Goal: Task Accomplishment & Management: Use online tool/utility

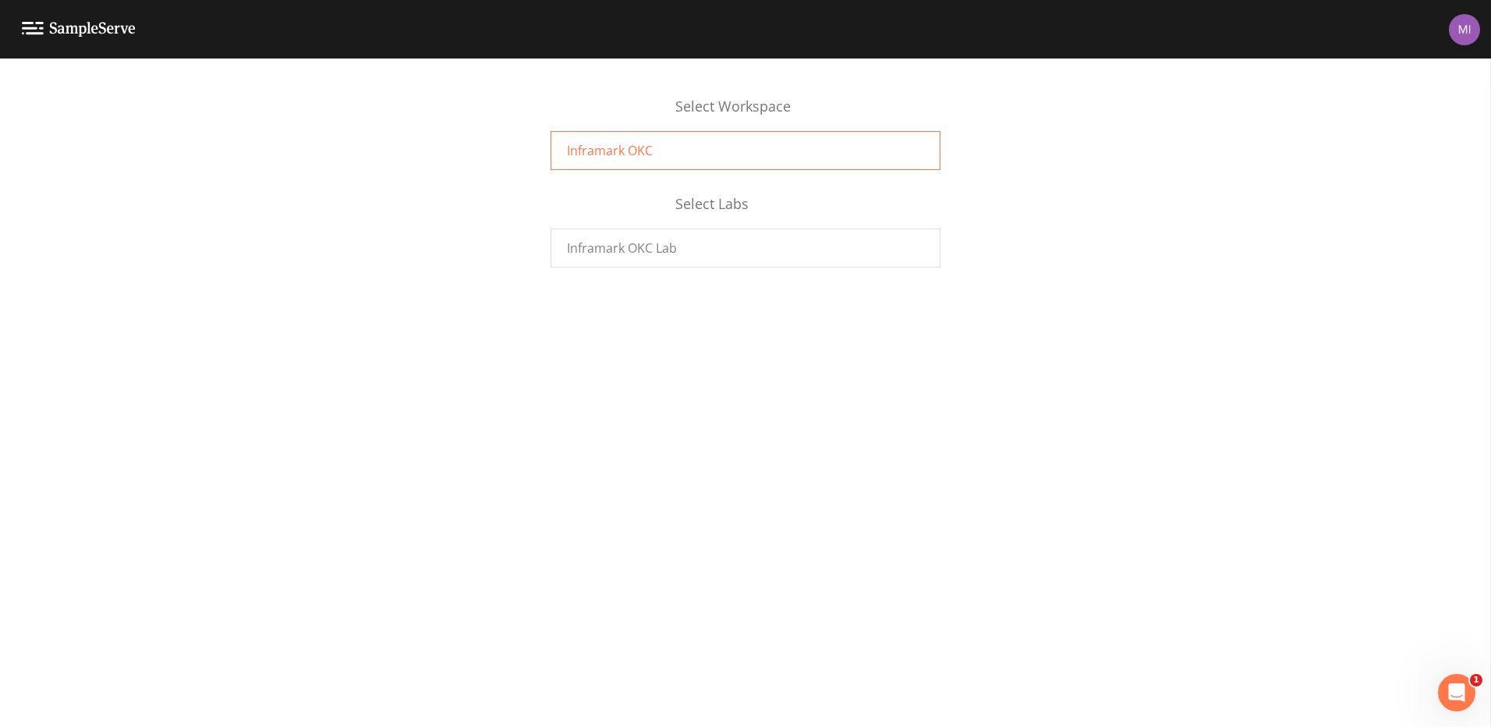
click at [615, 141] on span "Inframark OKC" at bounding box center [610, 150] width 86 height 19
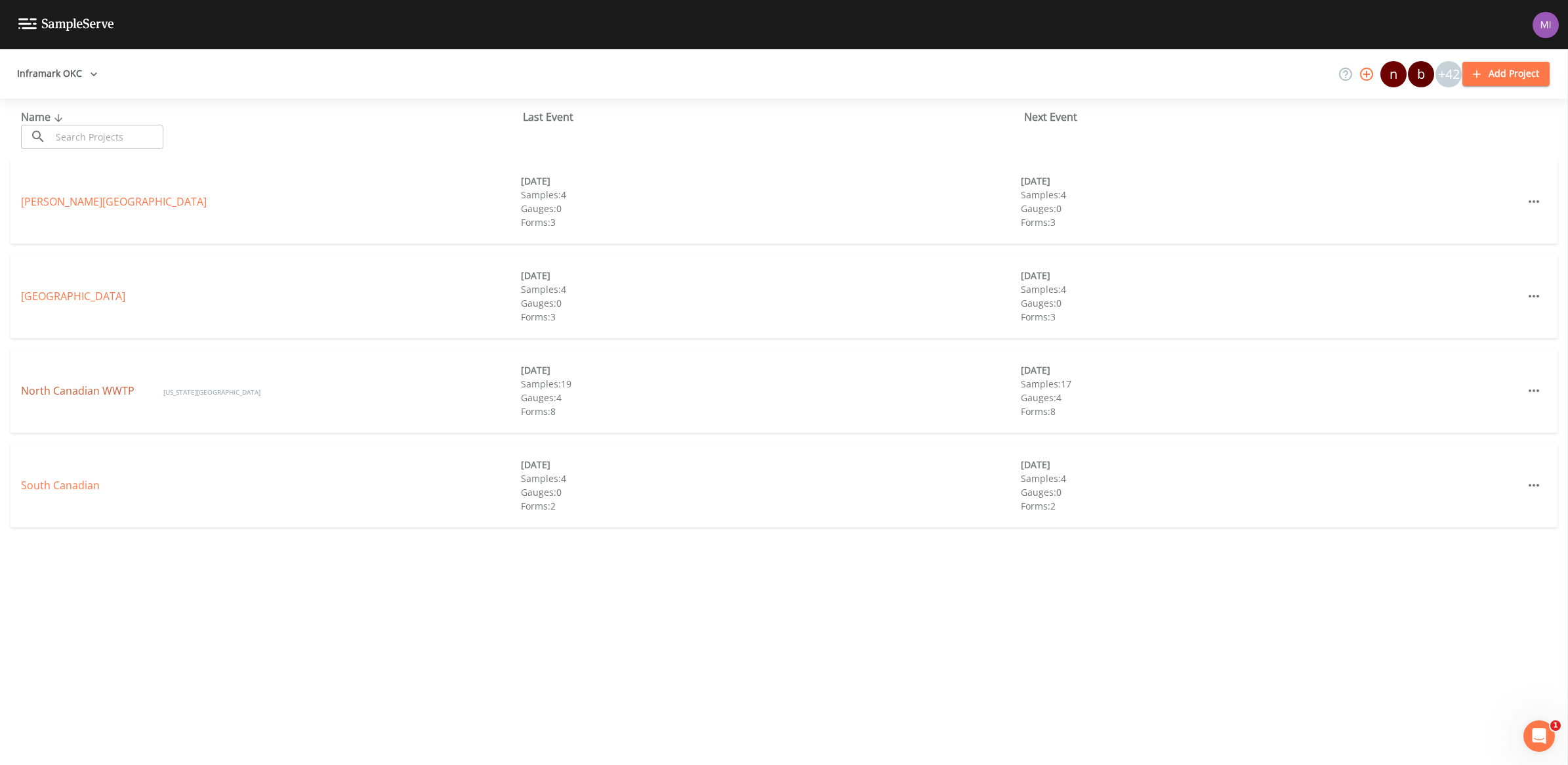
click at [99, 386] on link "North Canadian WWTP" at bounding box center [79, 390] width 116 height 14
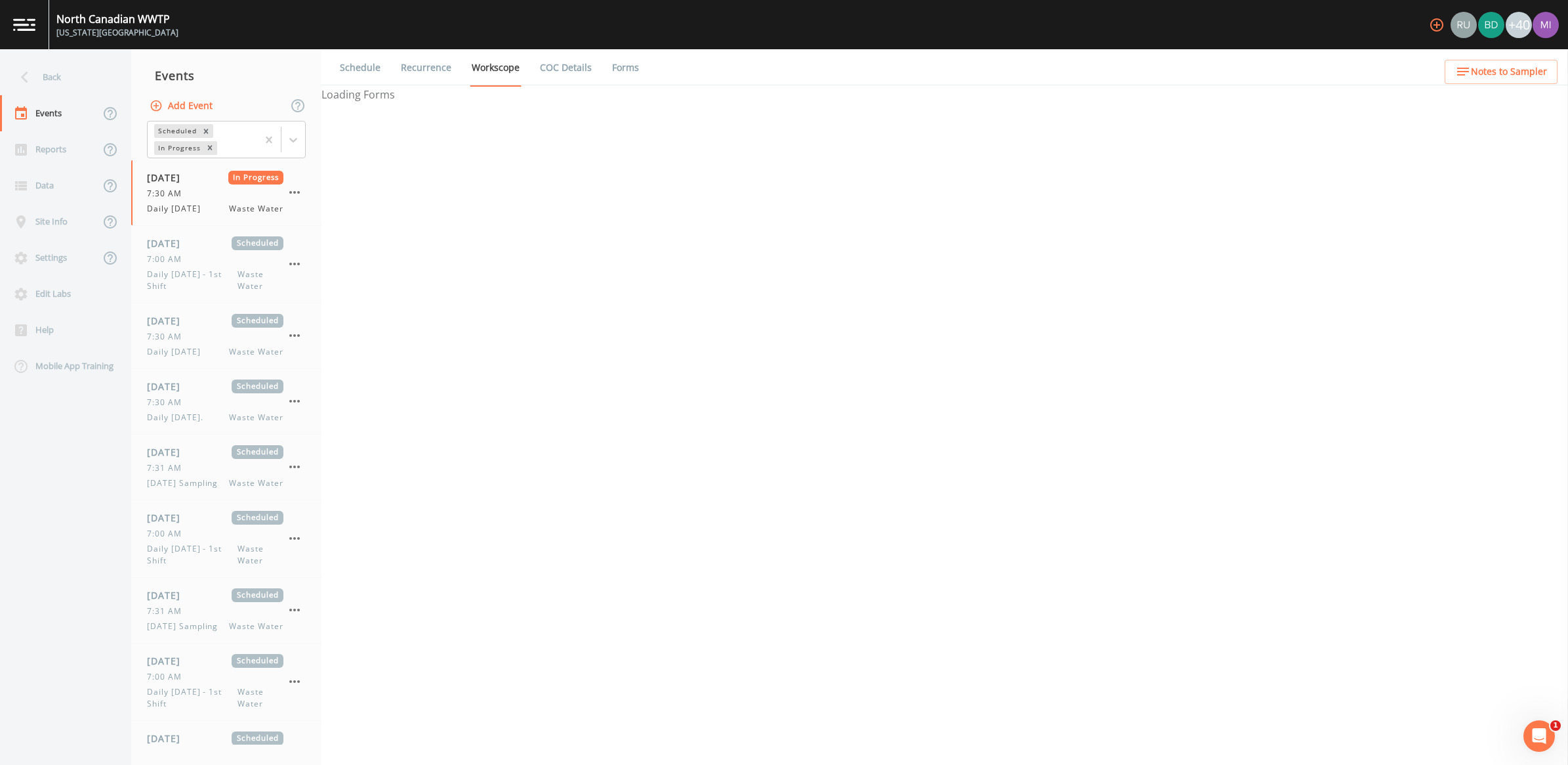
select select "092b3f94-5697-4c94-9891-da161916fdbb"
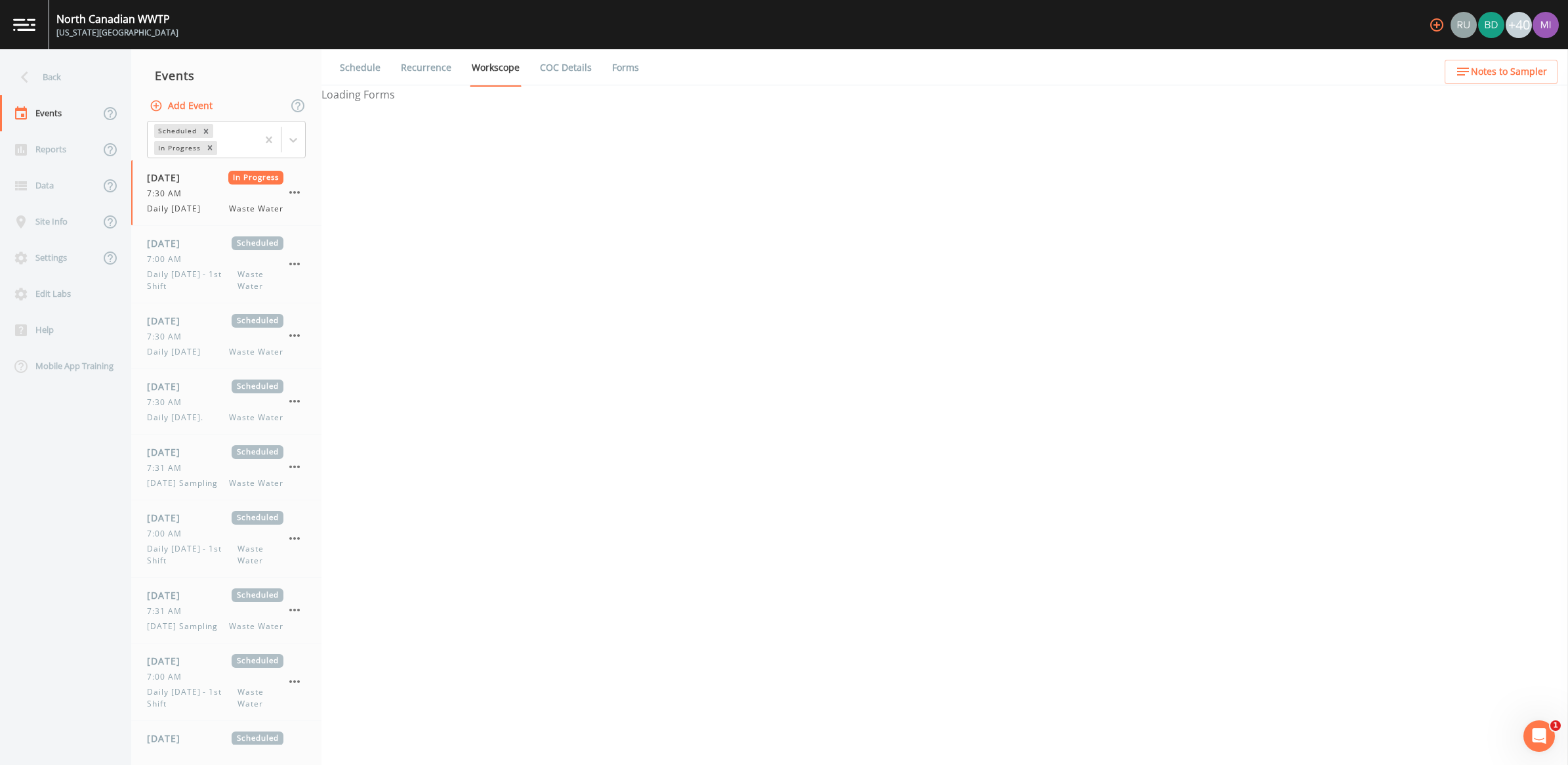
select select "092b3f94-5697-4c94-9891-da161916fdbb"
select select "b6a3c313-748b-4795-a028-792ad310bd60"
select select "092b3f94-5697-4c94-9891-da161916fdbb"
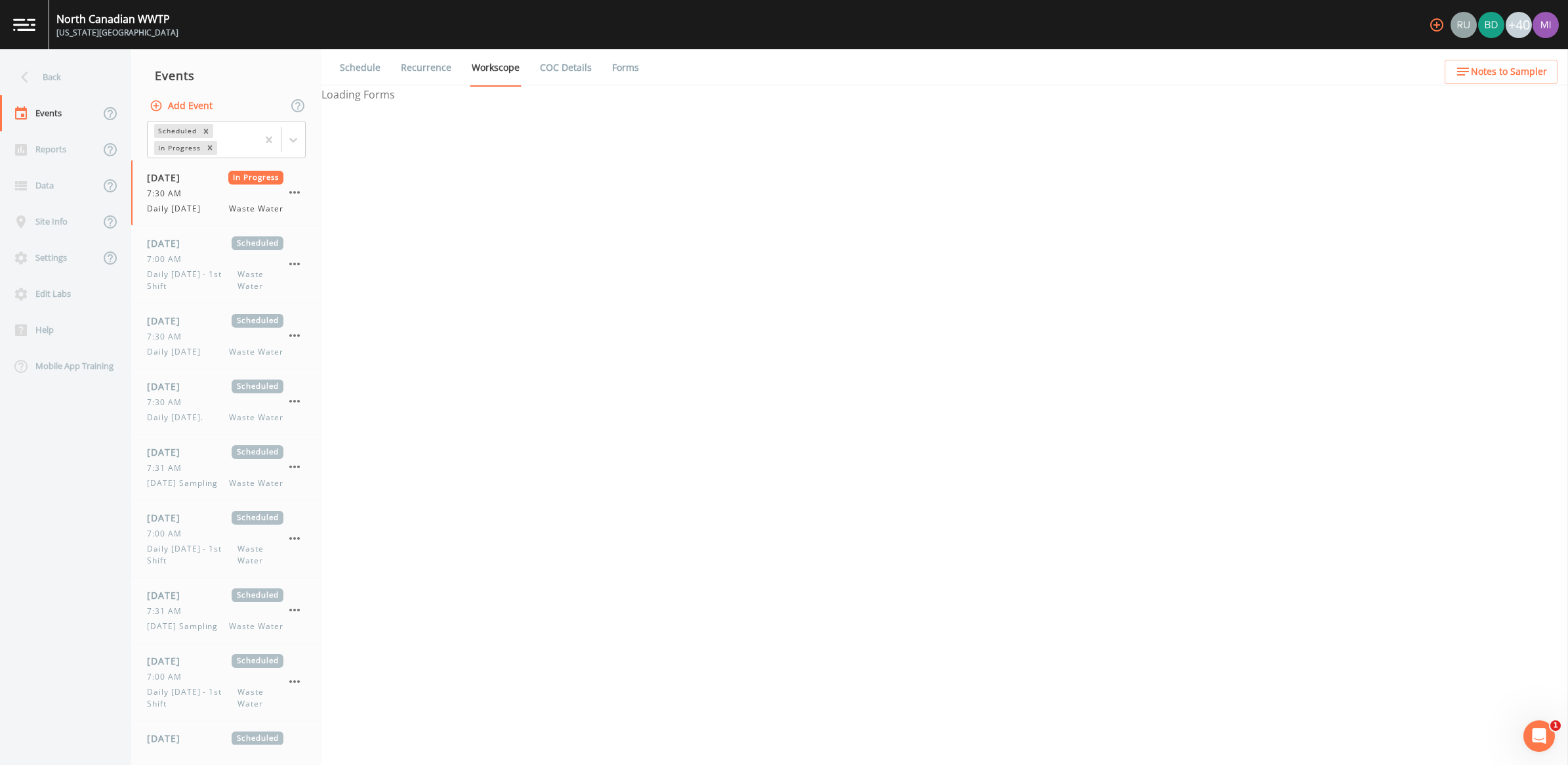
select select "092b3f94-5697-4c94-9891-da161916fdbb"
select select "b6a3c313-748b-4795-a028-792ad310bd60"
select select "092b3f94-5697-4c94-9891-da161916fdbb"
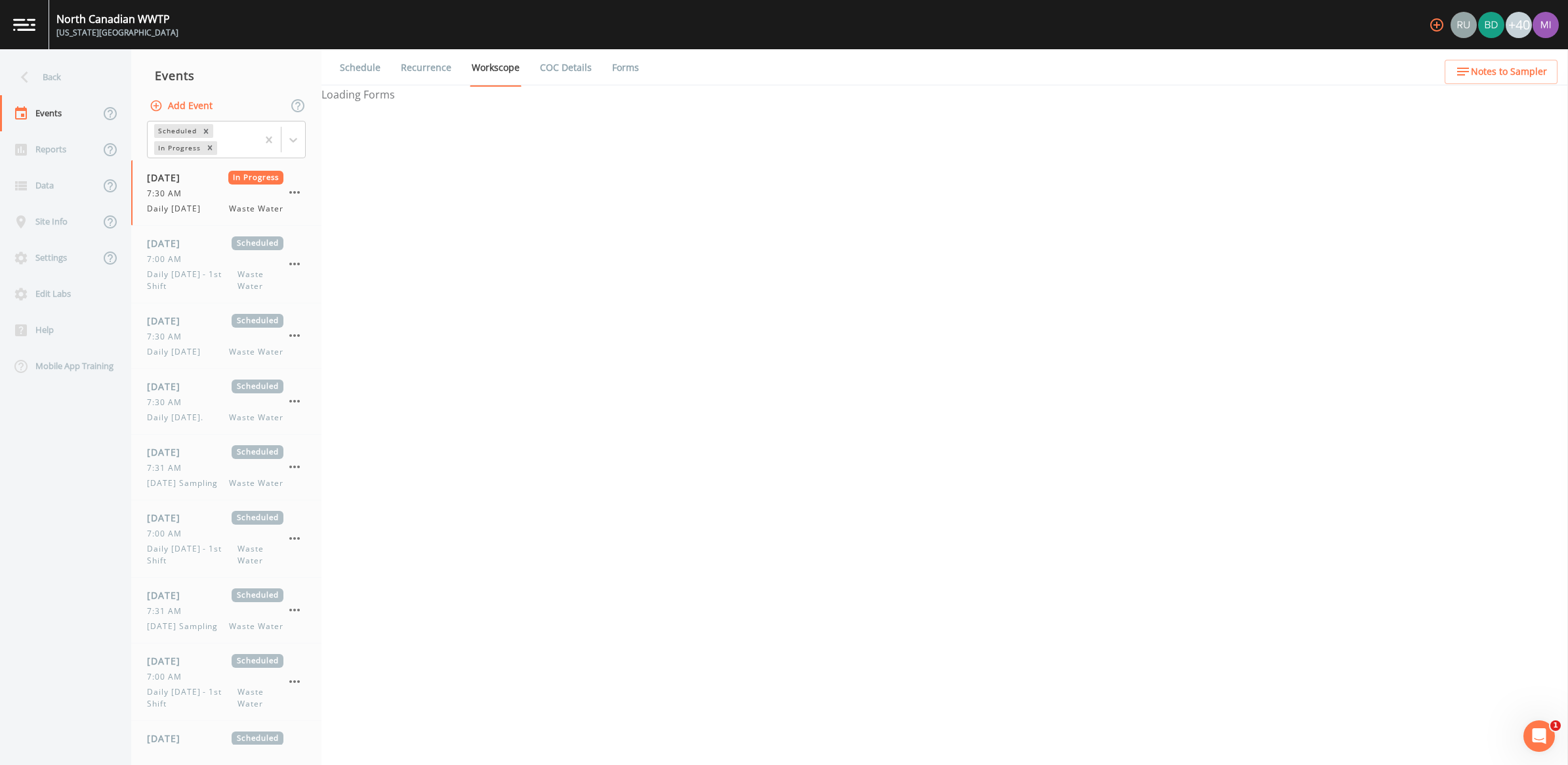
select select "092b3f94-5697-4c94-9891-da161916fdbb"
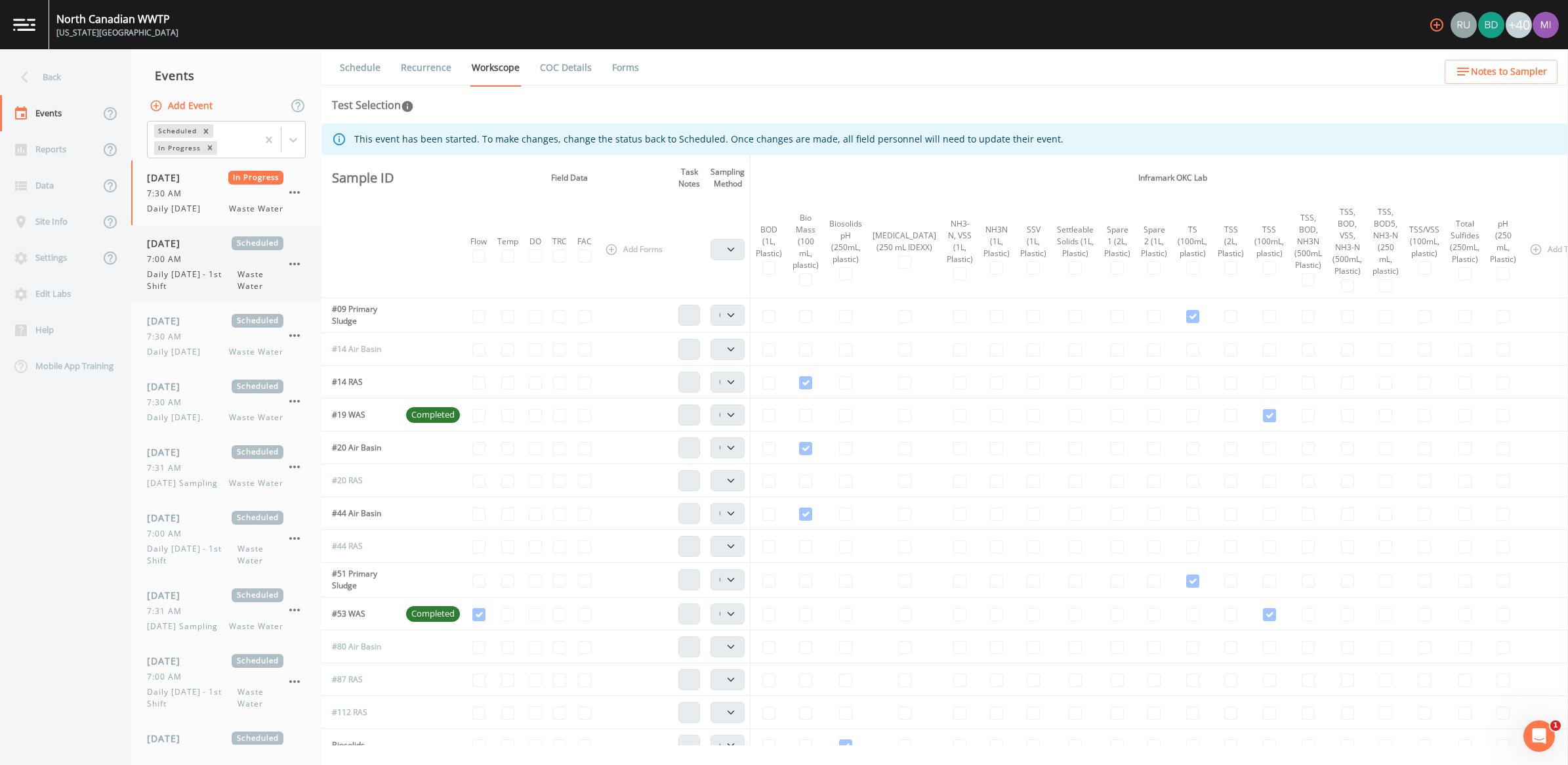
click at [178, 278] on span "Daily Thursday - 1st Shift" at bounding box center [193, 280] width 91 height 24
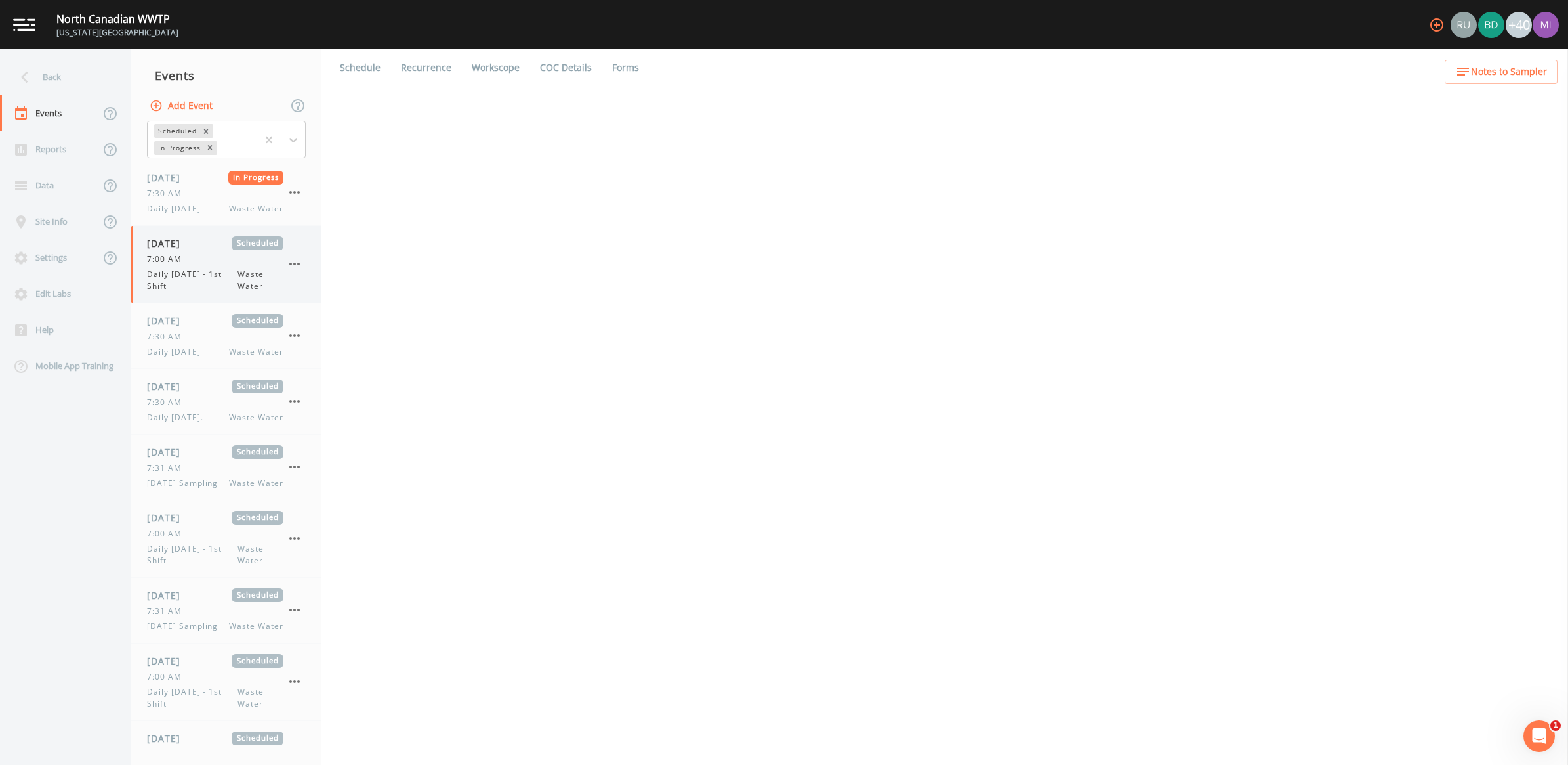
select select "092b3f94-5697-4c94-9891-da161916fdbb"
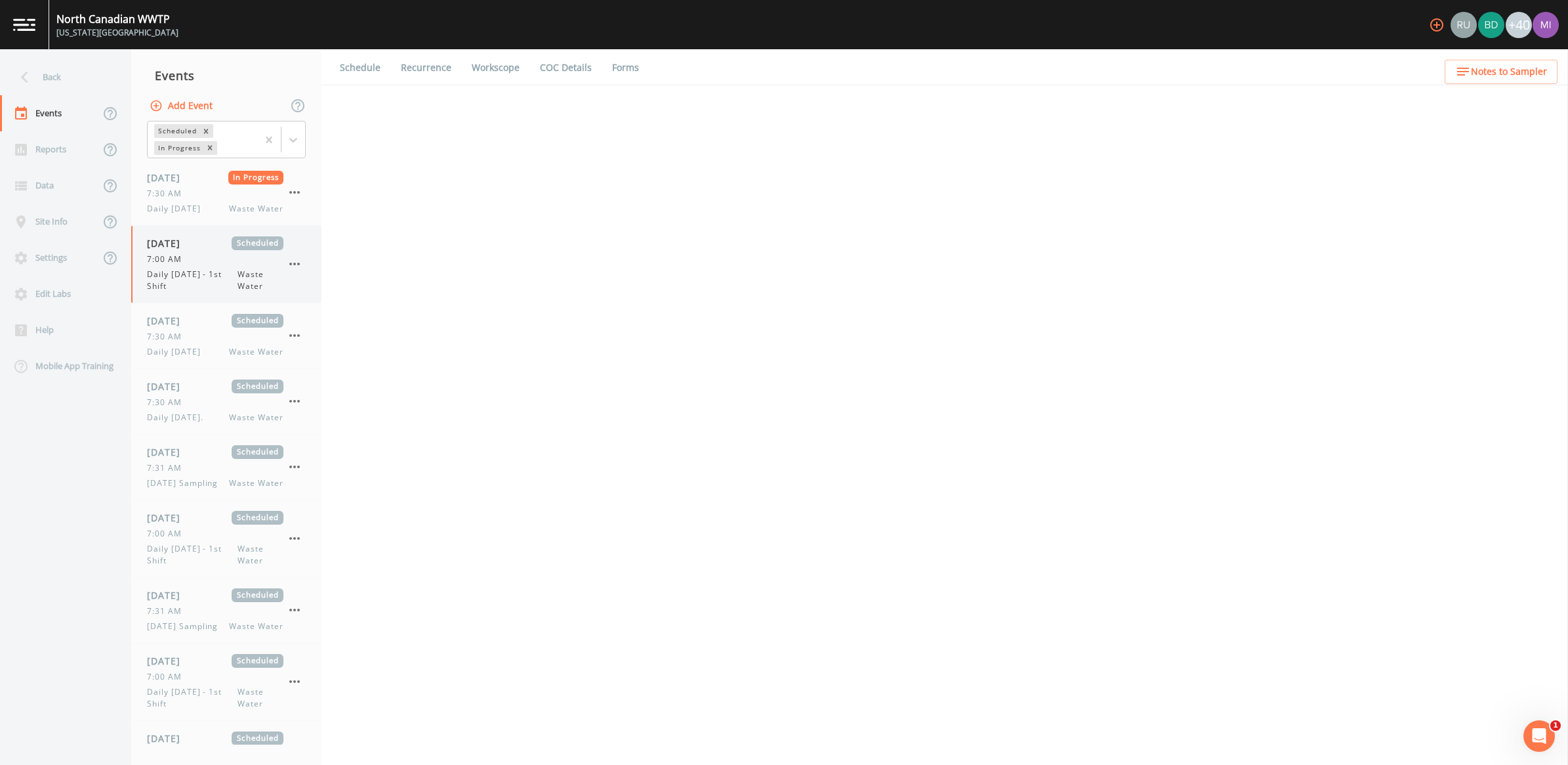
select select "b6a3c313-748b-4795-a028-792ad310bd60"
select select "092b3f94-5697-4c94-9891-da161916fdbb"
select select "b6a3c313-748b-4795-a028-792ad310bd60"
select select "092b3f94-5697-4c94-9891-da161916fdbb"
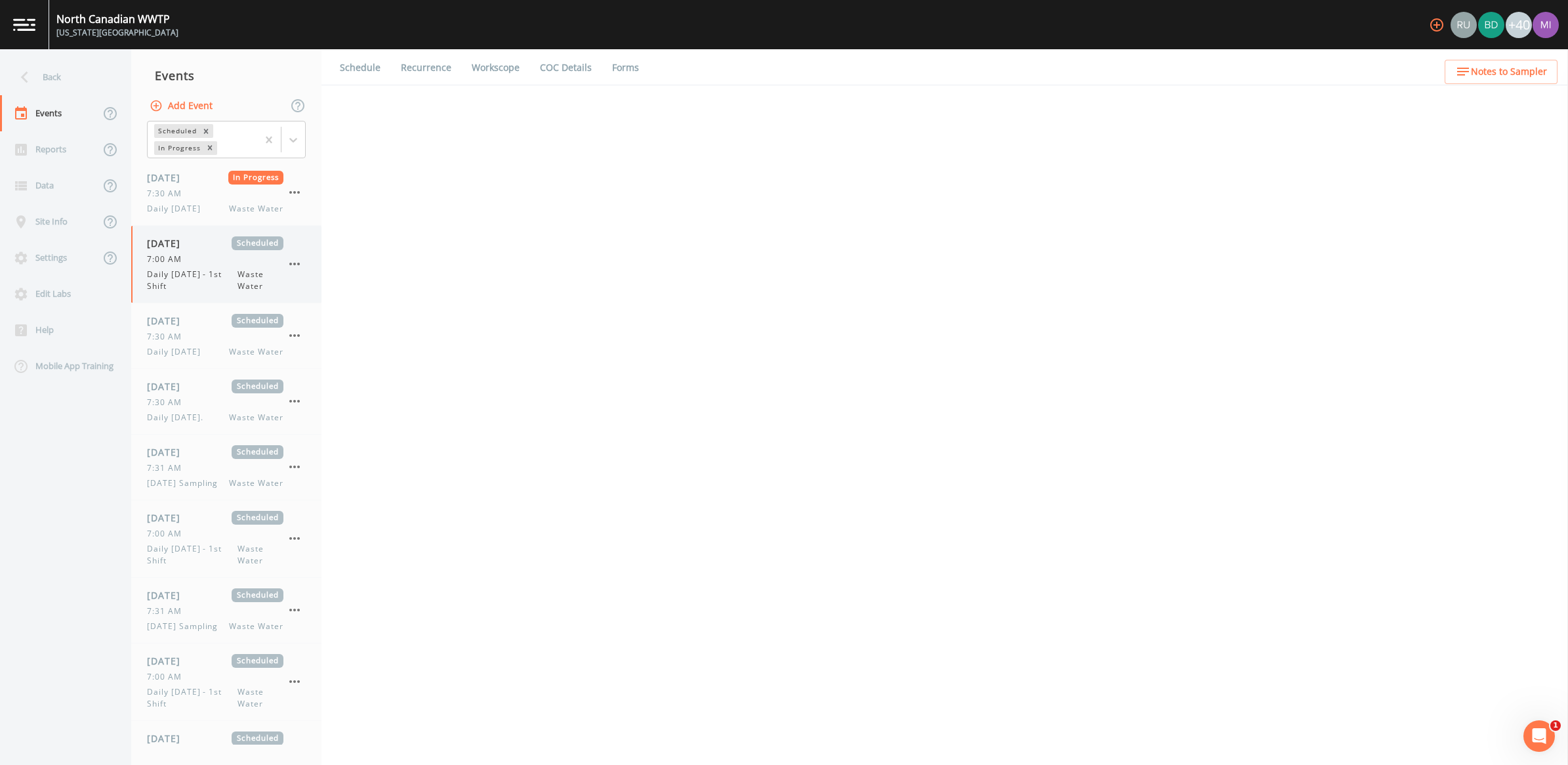
select select "092b3f94-5697-4c94-9891-da161916fdbb"
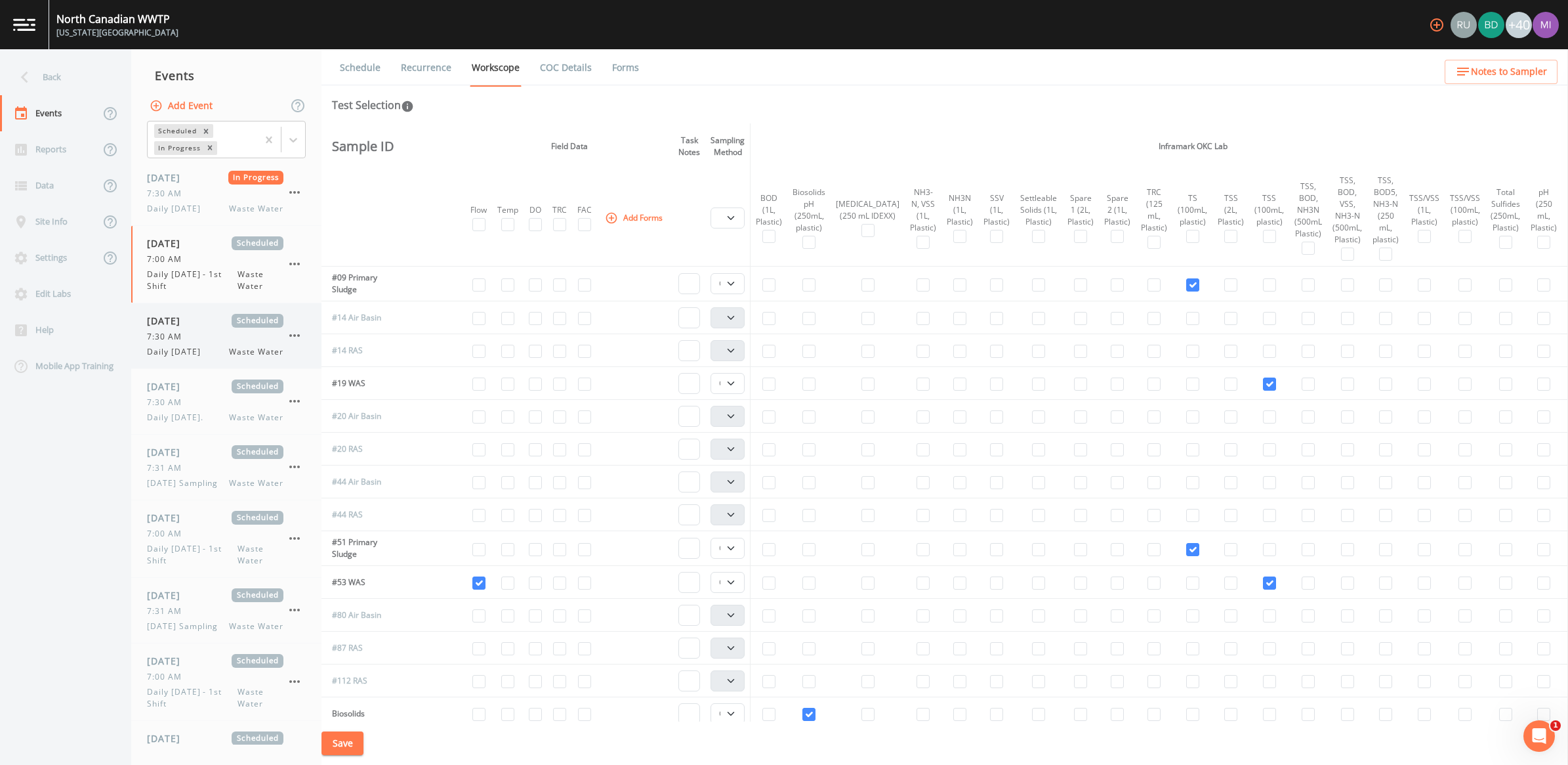
click at [174, 353] on span "Daily Friday" at bounding box center [177, 352] width 61 height 12
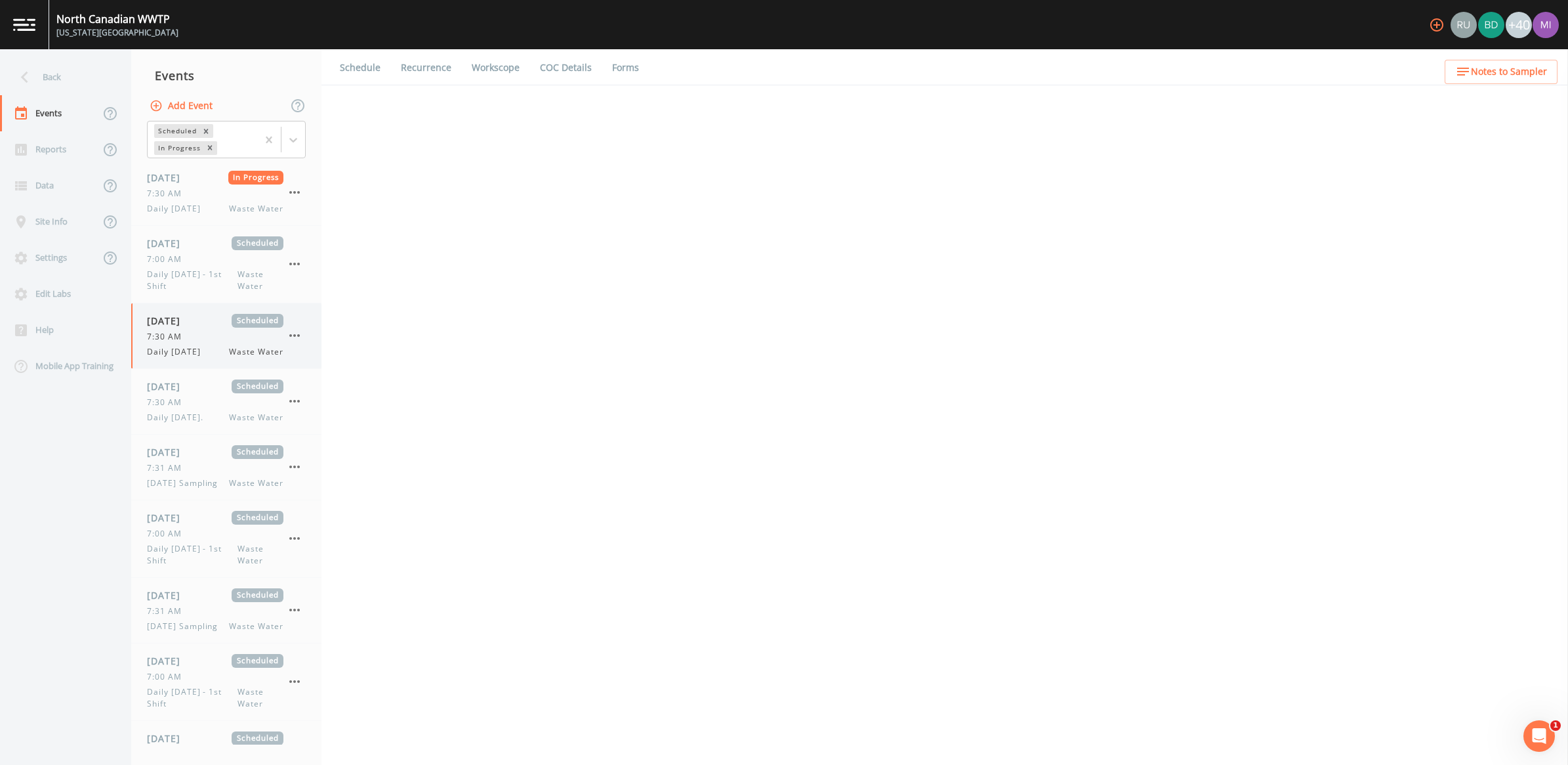
select select "092b3f94-5697-4c94-9891-da161916fdbb"
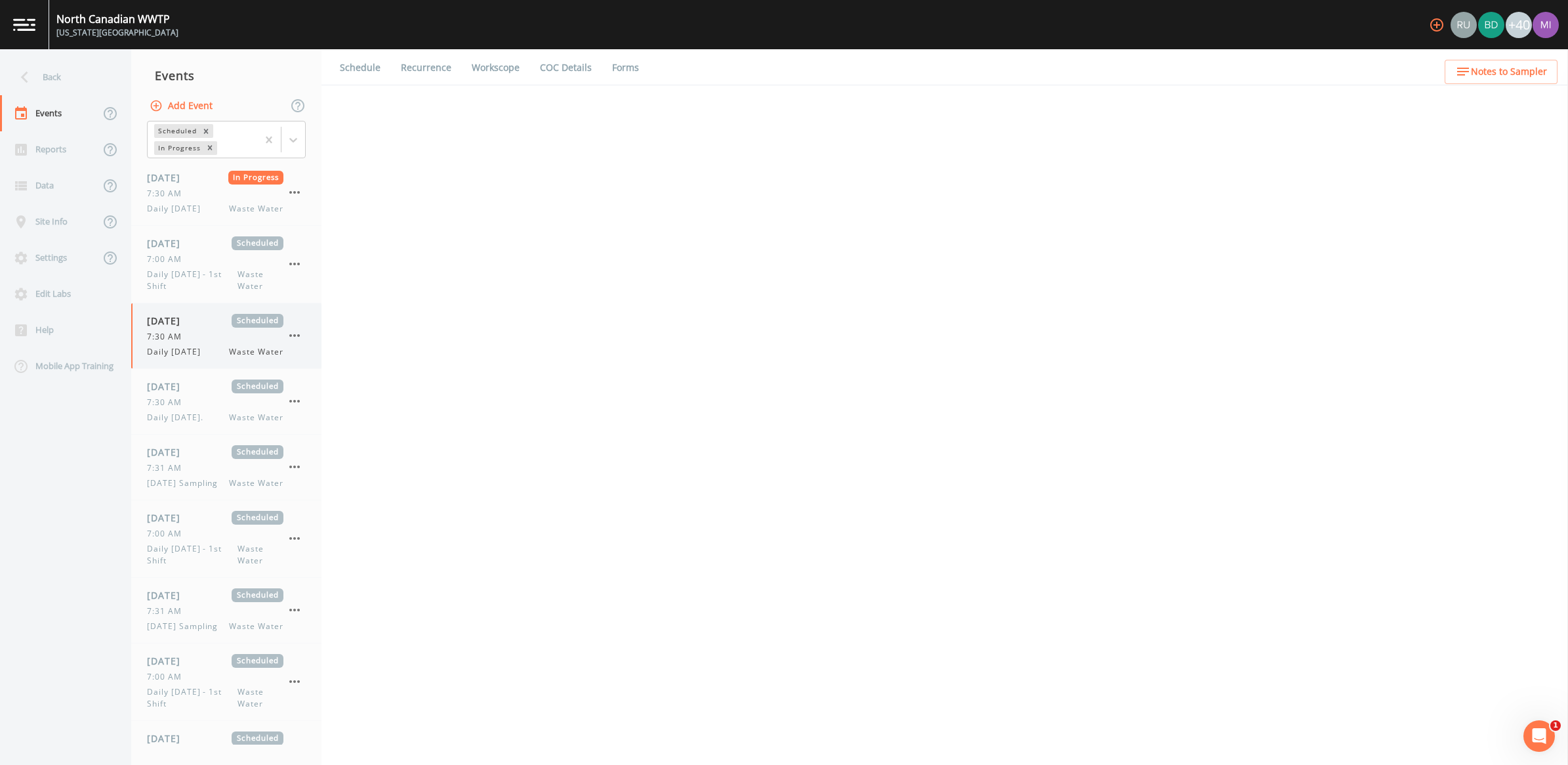
select select "b6a3c313-748b-4795-a028-792ad310bd60"
select select "092b3f94-5697-4c94-9891-da161916fdbb"
select select "b6a3c313-748b-4795-a028-792ad310bd60"
select select "092b3f94-5697-4c94-9891-da161916fdbb"
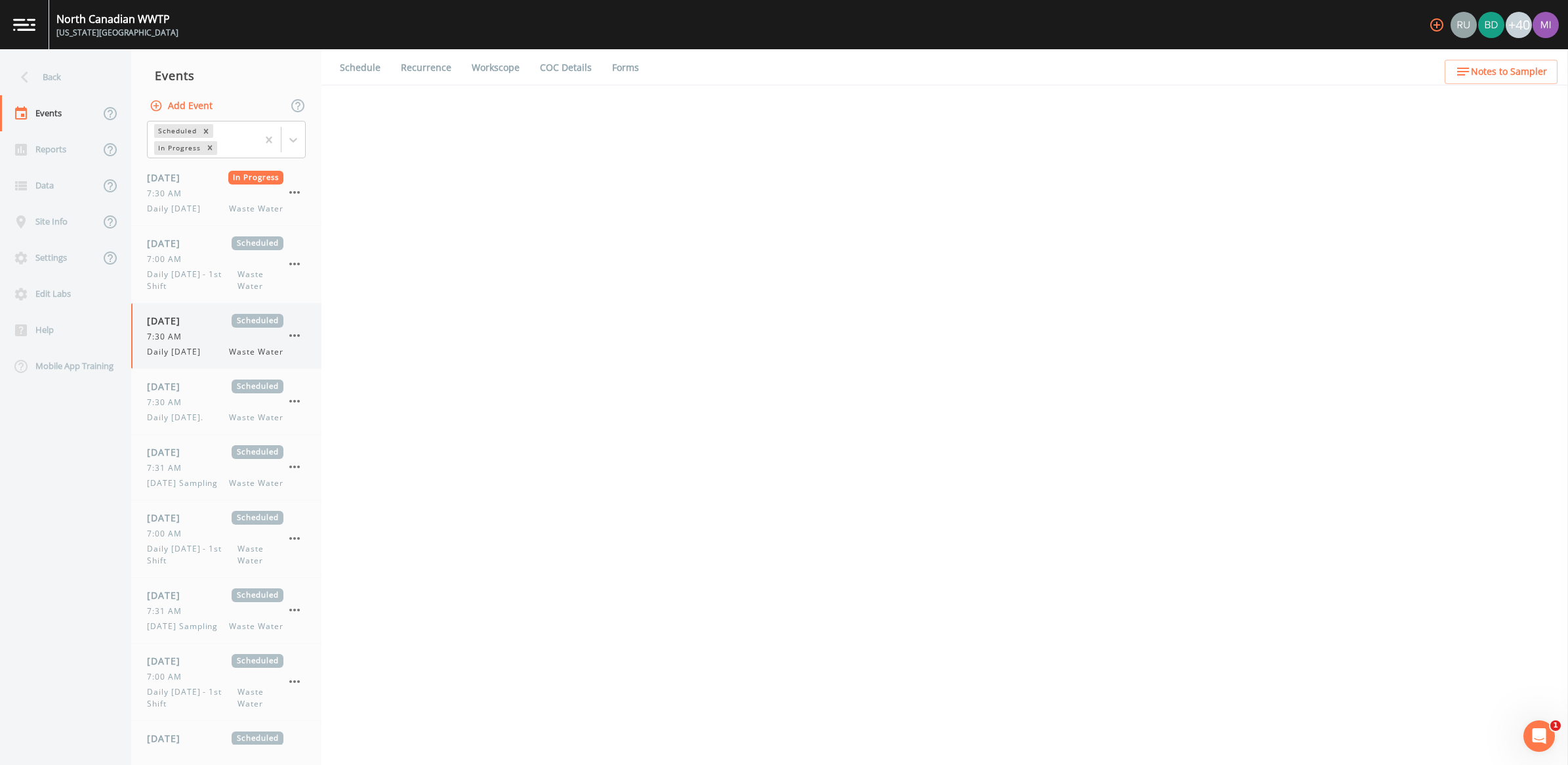
select select "092b3f94-5697-4c94-9891-da161916fdbb"
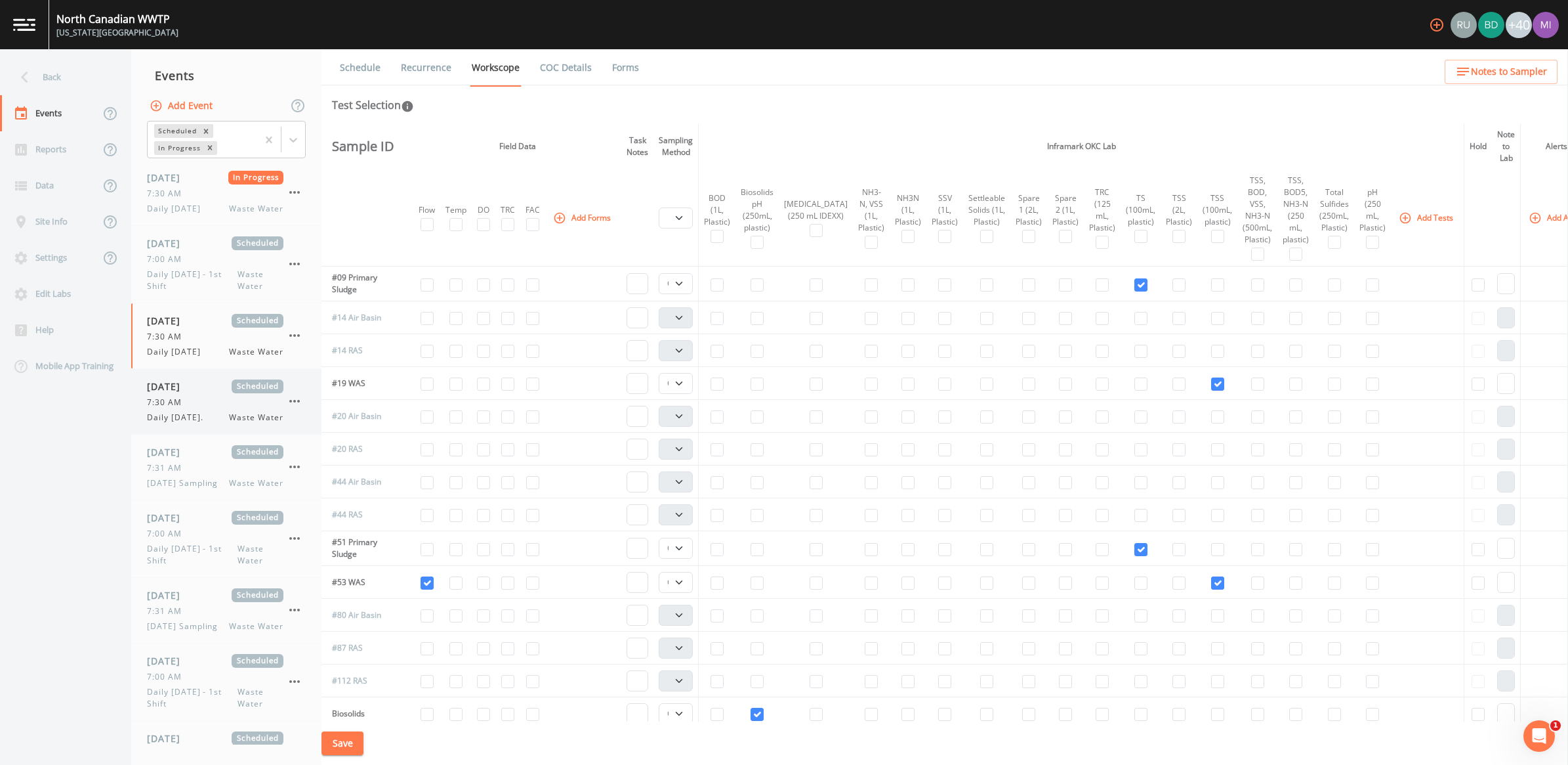
click at [199, 409] on div "08/23/2025 Scheduled 7:30 AM Daily Saturday. Waste Water" at bounding box center [215, 401] width 136 height 44
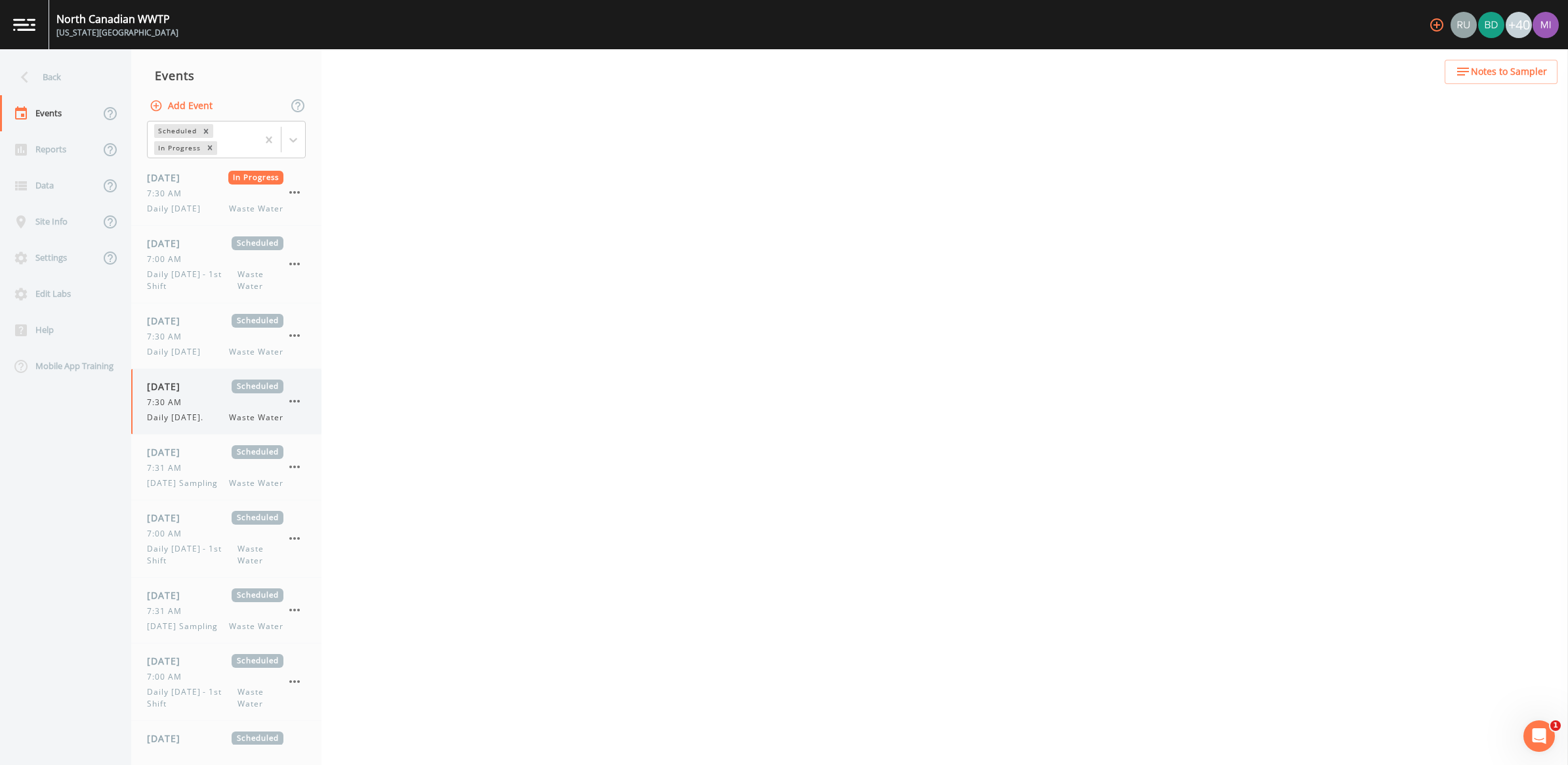
select select "092b3f94-5697-4c94-9891-da161916fdbb"
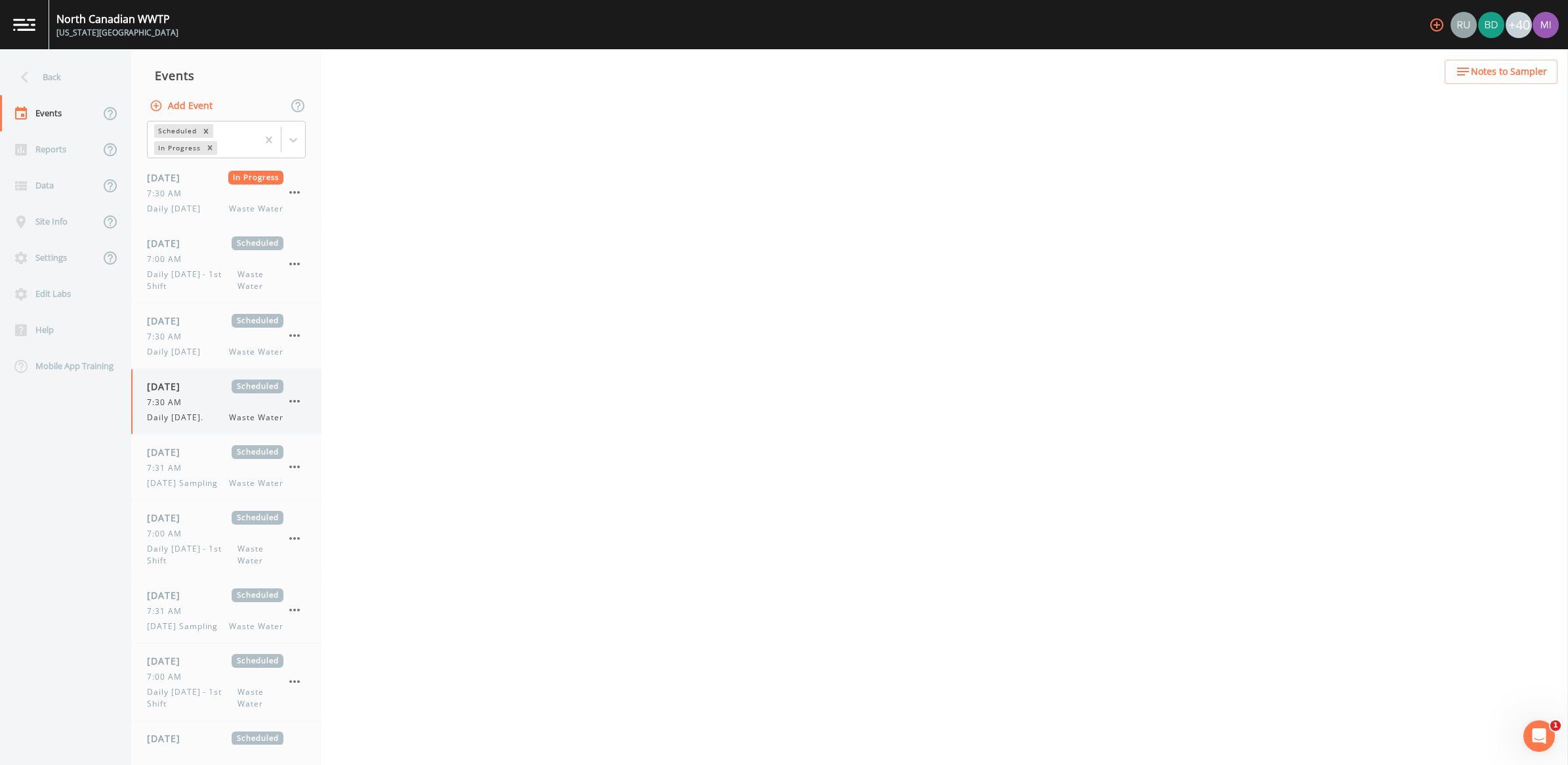
select select "b6a3c313-748b-4795-a028-792ad310bd60"
select select "092b3f94-5697-4c94-9891-da161916fdbb"
select select "b6a3c313-748b-4795-a028-792ad310bd60"
select select "092b3f94-5697-4c94-9891-da161916fdbb"
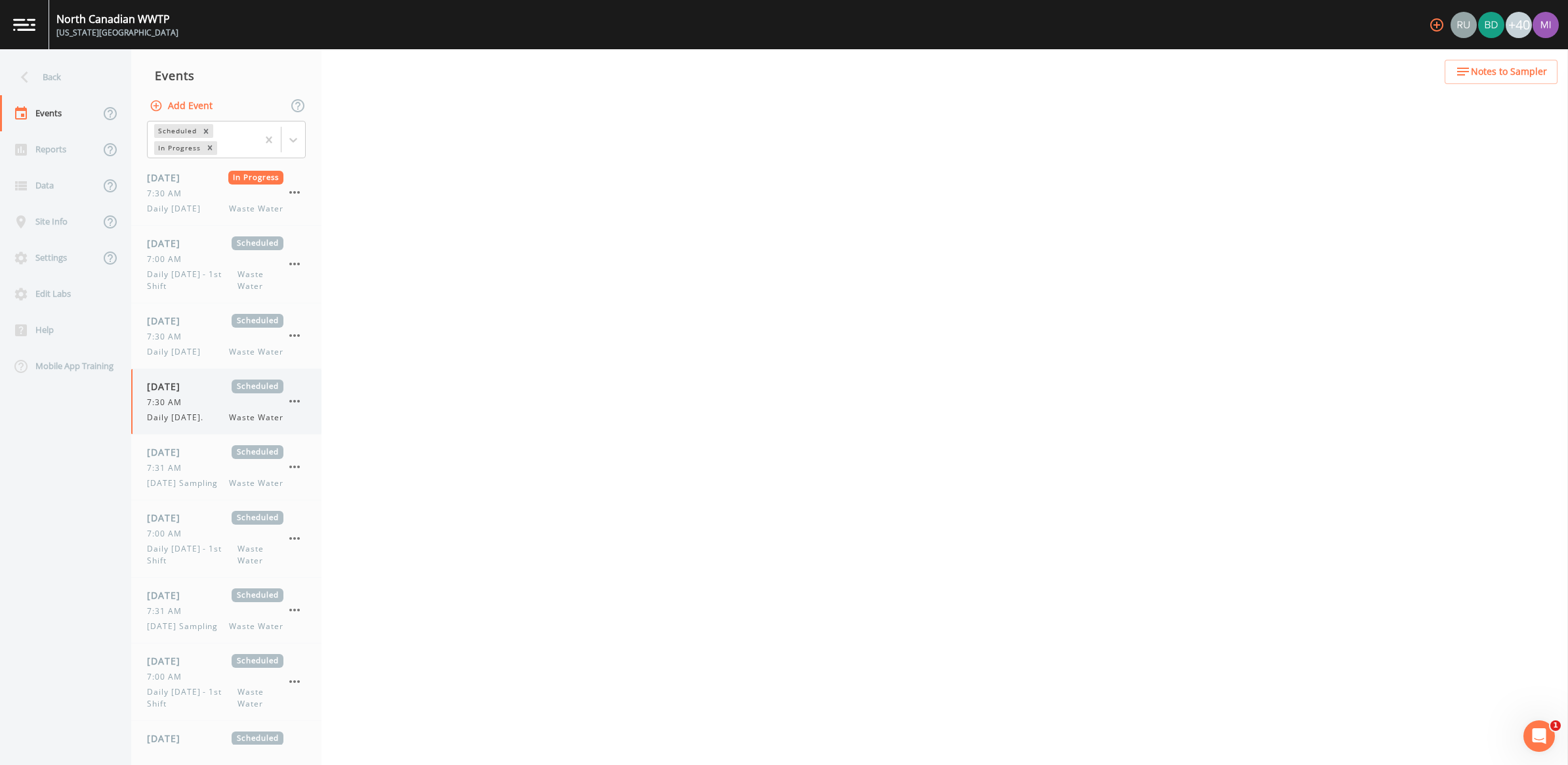
select select "092b3f94-5697-4c94-9891-da161916fdbb"
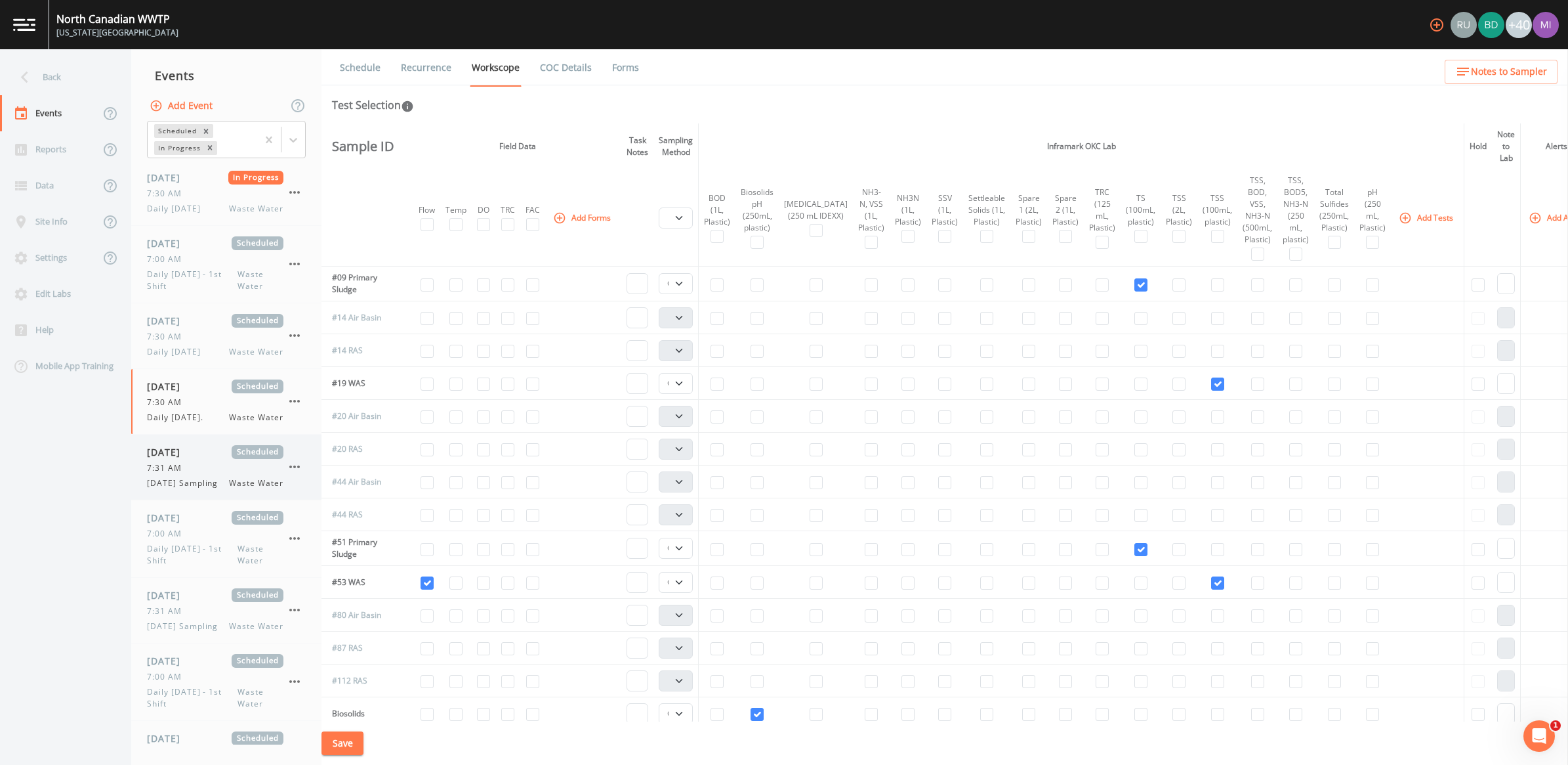
click at [198, 470] on div "7:31 AM" at bounding box center [215, 468] width 136 height 12
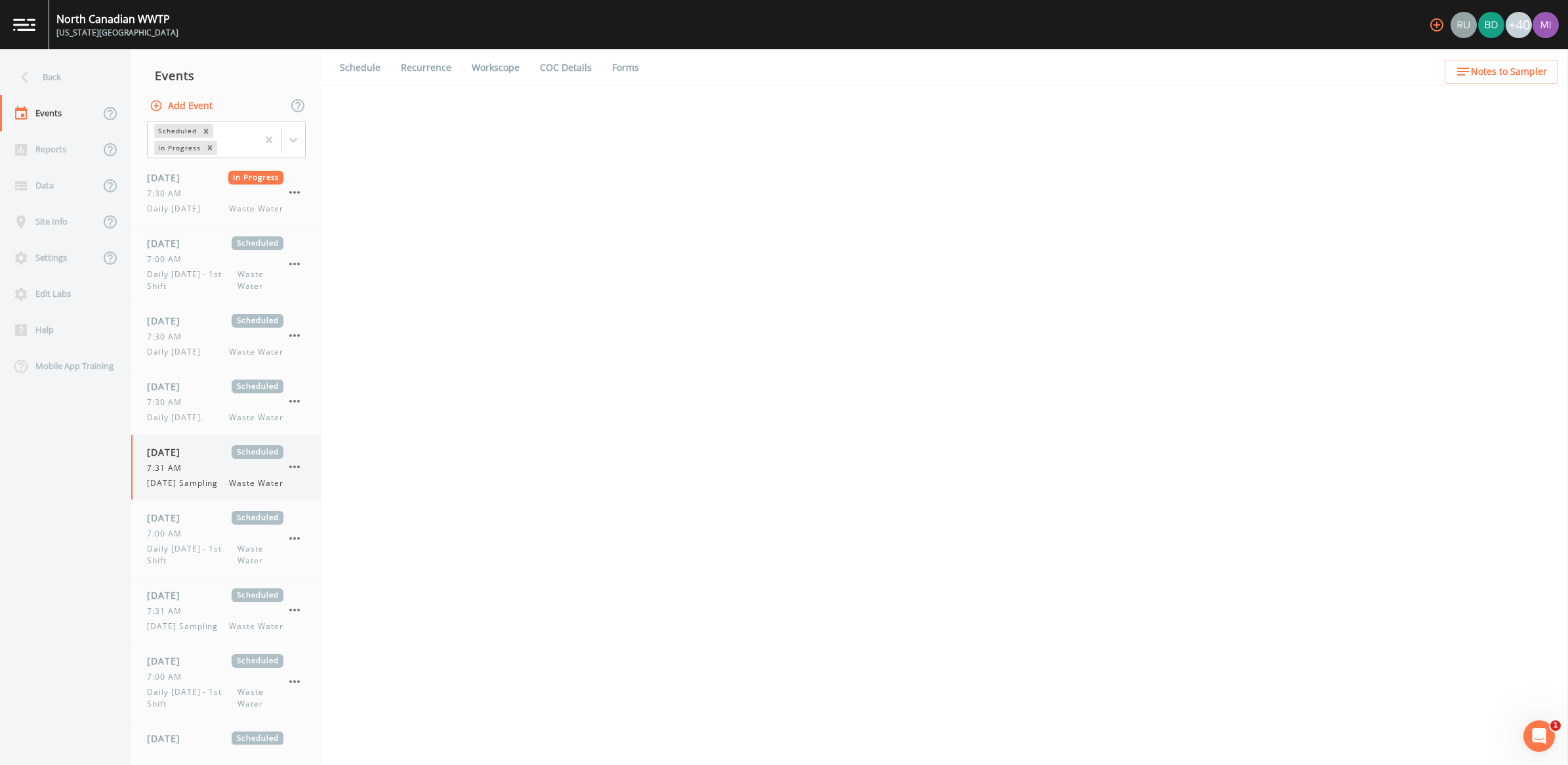
select select "092b3f94-5697-4c94-9891-da161916fdbb"
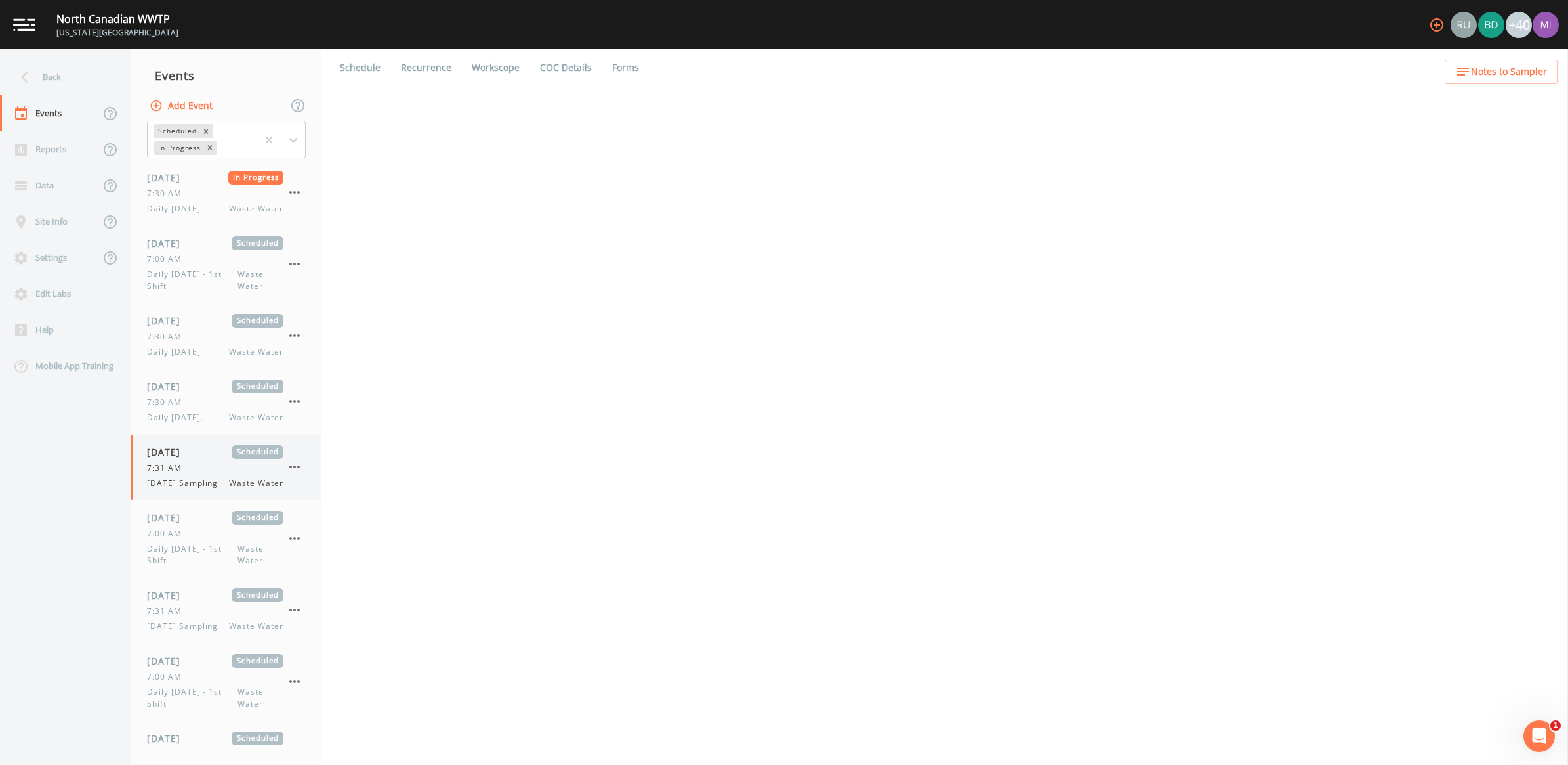
select select "b6a3c313-748b-4795-a028-792ad310bd60"
select select "092b3f94-5697-4c94-9891-da161916fdbb"
select select "b6a3c313-748b-4795-a028-792ad310bd60"
select select "092b3f94-5697-4c94-9891-da161916fdbb"
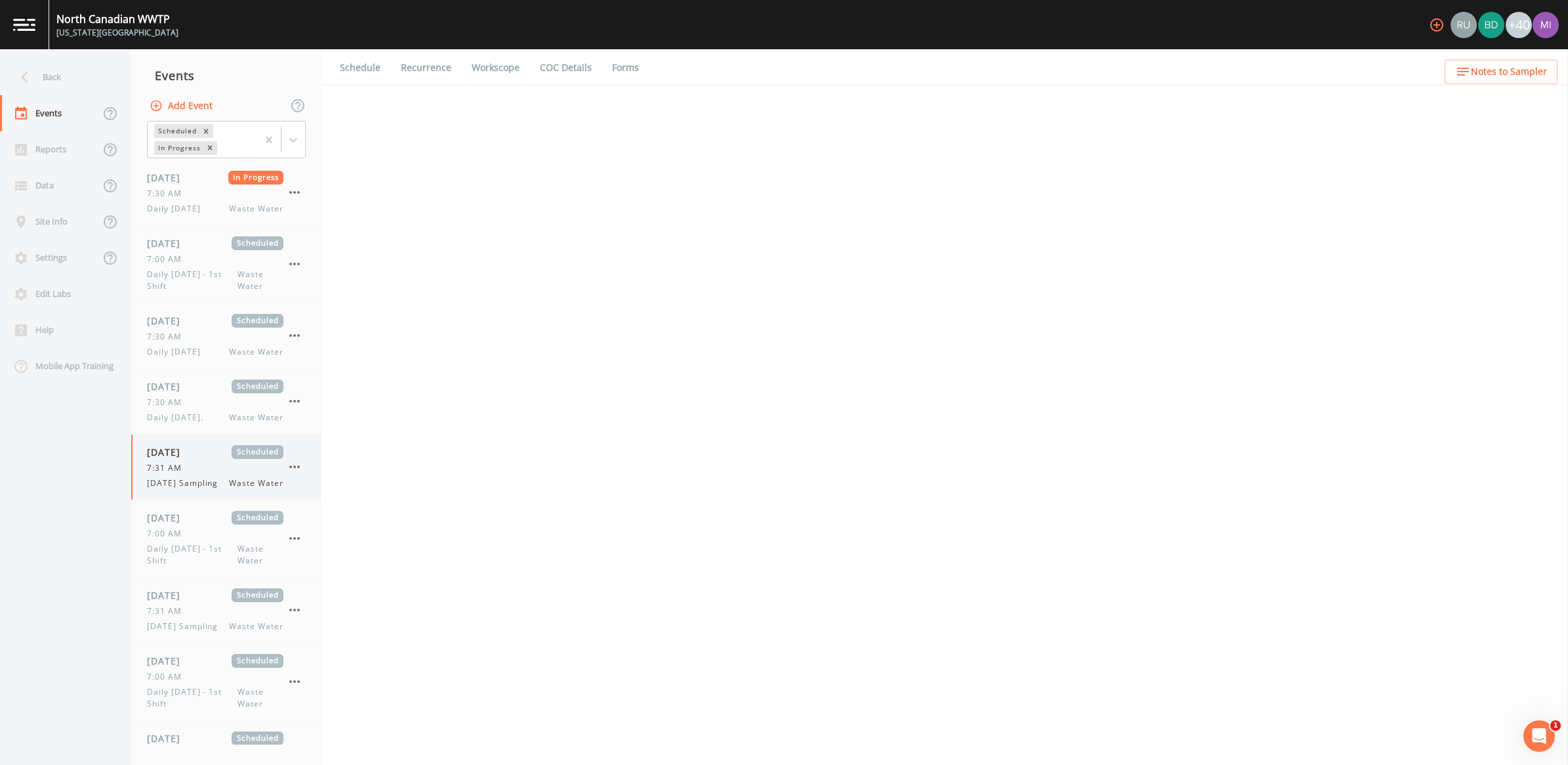
select select "092b3f94-5697-4c94-9891-da161916fdbb"
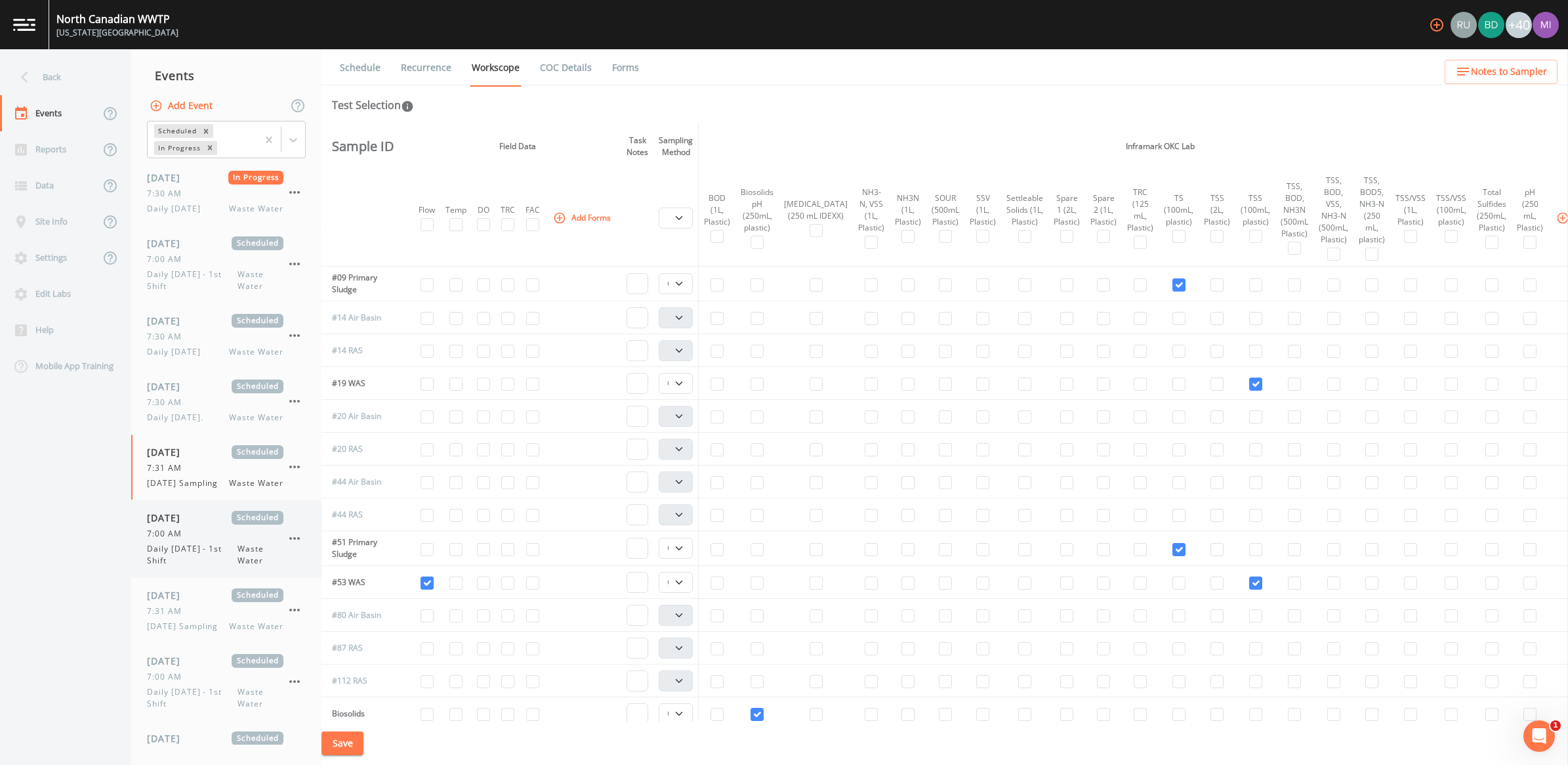
click at [180, 549] on span "Daily Sunday - 1st Shift" at bounding box center [193, 555] width 91 height 24
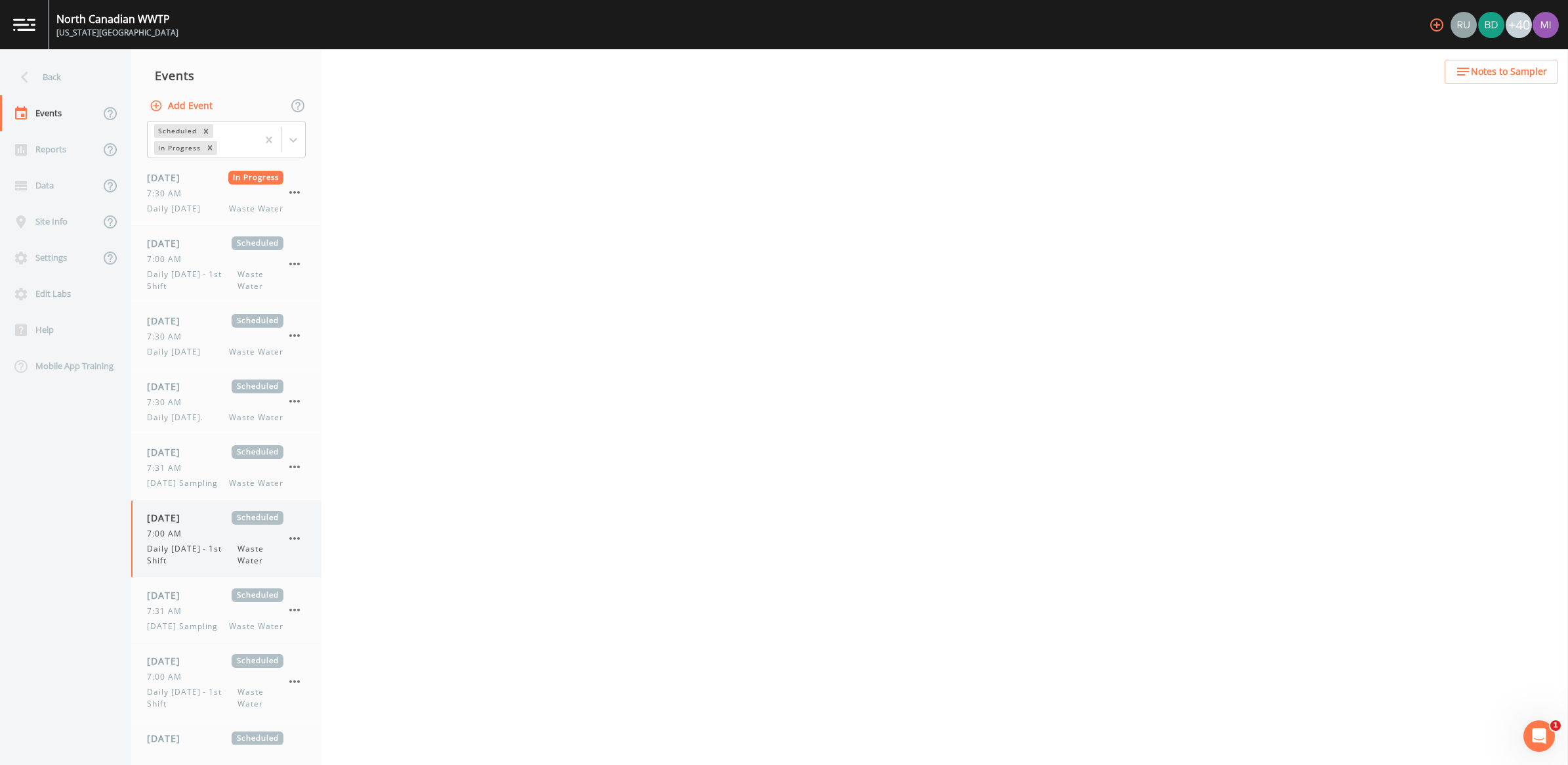
select select "b6a3c313-748b-4795-a028-792ad310bd60"
select select "092b3f94-5697-4c94-9891-da161916fdbb"
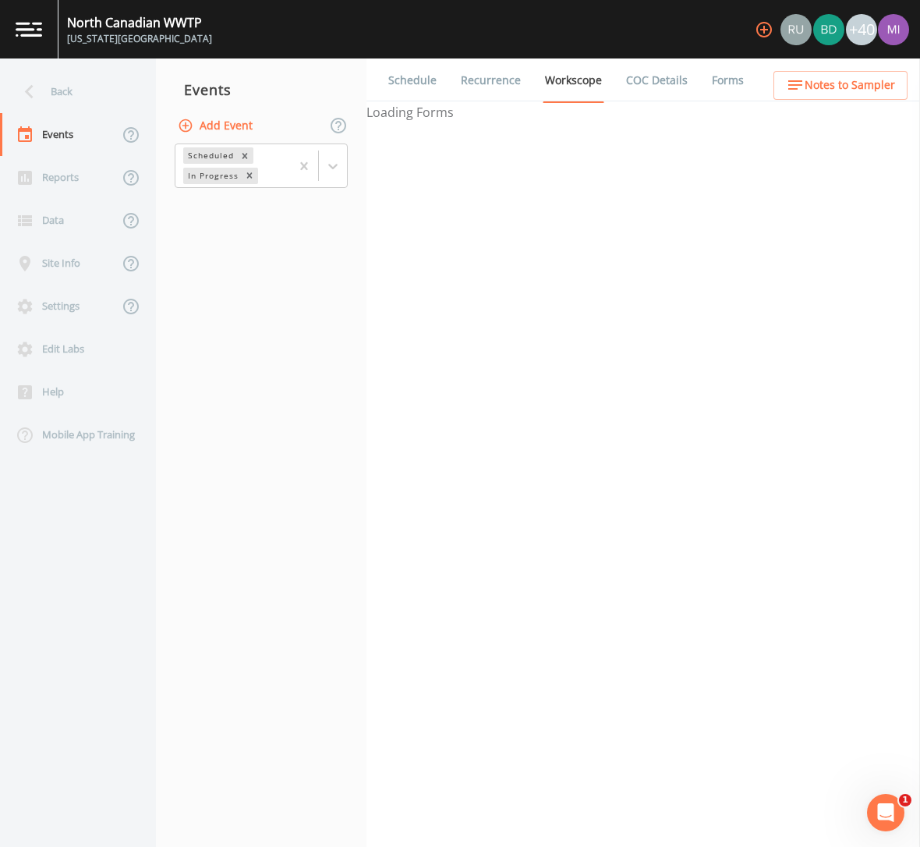
select select "b6a3c313-748b-4795-a028-792ad310bd60"
select select "092b3f94-5697-4c94-9891-da161916fdbb"
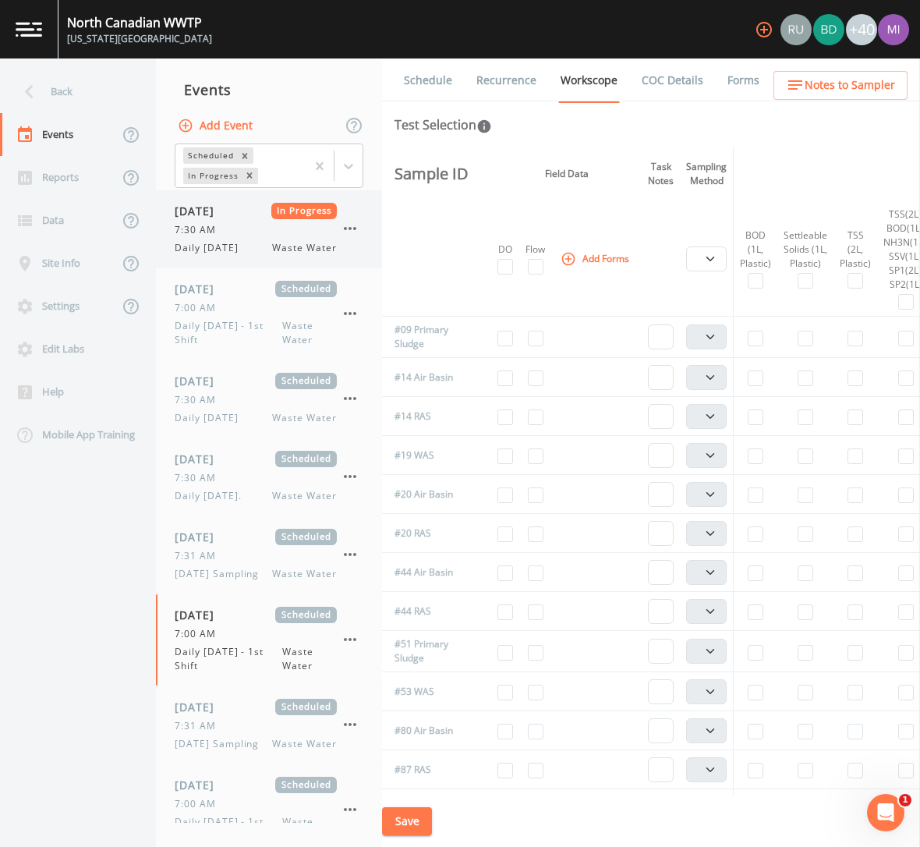
click at [243, 244] on span "Daily [DATE]" at bounding box center [211, 248] width 73 height 14
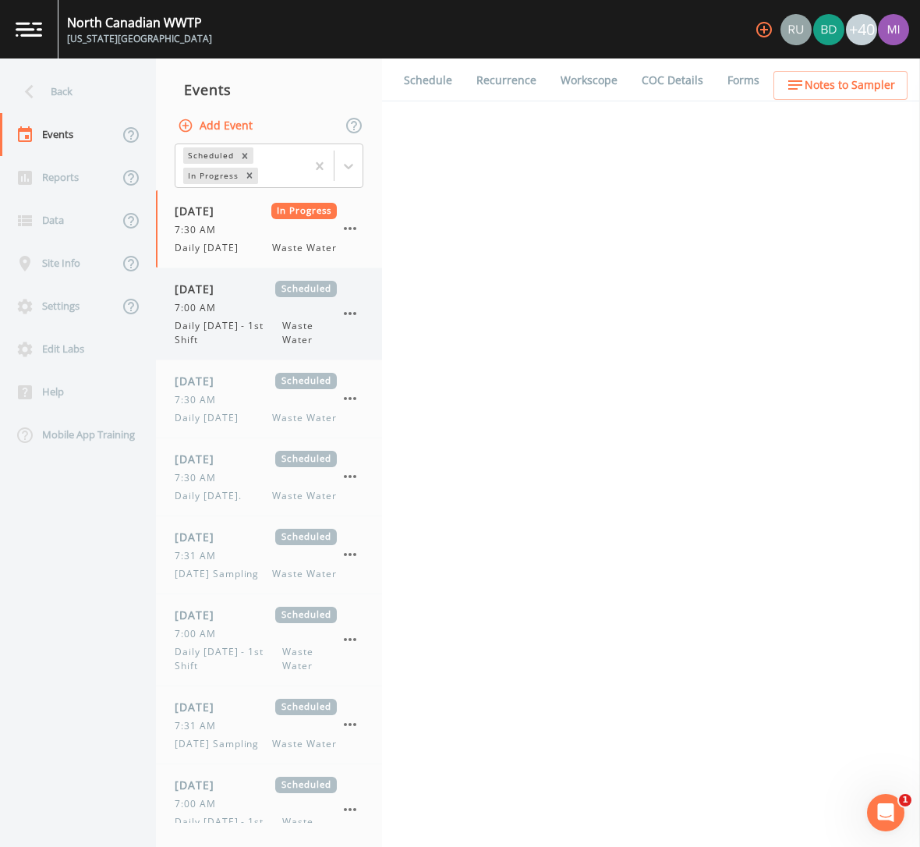
select select "092b3f94-5697-4c94-9891-da161916fdbb"
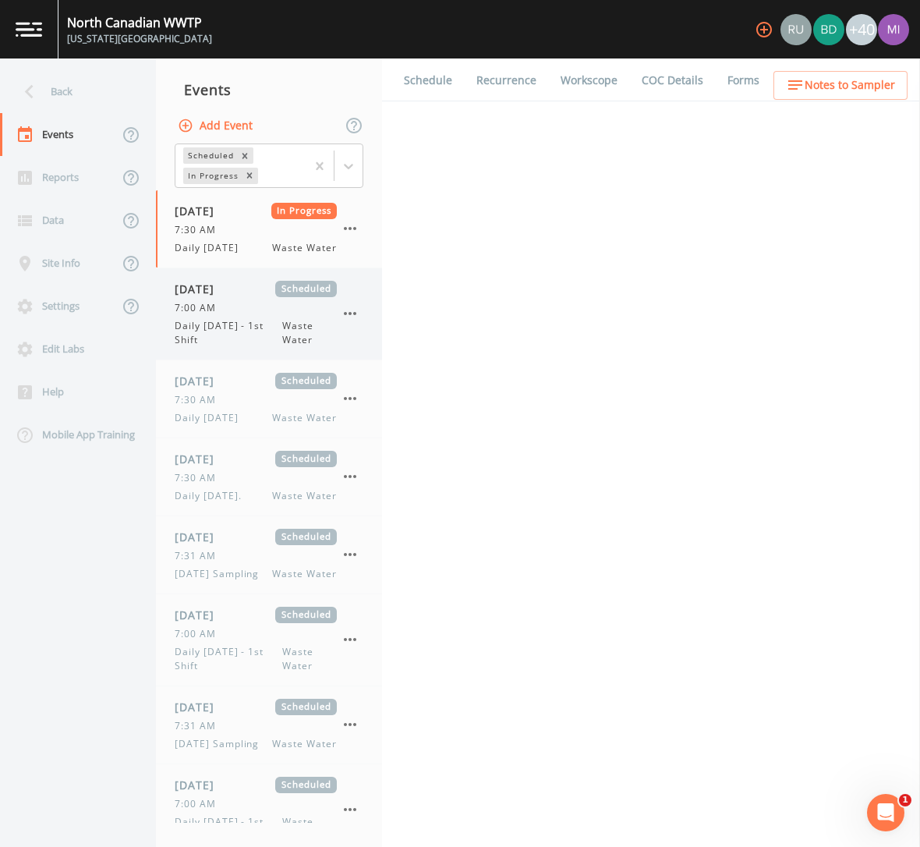
select select "092b3f94-5697-4c94-9891-da161916fdbb"
select select "b6a3c313-748b-4795-a028-792ad310bd60"
select select "092b3f94-5697-4c94-9891-da161916fdbb"
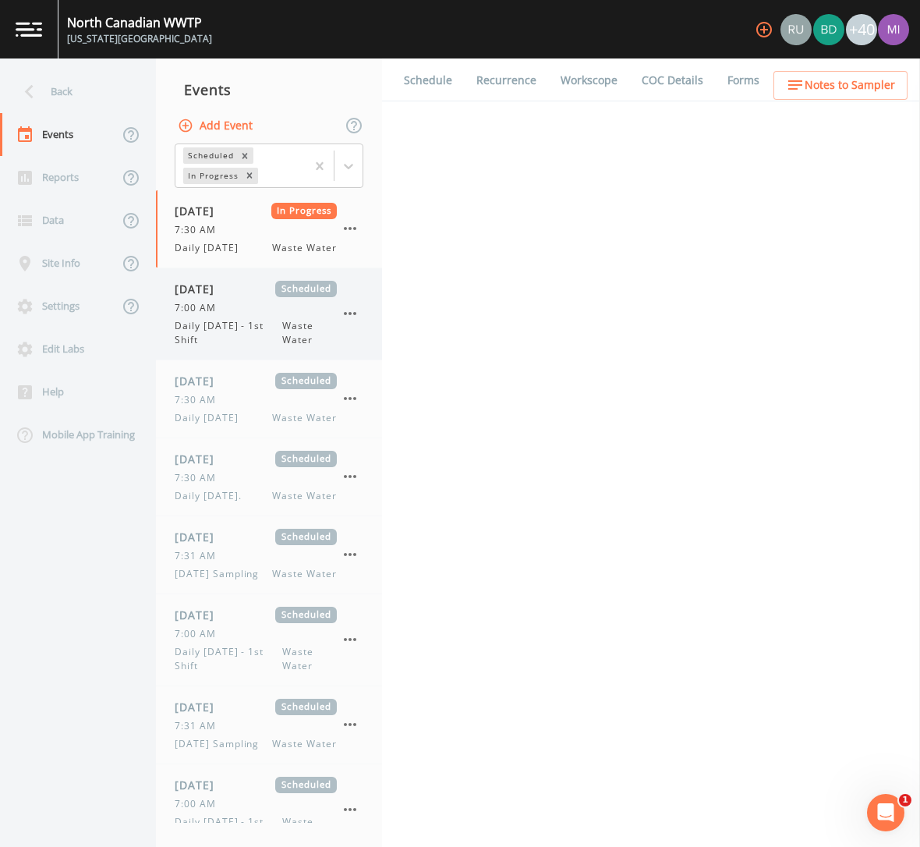
select select "092b3f94-5697-4c94-9891-da161916fdbb"
select select "b6a3c313-748b-4795-a028-792ad310bd60"
select select "092b3f94-5697-4c94-9891-da161916fdbb"
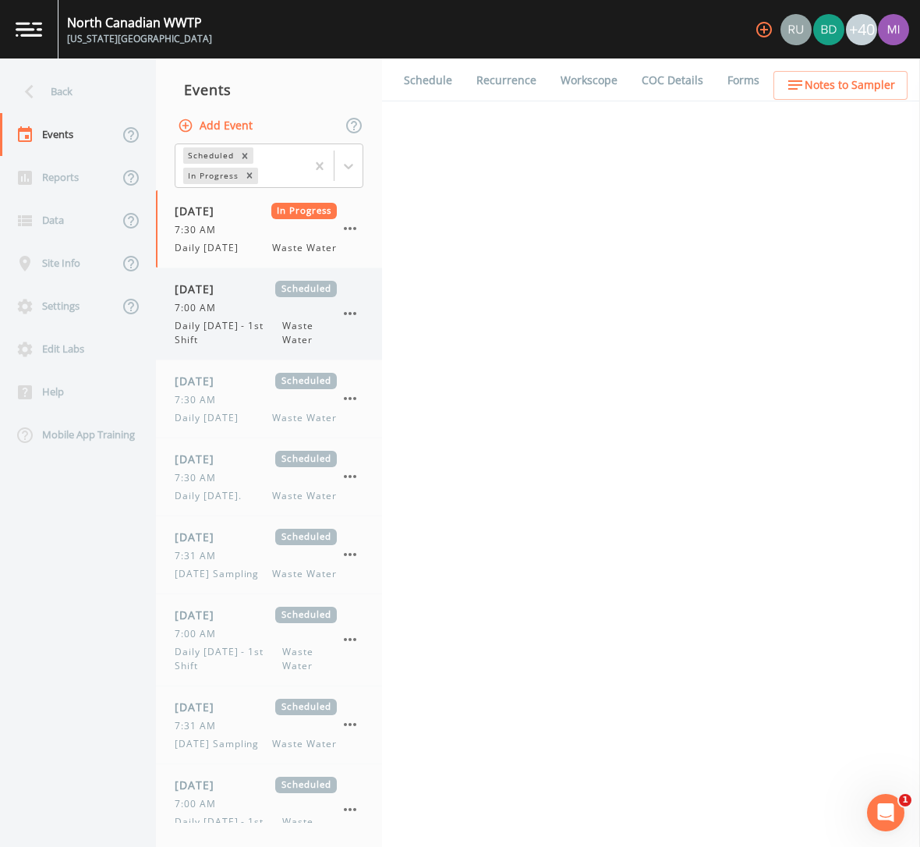
select select "092b3f94-5697-4c94-9891-da161916fdbb"
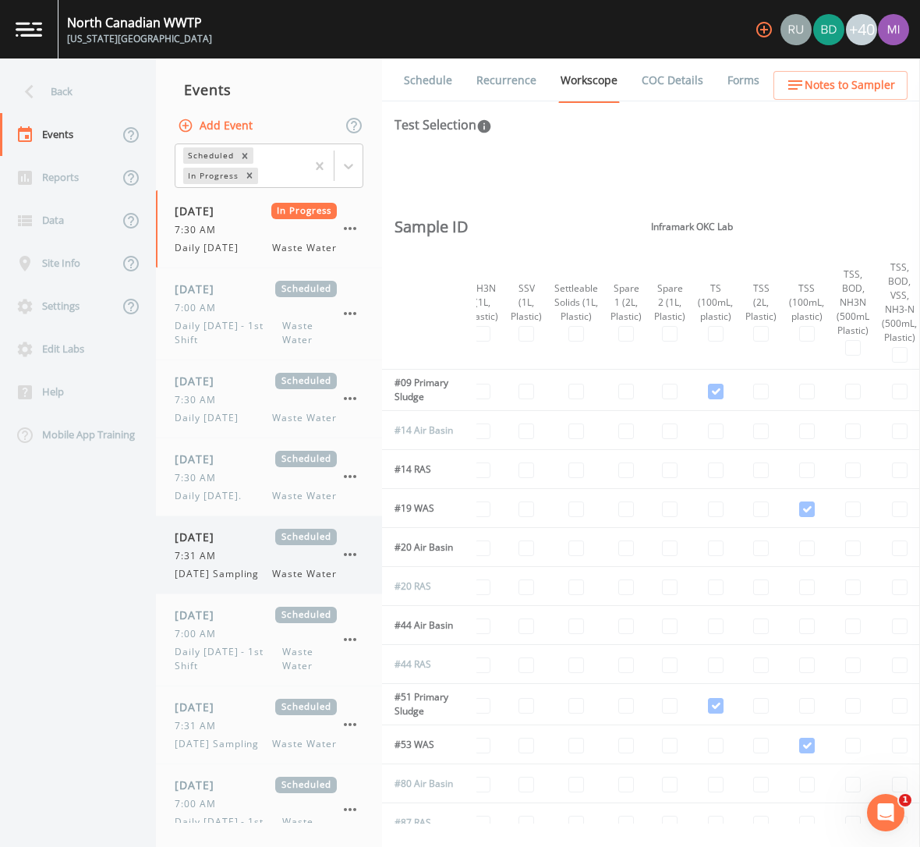
scroll to position [0, 704]
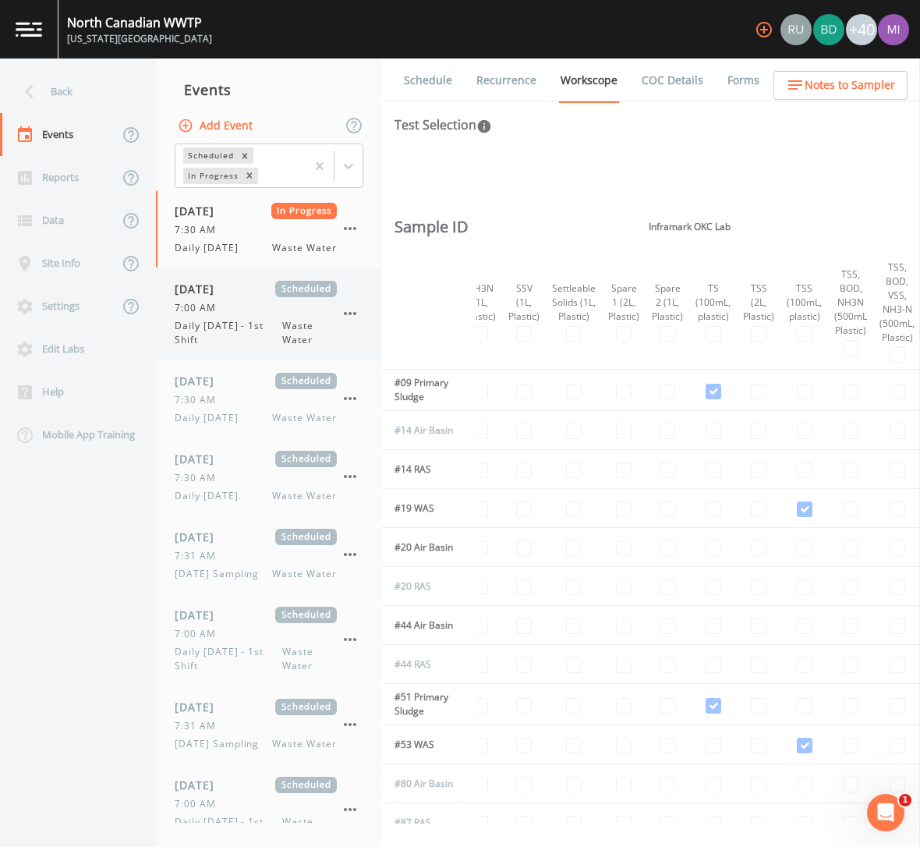
click at [213, 317] on div "08/21/2025 Scheduled 7:00 AM Daily Thursday - 1st Shift Waste Water" at bounding box center [256, 314] width 162 height 66
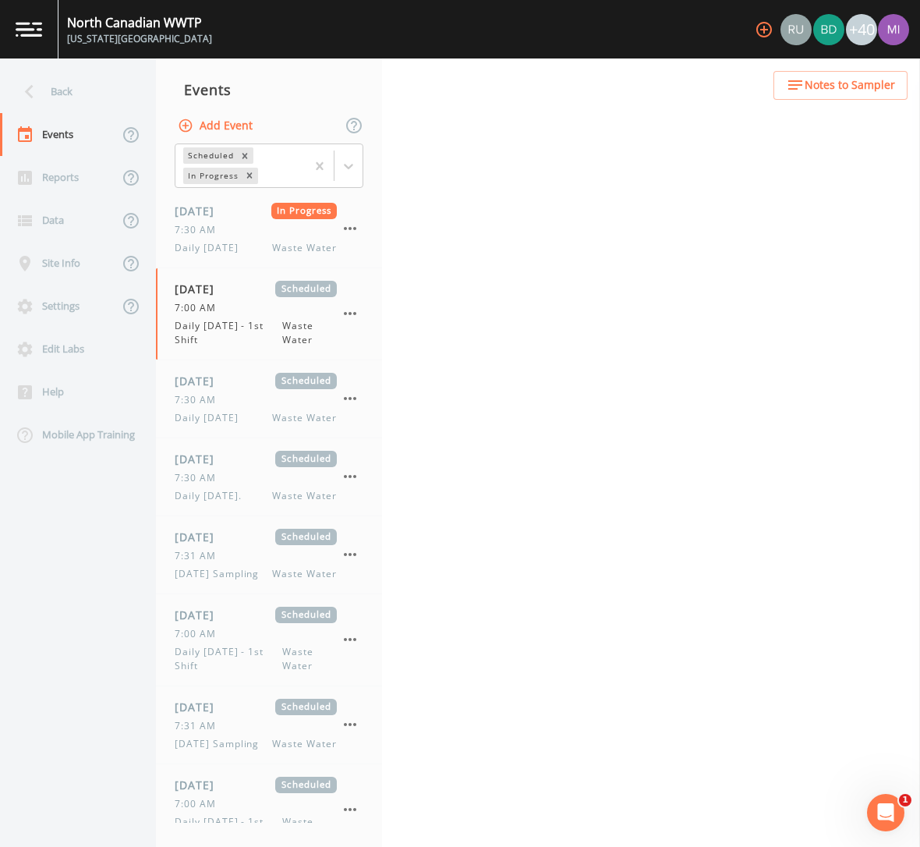
select select "092b3f94-5697-4c94-9891-da161916fdbb"
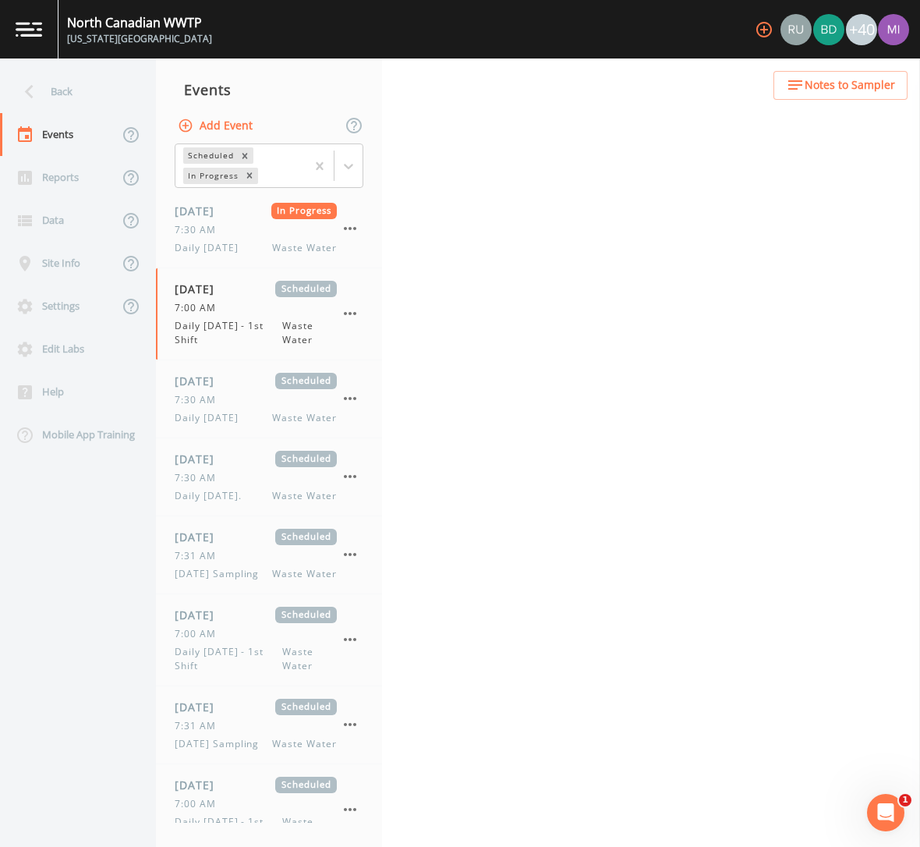
select select "b6a3c313-748b-4795-a028-792ad310bd60"
select select "092b3f94-5697-4c94-9891-da161916fdbb"
select select "b6a3c313-748b-4795-a028-792ad310bd60"
select select "092b3f94-5697-4c94-9891-da161916fdbb"
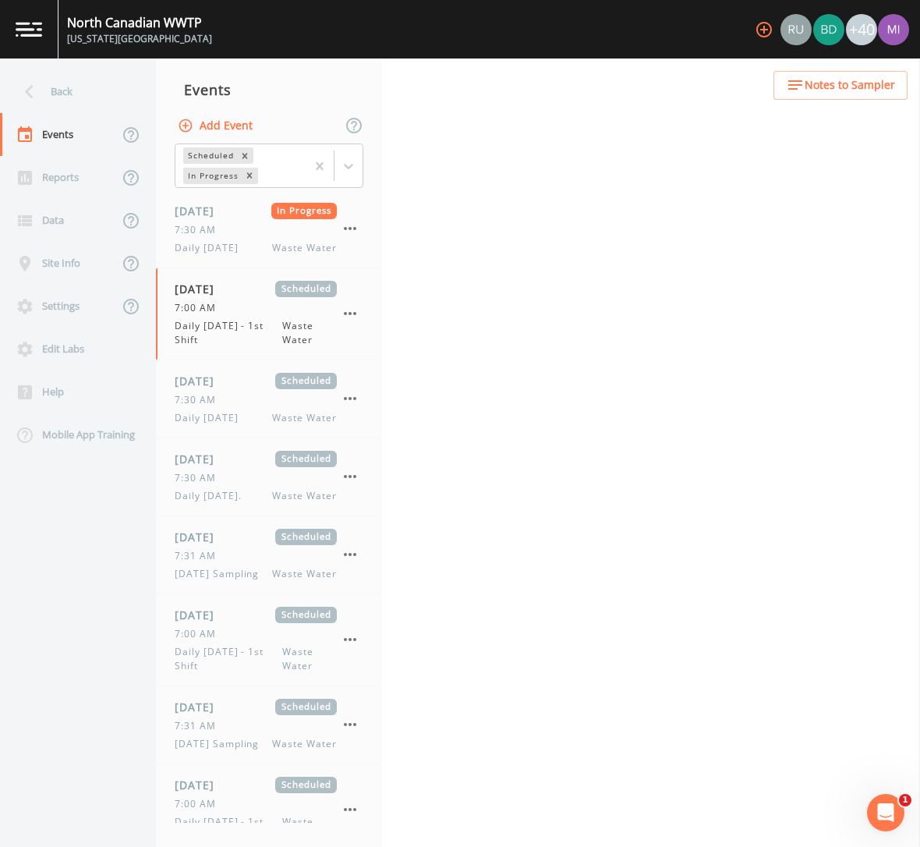
select select "092b3f94-5697-4c94-9891-da161916fdbb"
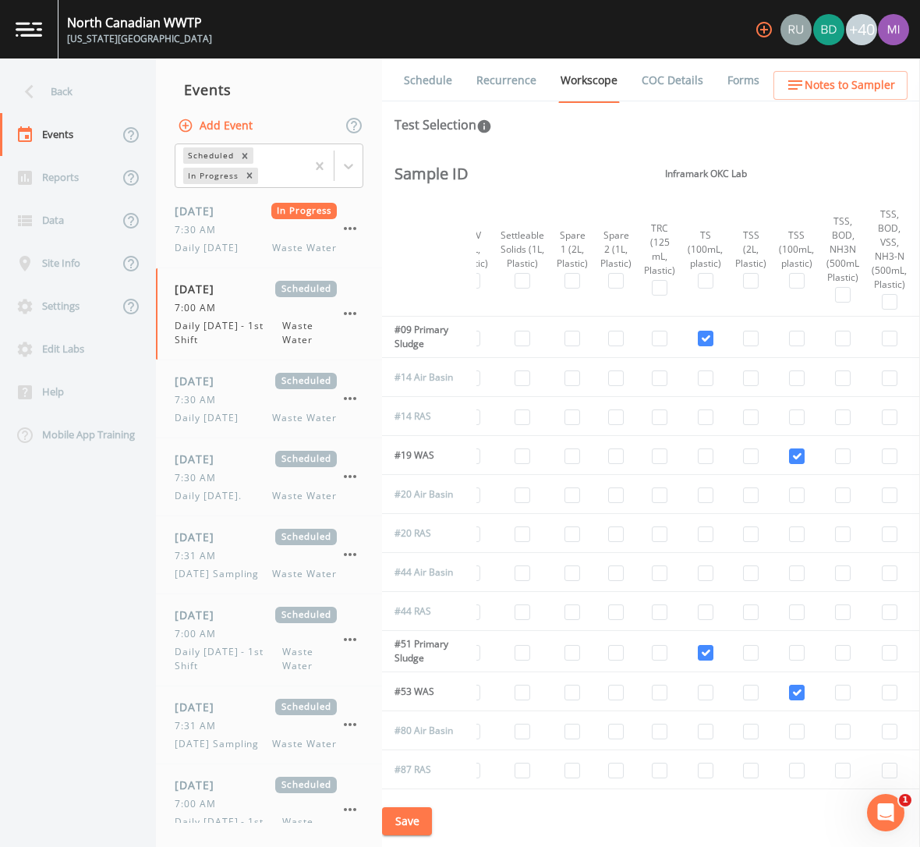
scroll to position [0, 824]
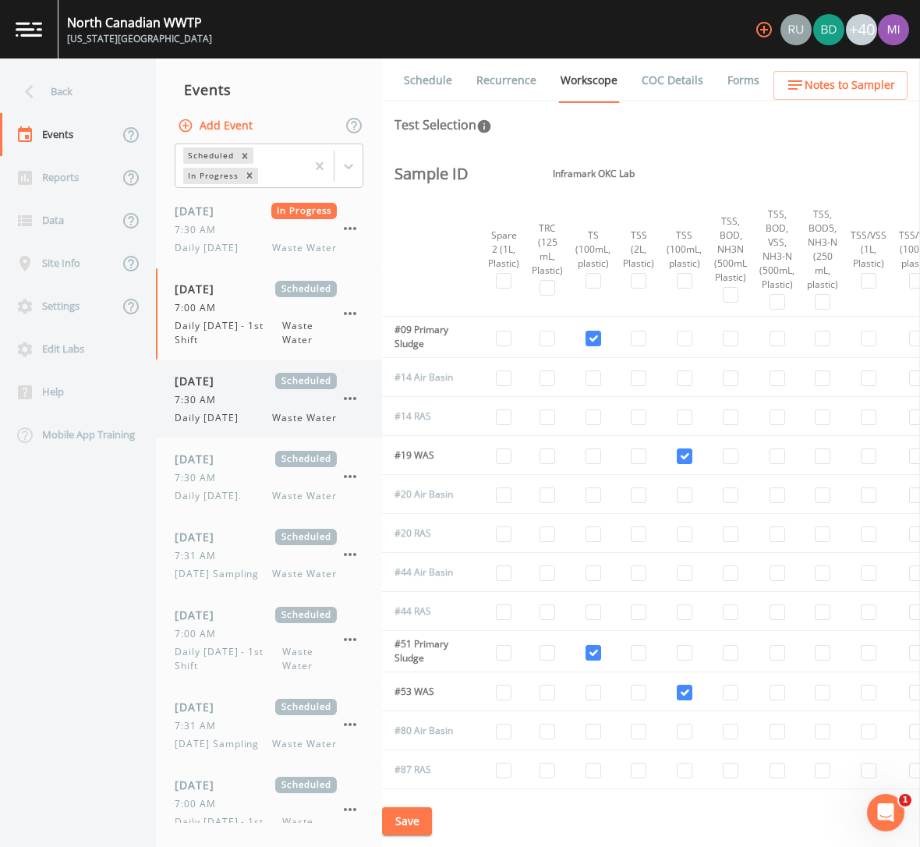
click at [212, 412] on span "Daily Friday" at bounding box center [211, 418] width 73 height 14
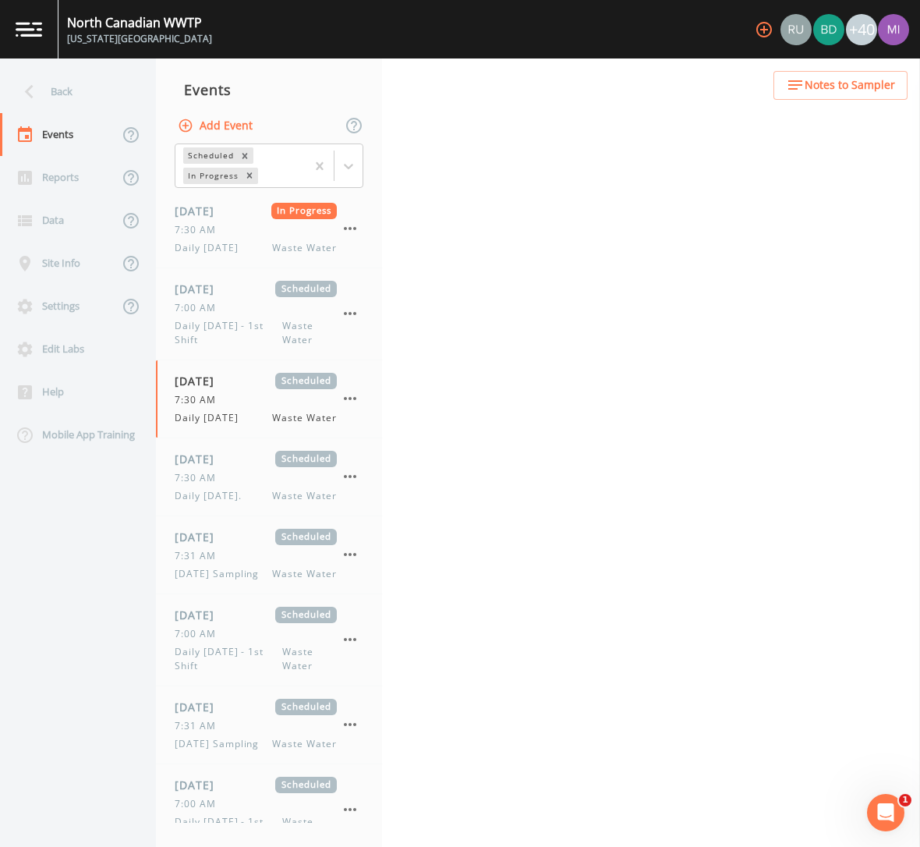
select select "092b3f94-5697-4c94-9891-da161916fdbb"
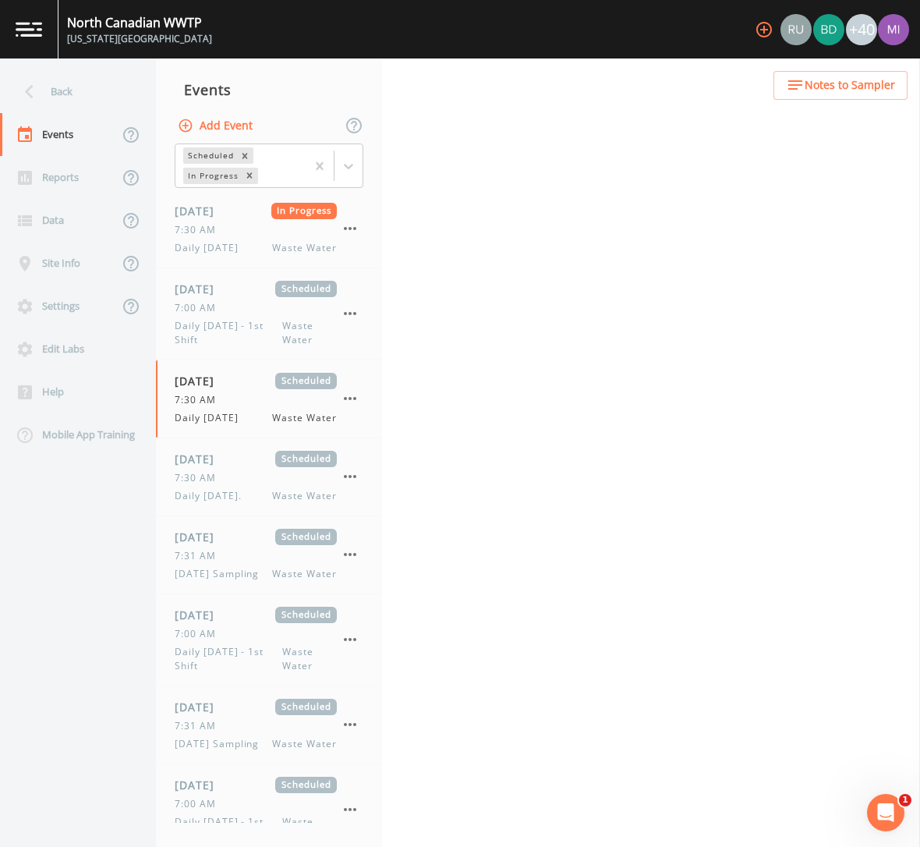
select select "b6a3c313-748b-4795-a028-792ad310bd60"
select select "092b3f94-5697-4c94-9891-da161916fdbb"
select select "b6a3c313-748b-4795-a028-792ad310bd60"
select select "092b3f94-5697-4c94-9891-da161916fdbb"
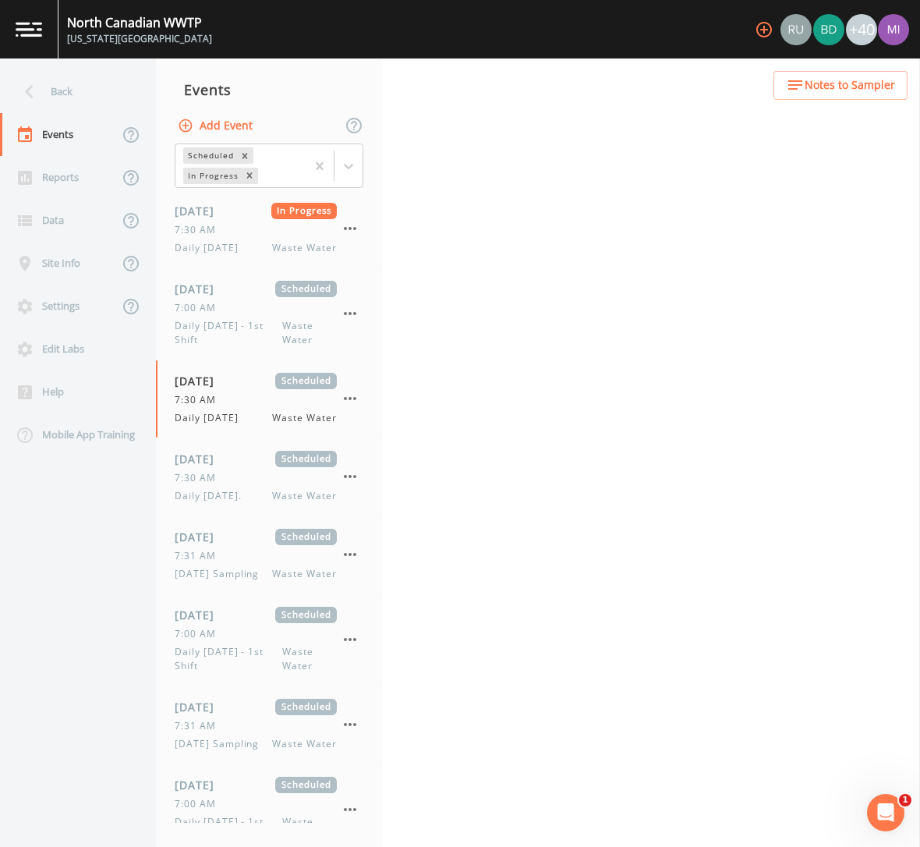
select select "092b3f94-5697-4c94-9891-da161916fdbb"
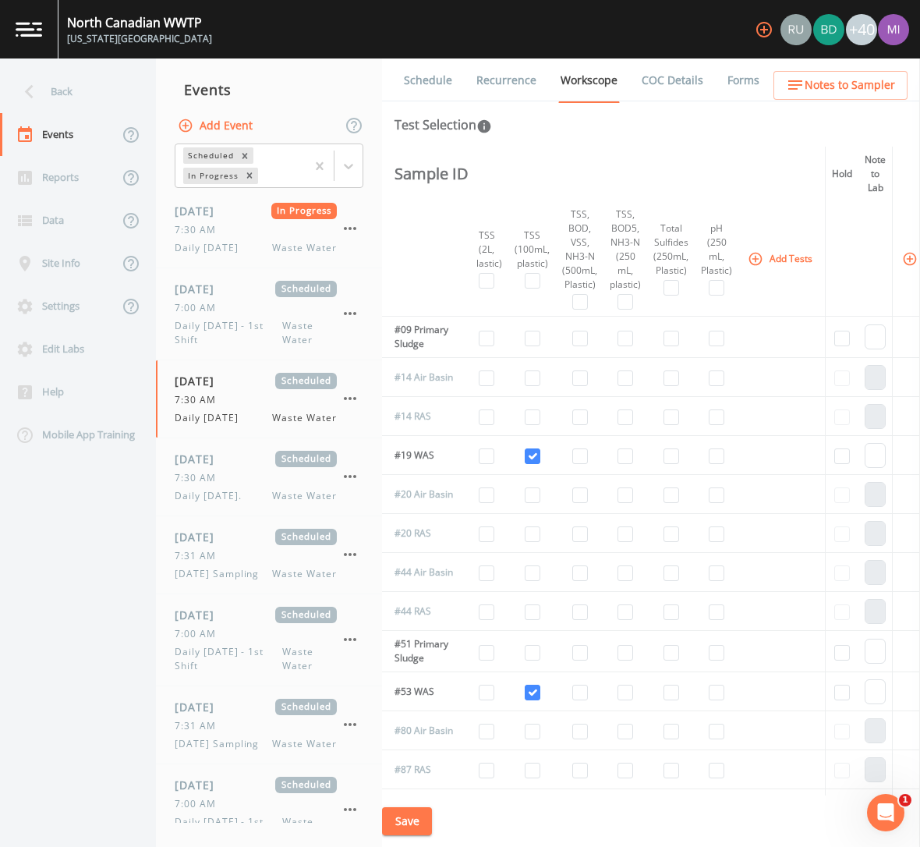
scroll to position [0, 945]
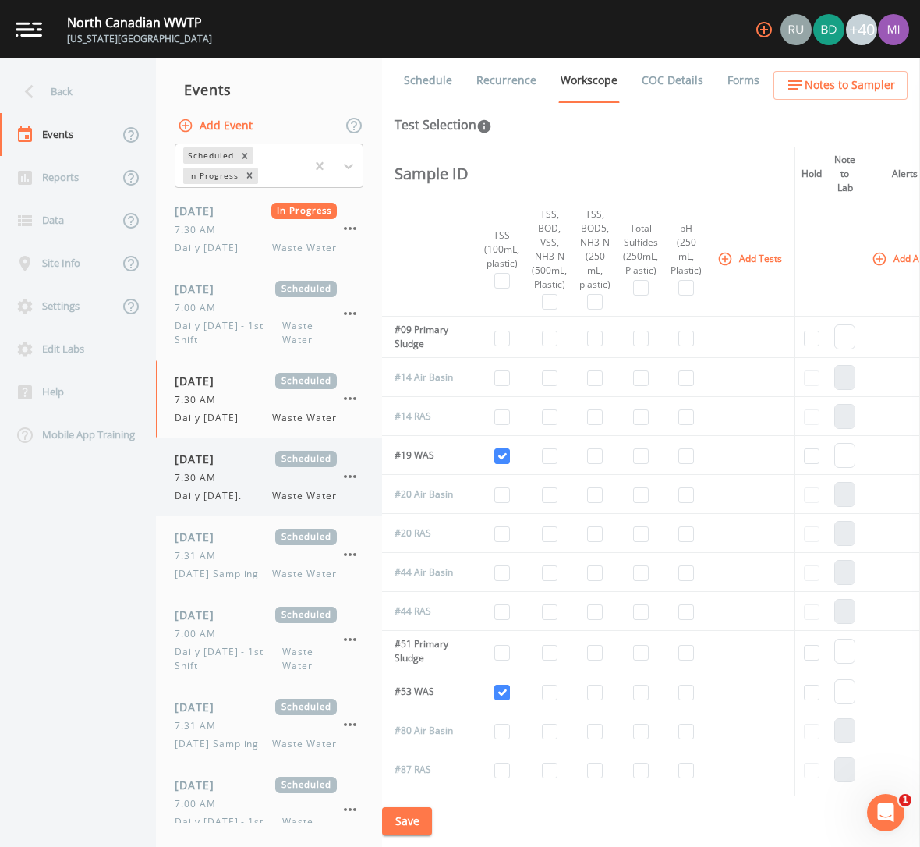
click at [225, 460] on span "08/23/2025" at bounding box center [200, 459] width 51 height 16
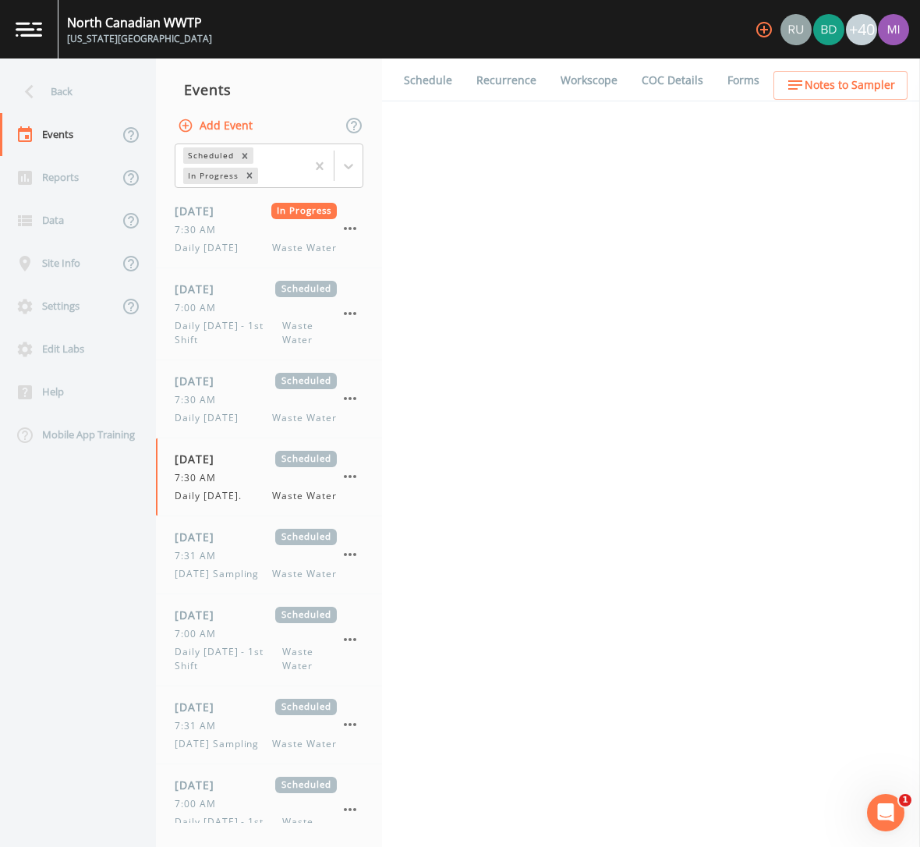
select select "092b3f94-5697-4c94-9891-da161916fdbb"
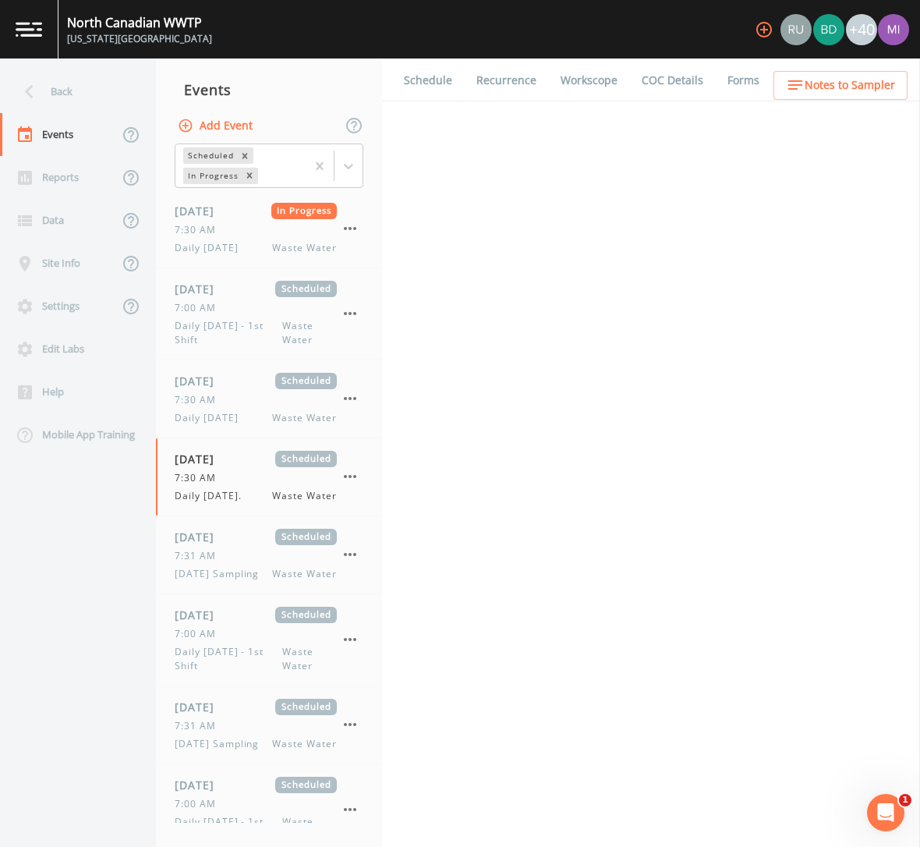
select select "b6a3c313-748b-4795-a028-792ad310bd60"
select select "092b3f94-5697-4c94-9891-da161916fdbb"
select select "b6a3c313-748b-4795-a028-792ad310bd60"
select select "092b3f94-5697-4c94-9891-da161916fdbb"
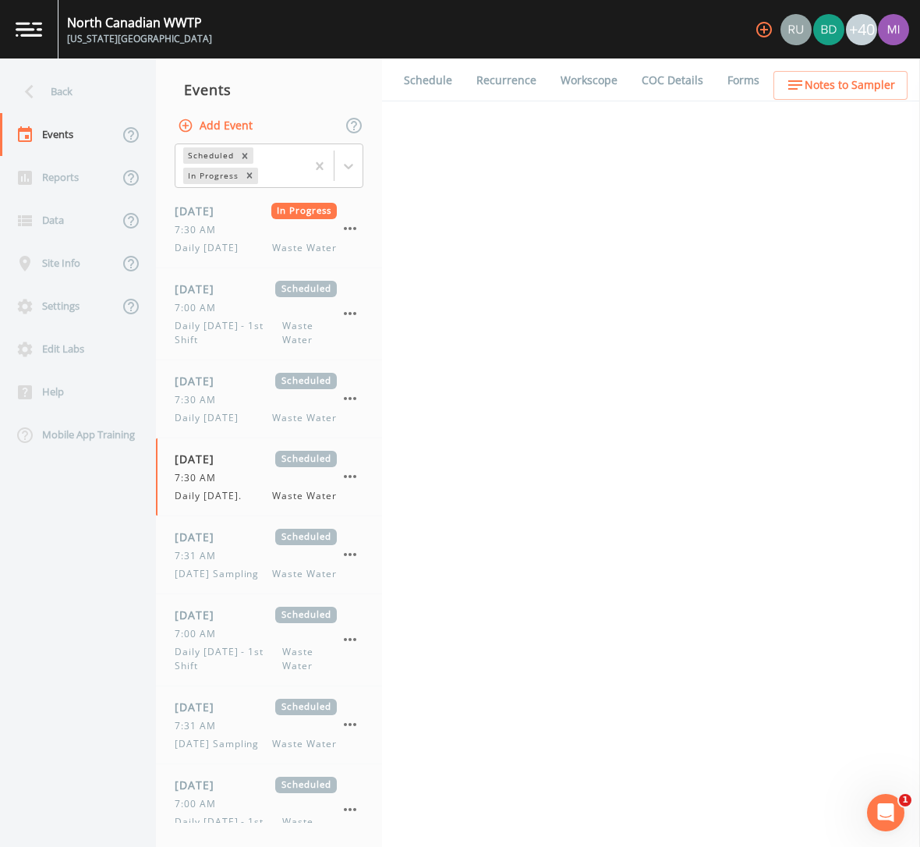
select select "092b3f94-5697-4c94-9891-da161916fdbb"
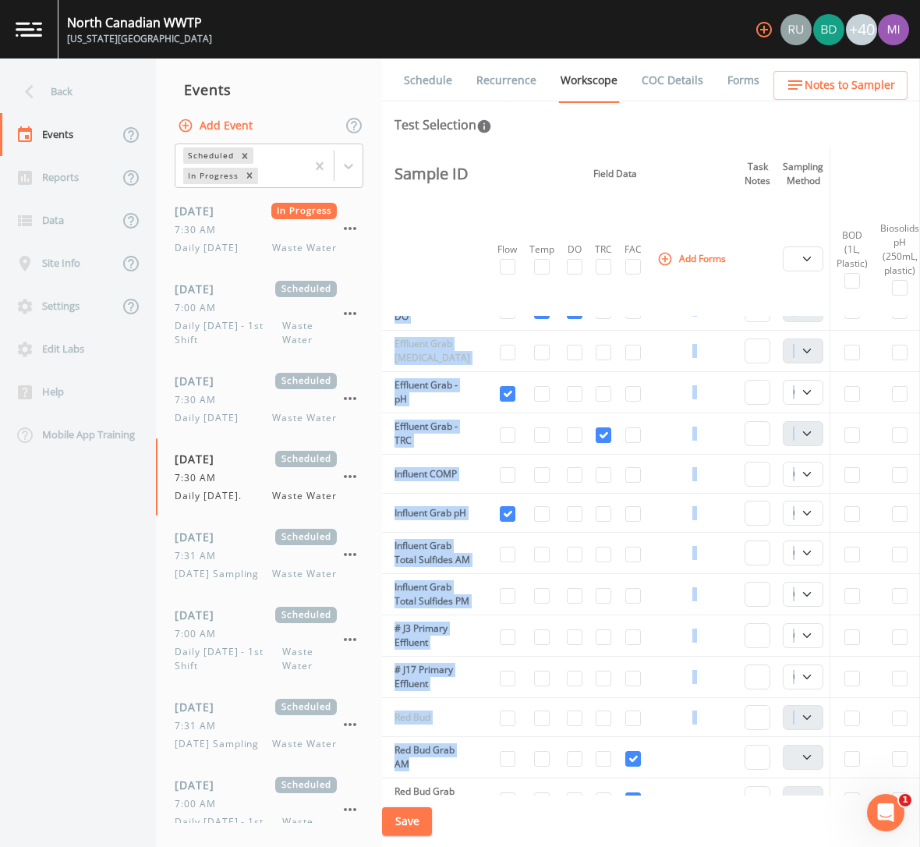
drag, startPoint x: 438, startPoint y: 790, endPoint x: 525, endPoint y: 785, distance: 86.7
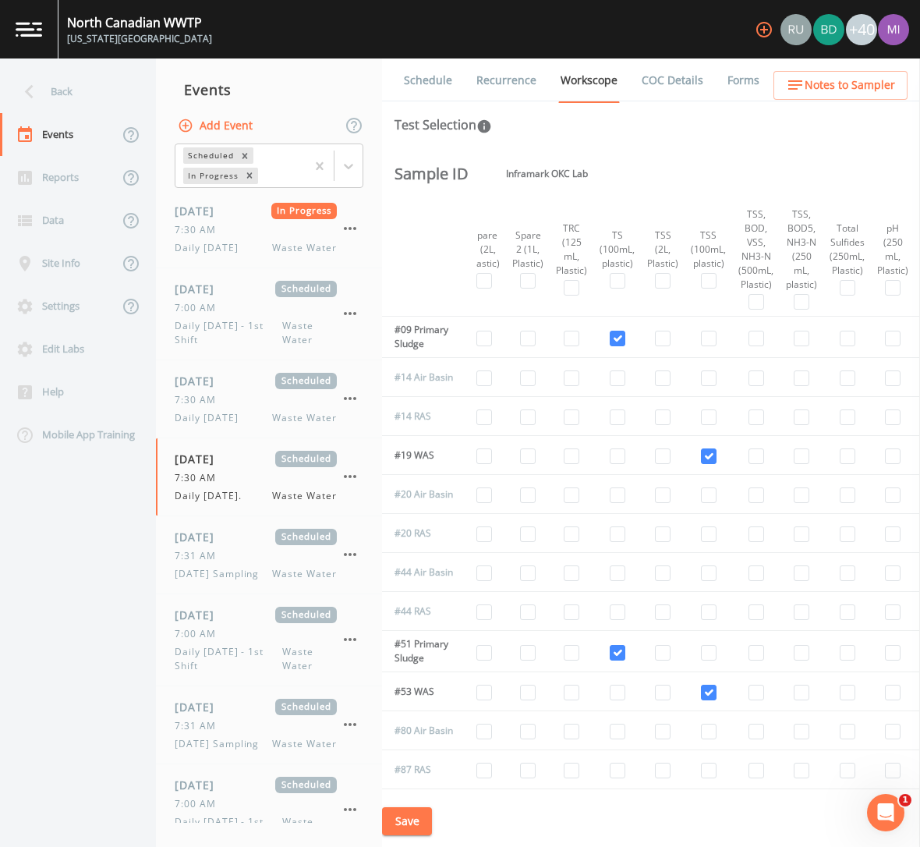
scroll to position [0, 760]
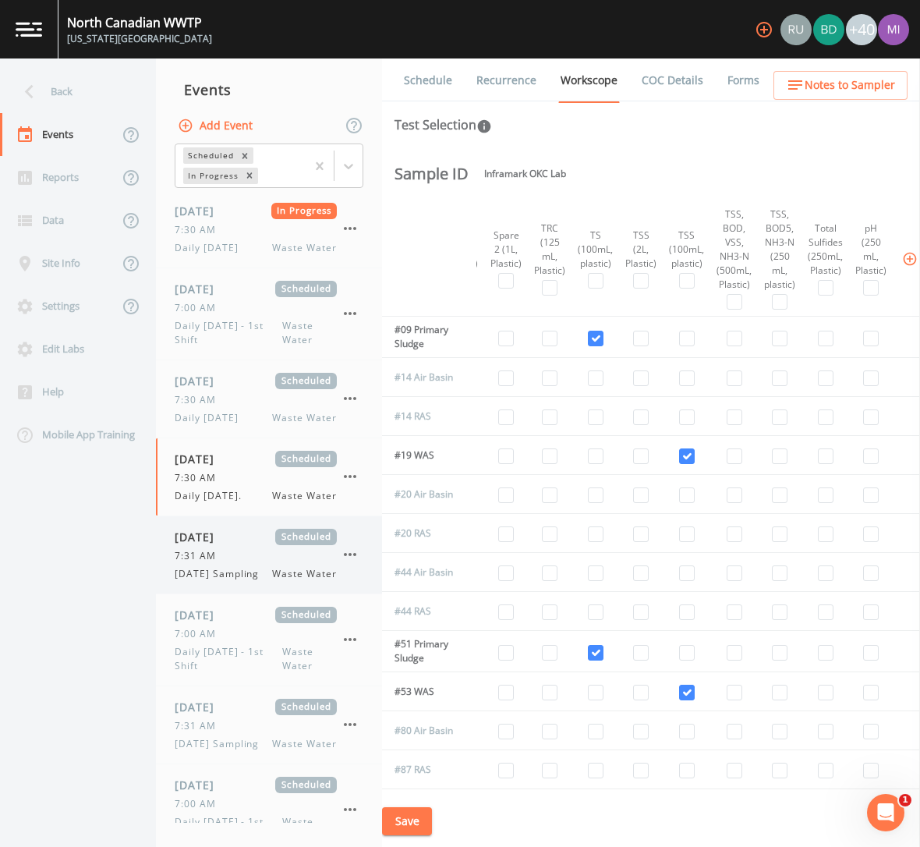
click at [212, 556] on span "7:31 AM" at bounding box center [200, 556] width 51 height 14
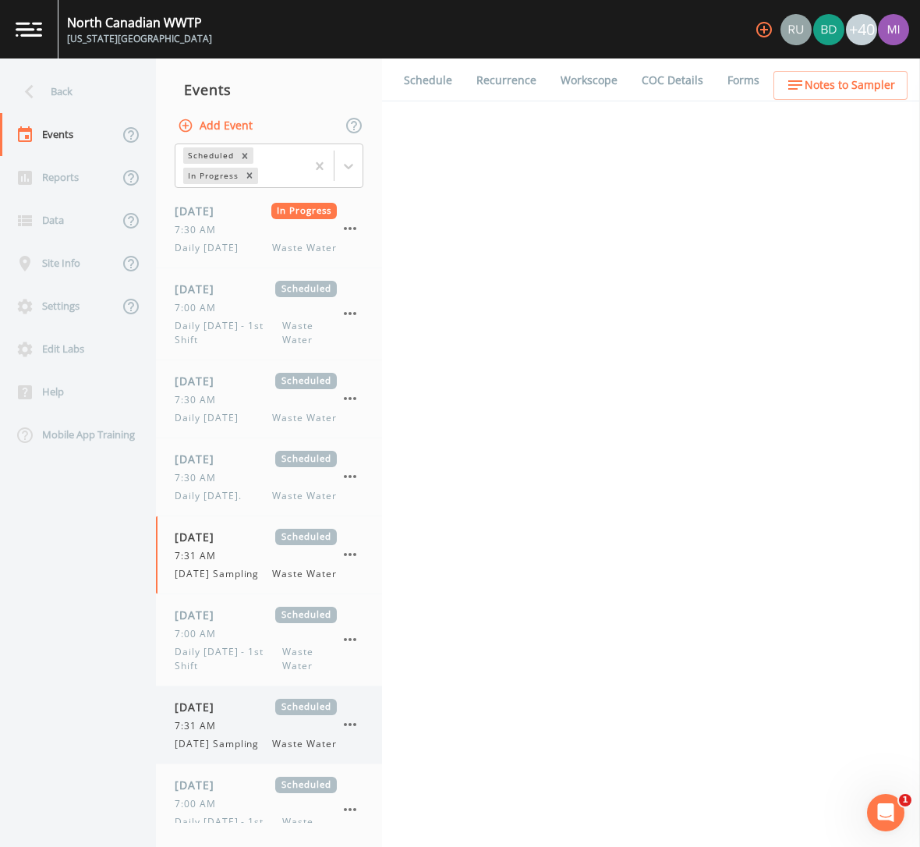
select select "092b3f94-5697-4c94-9891-da161916fdbb"
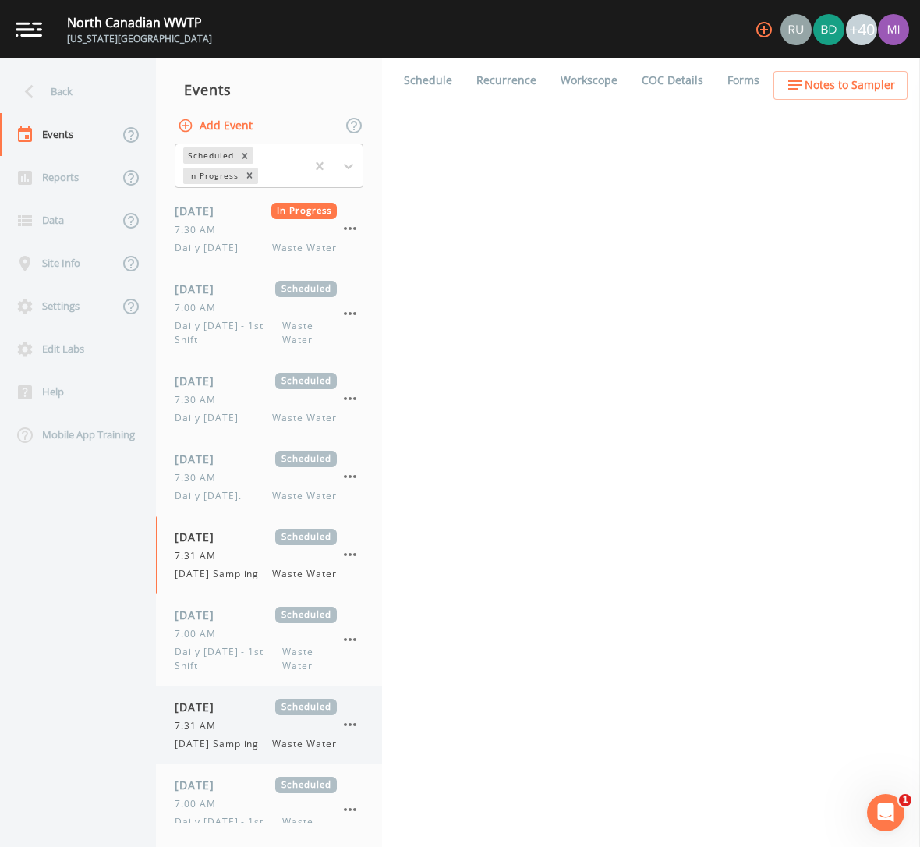
select select "b6a3c313-748b-4795-a028-792ad310bd60"
select select "092b3f94-5697-4c94-9891-da161916fdbb"
select select "b6a3c313-748b-4795-a028-792ad310bd60"
select select "092b3f94-5697-4c94-9891-da161916fdbb"
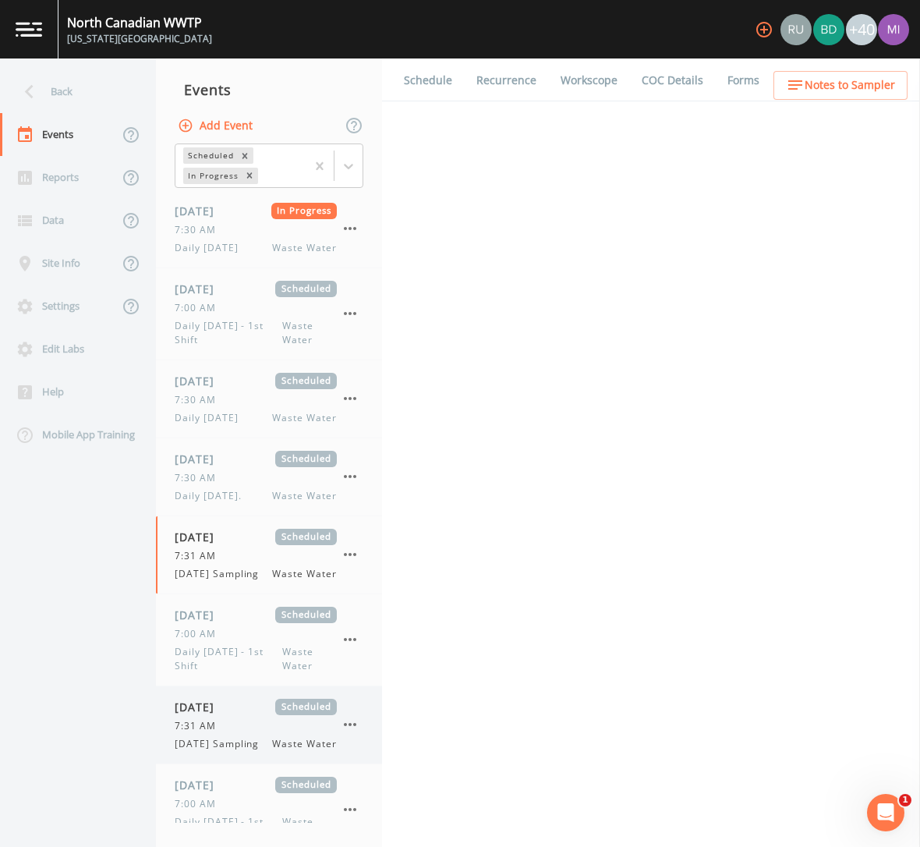
select select "092b3f94-5697-4c94-9891-da161916fdbb"
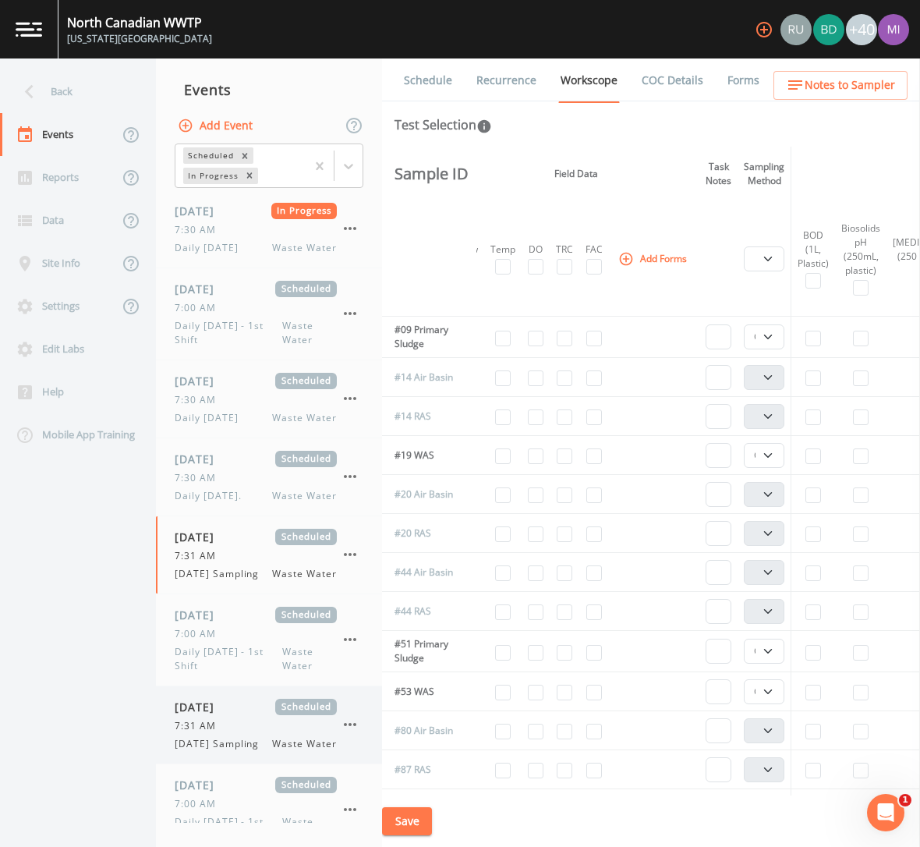
scroll to position [0, 40]
click at [239, 731] on div "7:31 AM" at bounding box center [256, 726] width 162 height 14
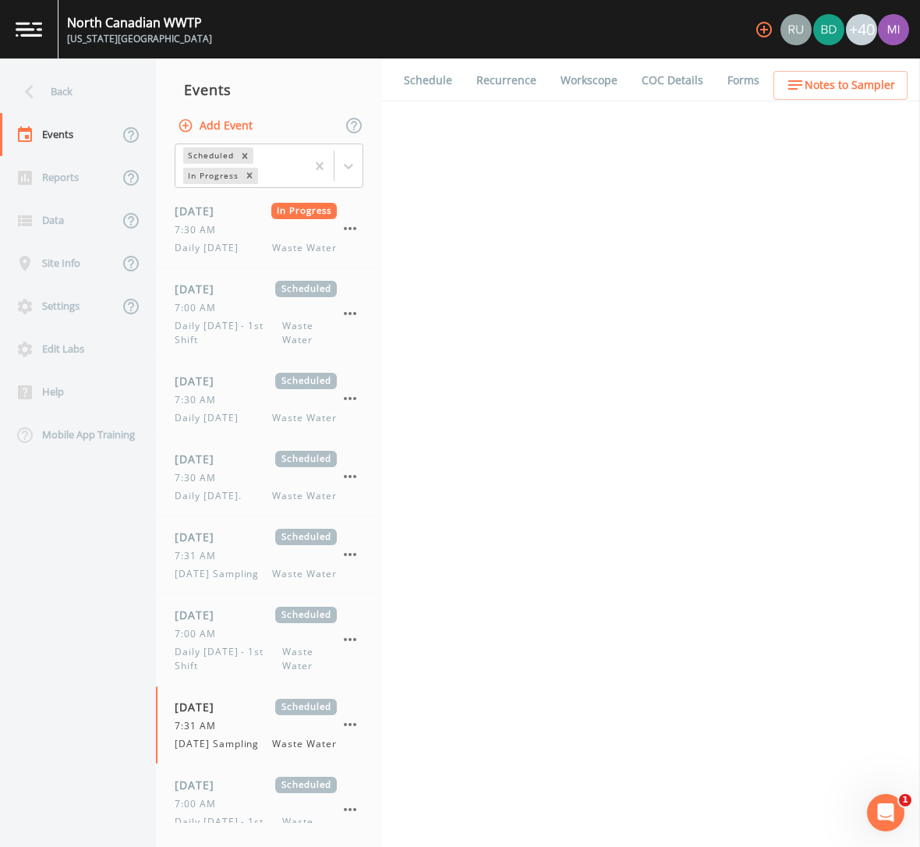
select select "092b3f94-5697-4c94-9891-da161916fdbb"
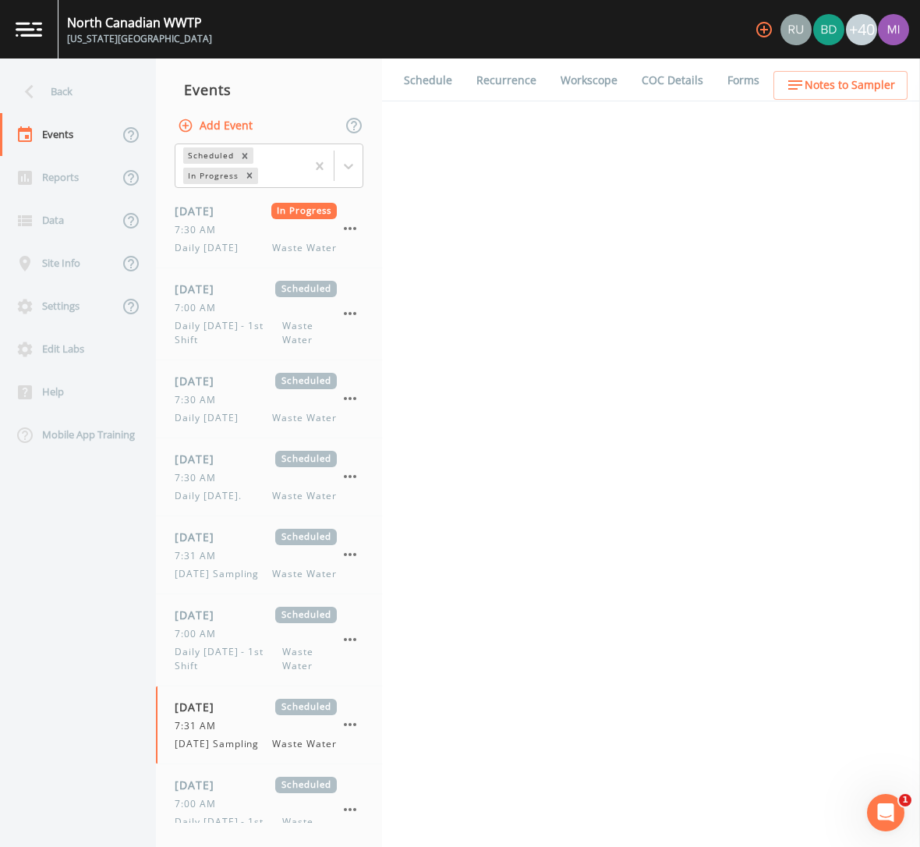
select select "b6a3c313-748b-4795-a028-792ad310bd60"
select select "092b3f94-5697-4c94-9891-da161916fdbb"
select select "b6a3c313-748b-4795-a028-792ad310bd60"
select select "092b3f94-5697-4c94-9891-da161916fdbb"
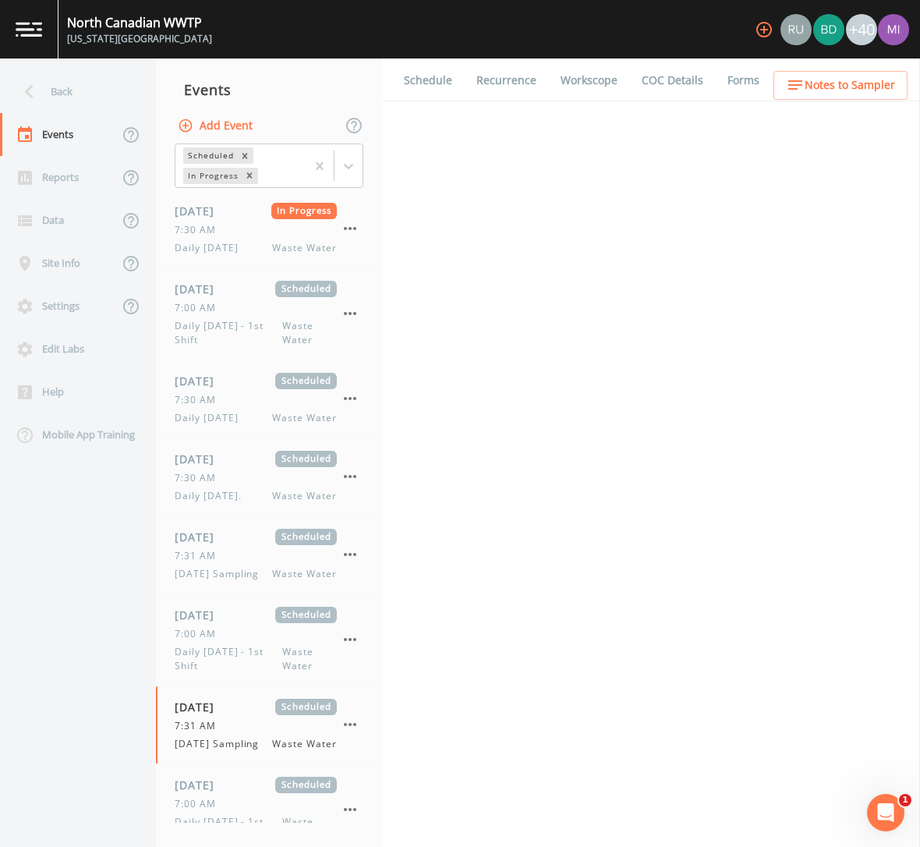
select select "092b3f94-5697-4c94-9891-da161916fdbb"
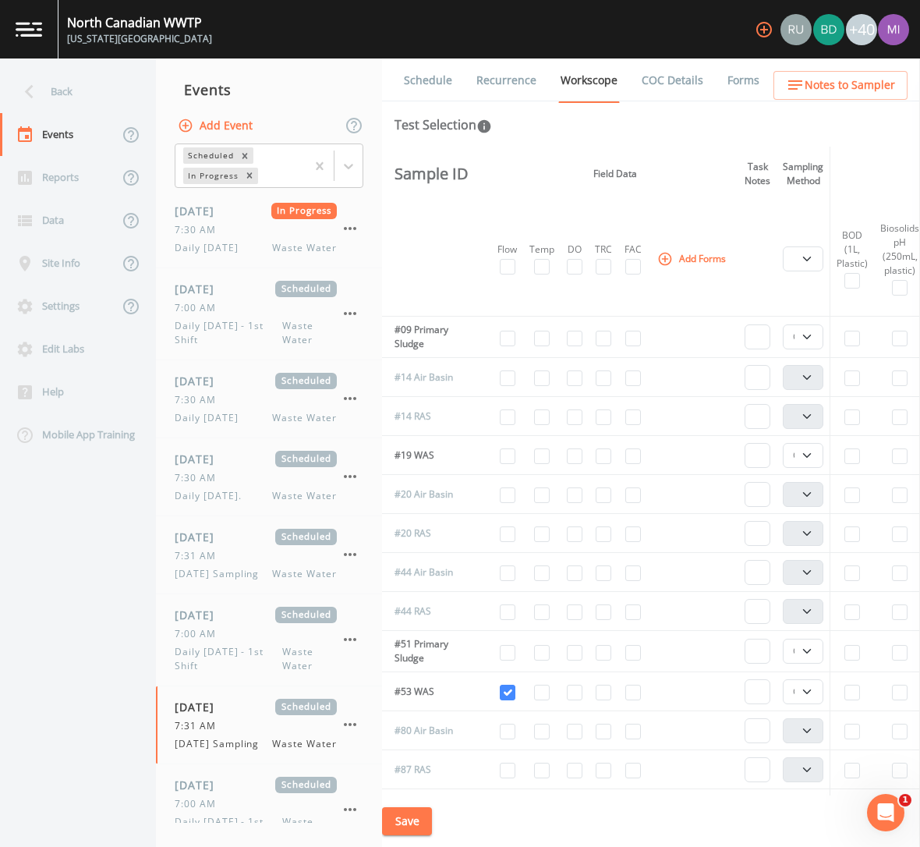
click at [671, 27] on div "North Canadian WWTP Oklahoma City +40" at bounding box center [460, 29] width 920 height 58
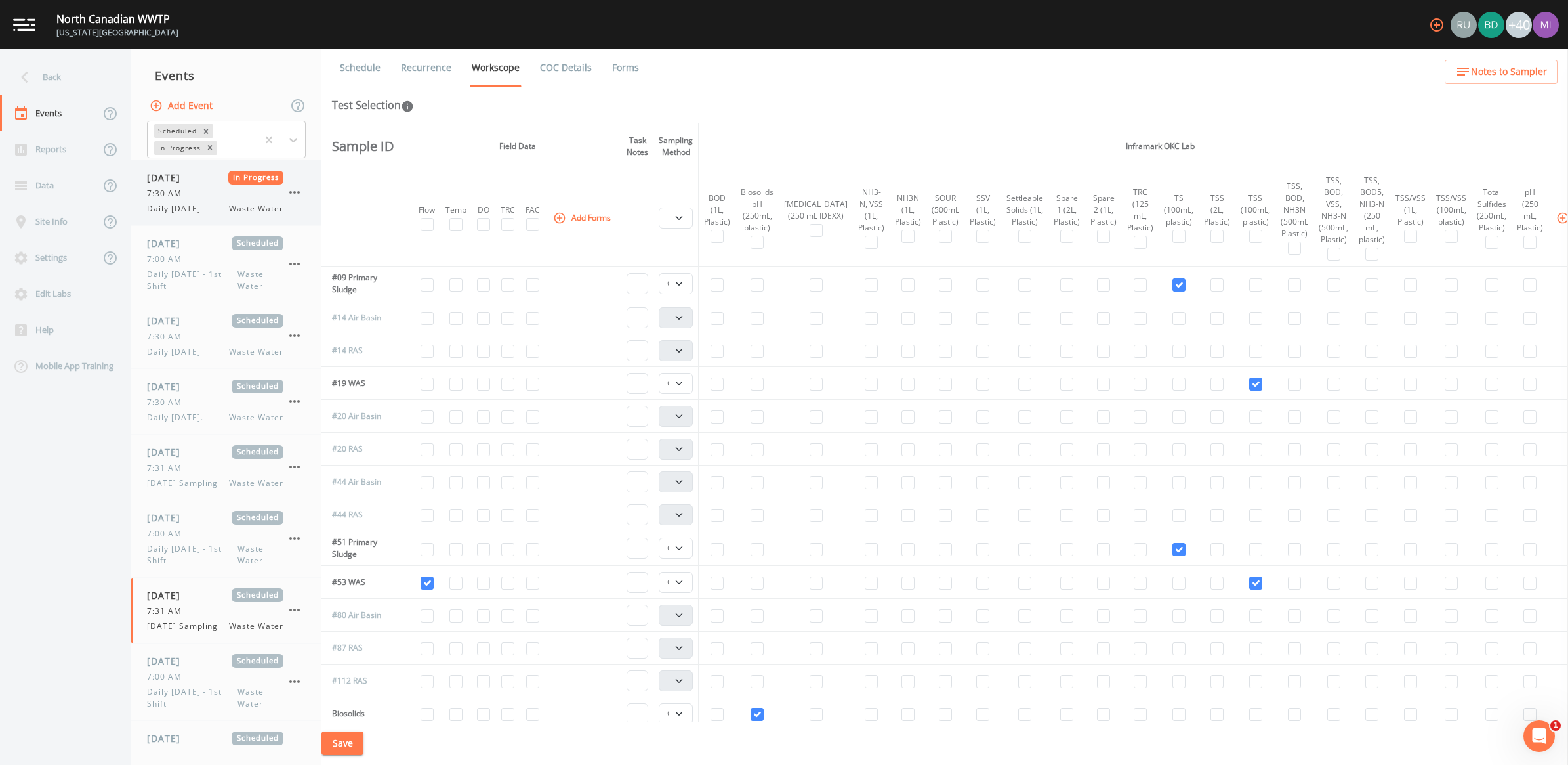
click at [189, 197] on div "7:30 AM" at bounding box center [215, 194] width 136 height 12
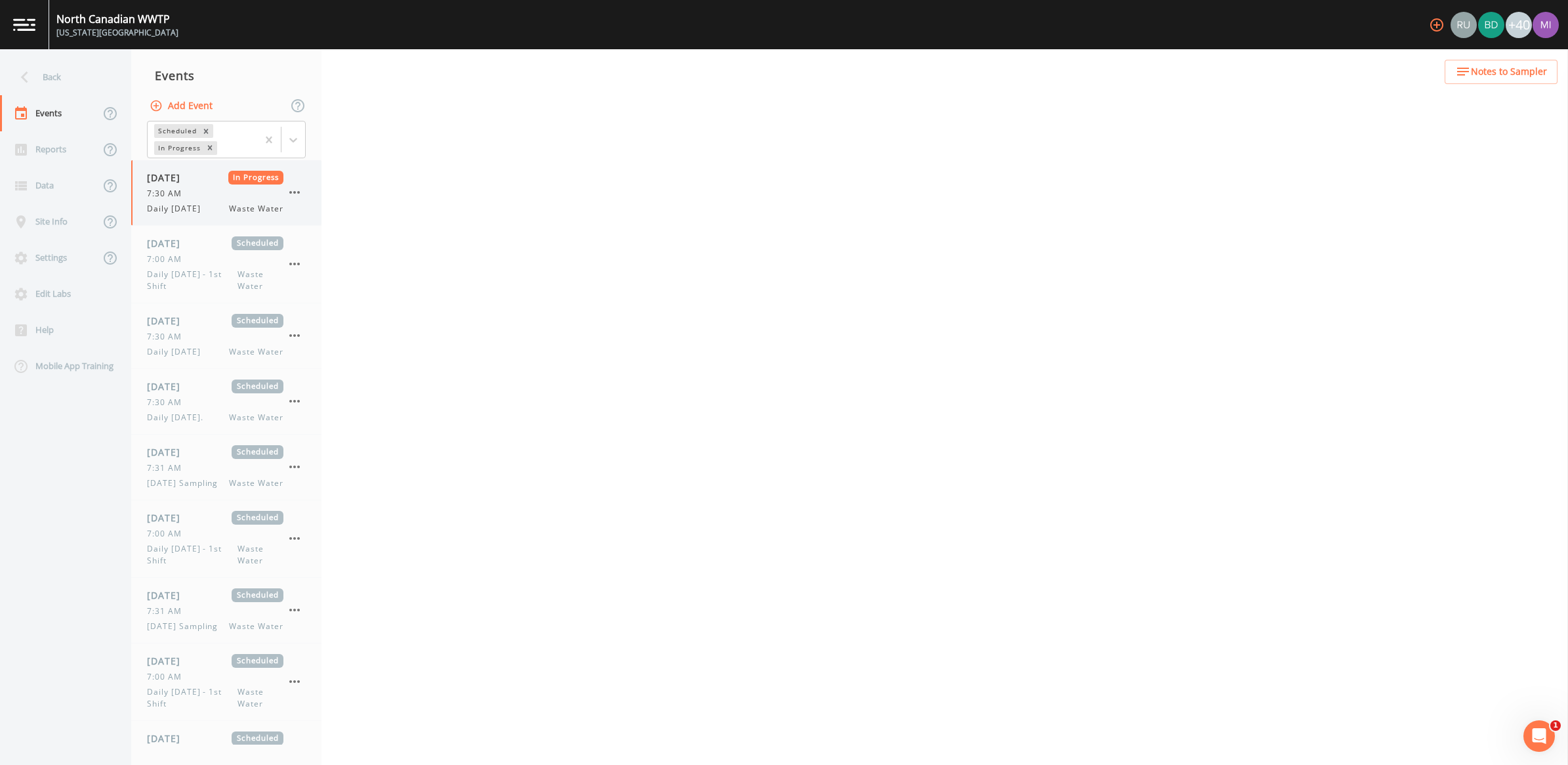
click at [183, 197] on span "7:30 AM" at bounding box center [168, 194] width 43 height 12
select select "092b3f94-5697-4c94-9891-da161916fdbb"
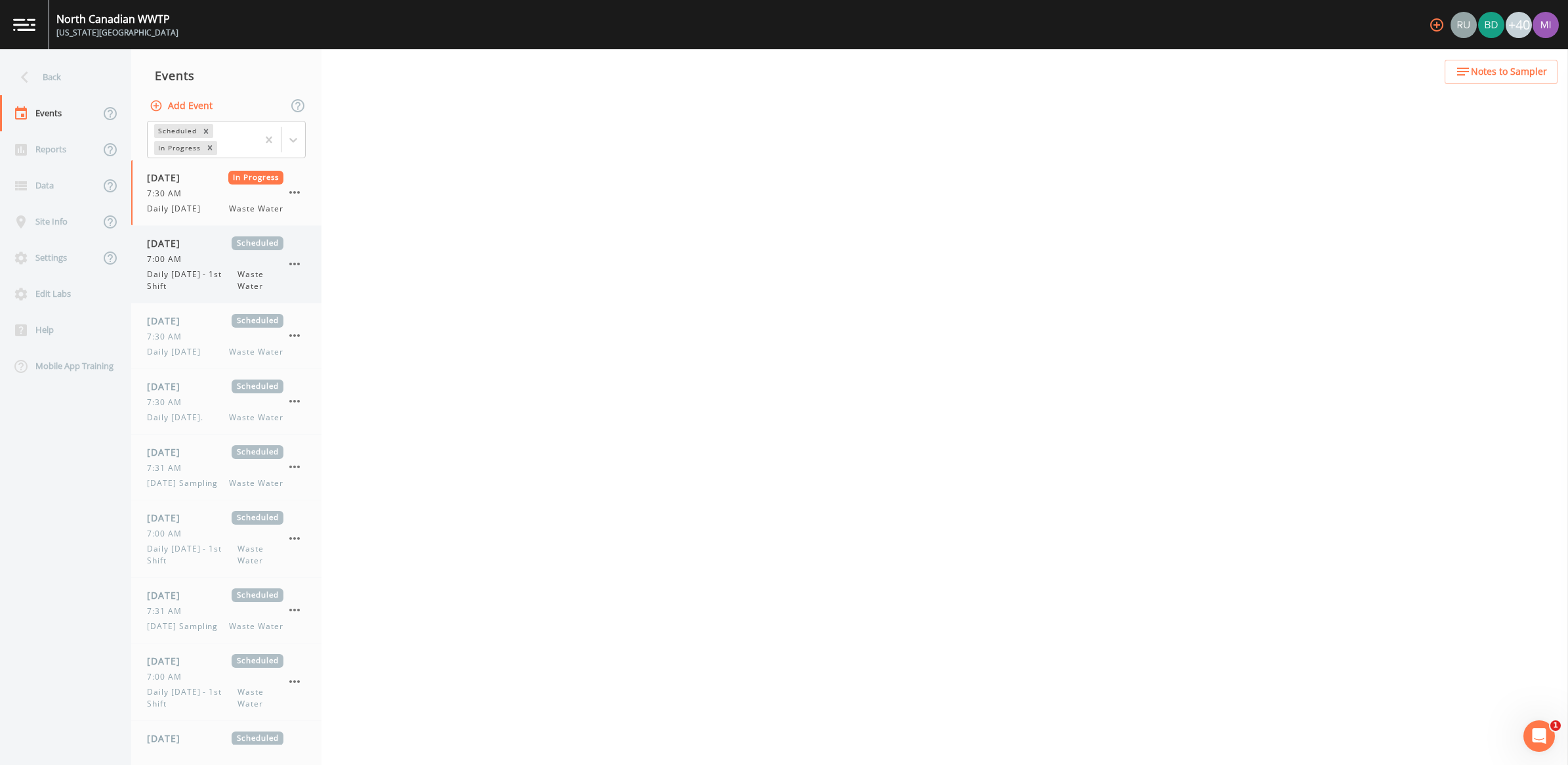
select select "092b3f94-5697-4c94-9891-da161916fdbb"
select select "b6a3c313-748b-4795-a028-792ad310bd60"
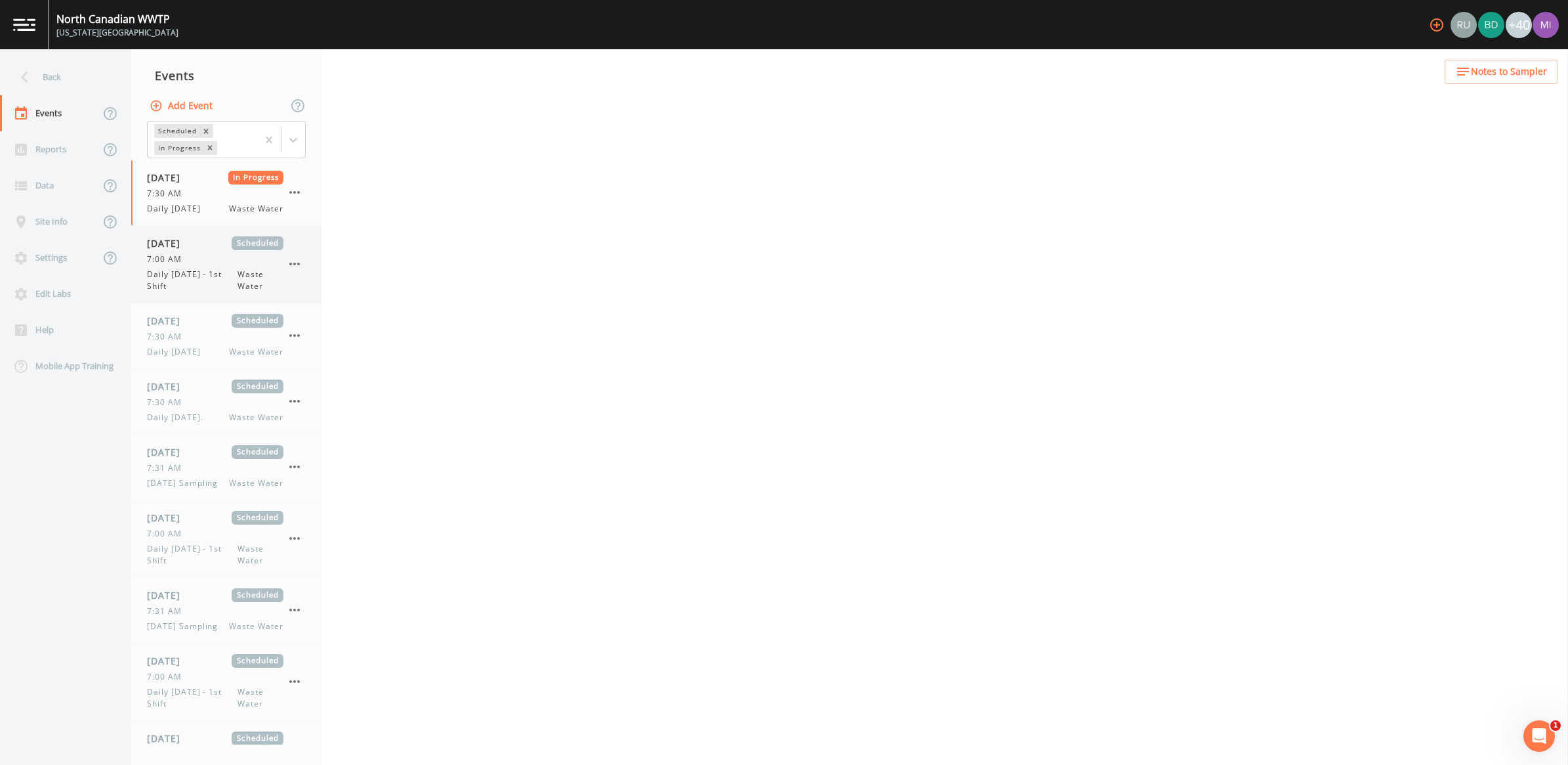
select select "092b3f94-5697-4c94-9891-da161916fdbb"
select select "b6a3c313-748b-4795-a028-792ad310bd60"
select select "092b3f94-5697-4c94-9891-da161916fdbb"
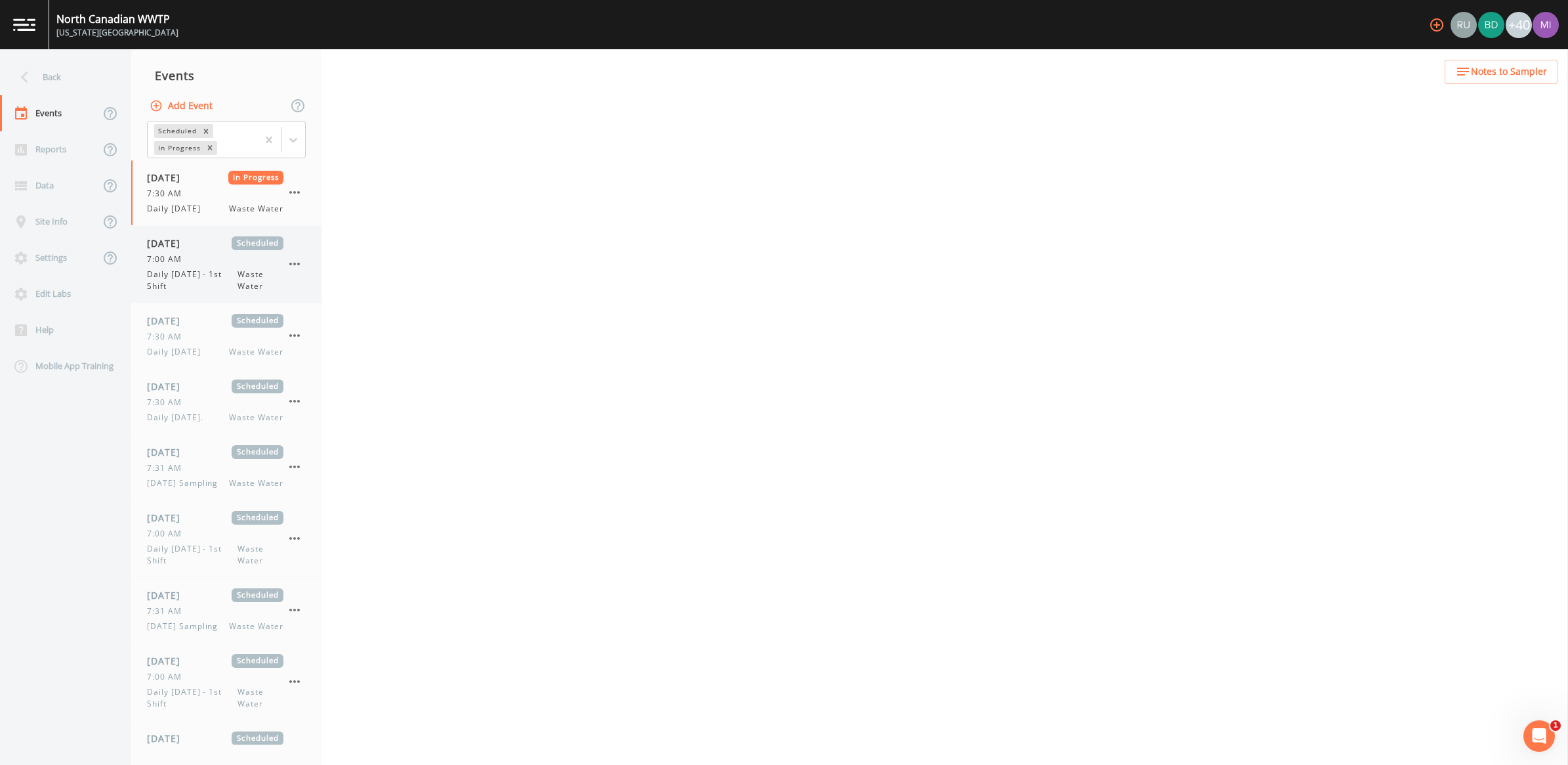
select select "092b3f94-5697-4c94-9891-da161916fdbb"
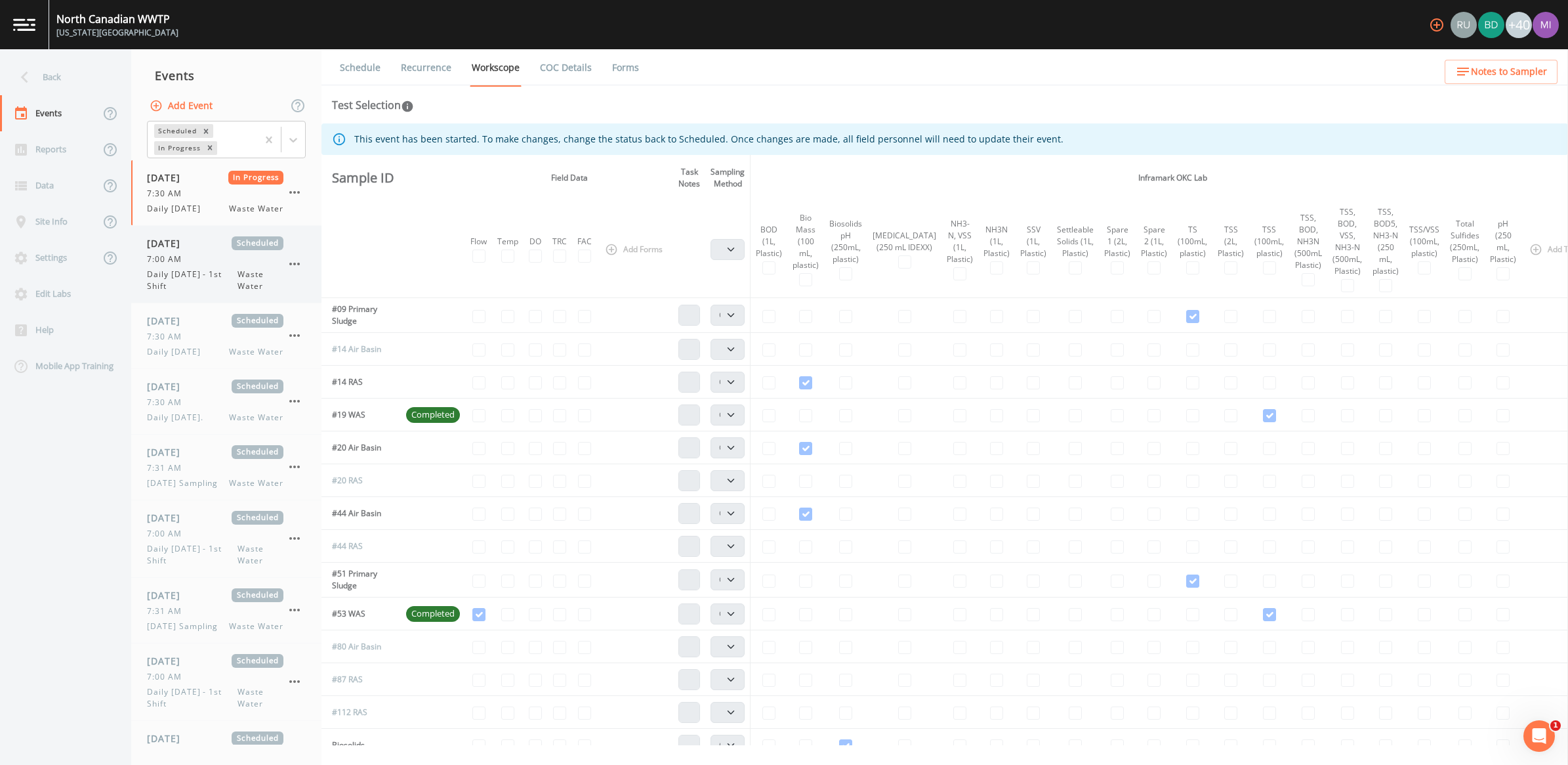
click at [160, 263] on span "7:00 AM" at bounding box center [168, 259] width 43 height 12
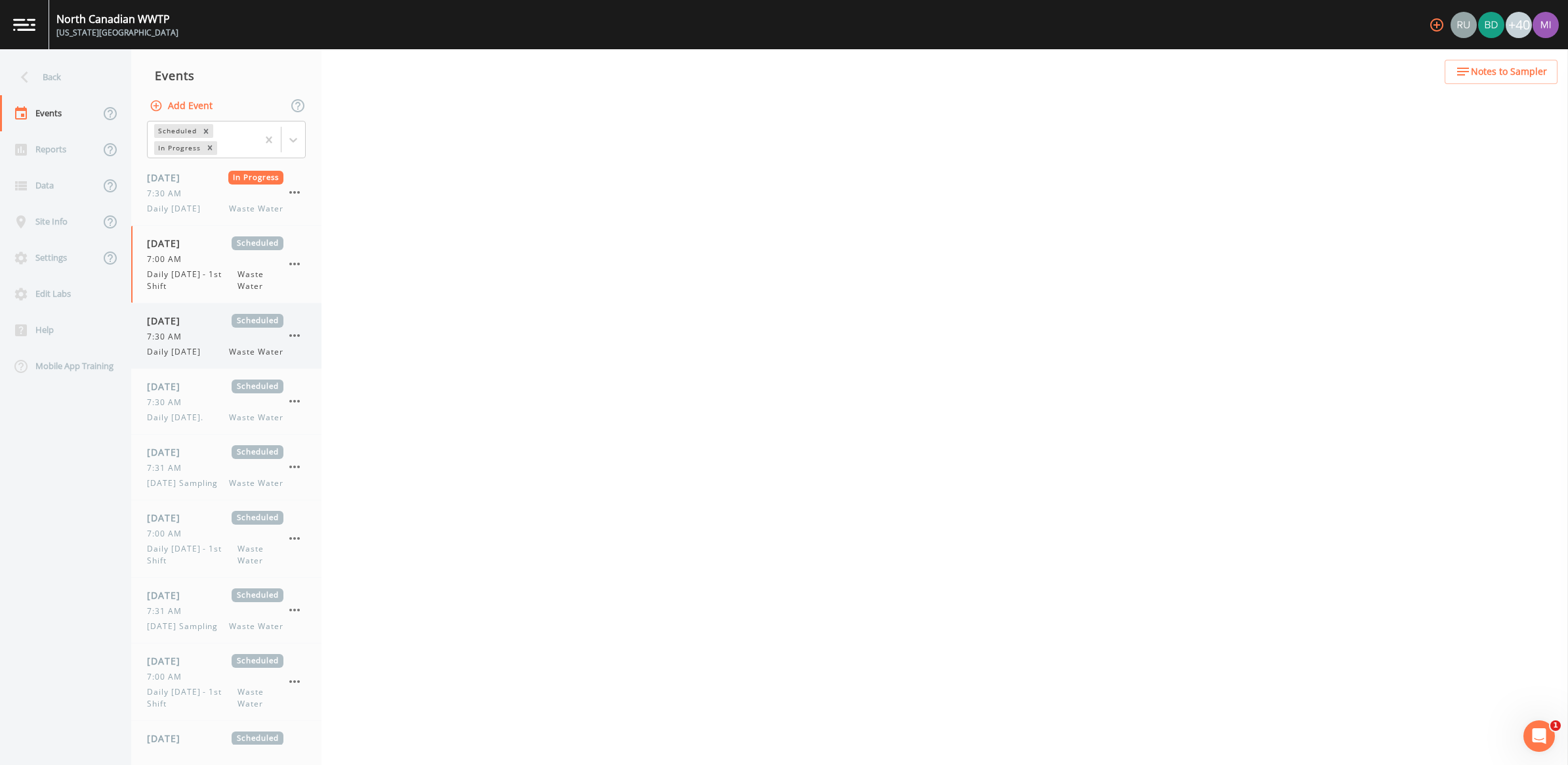
select select "092b3f94-5697-4c94-9891-da161916fdbb"
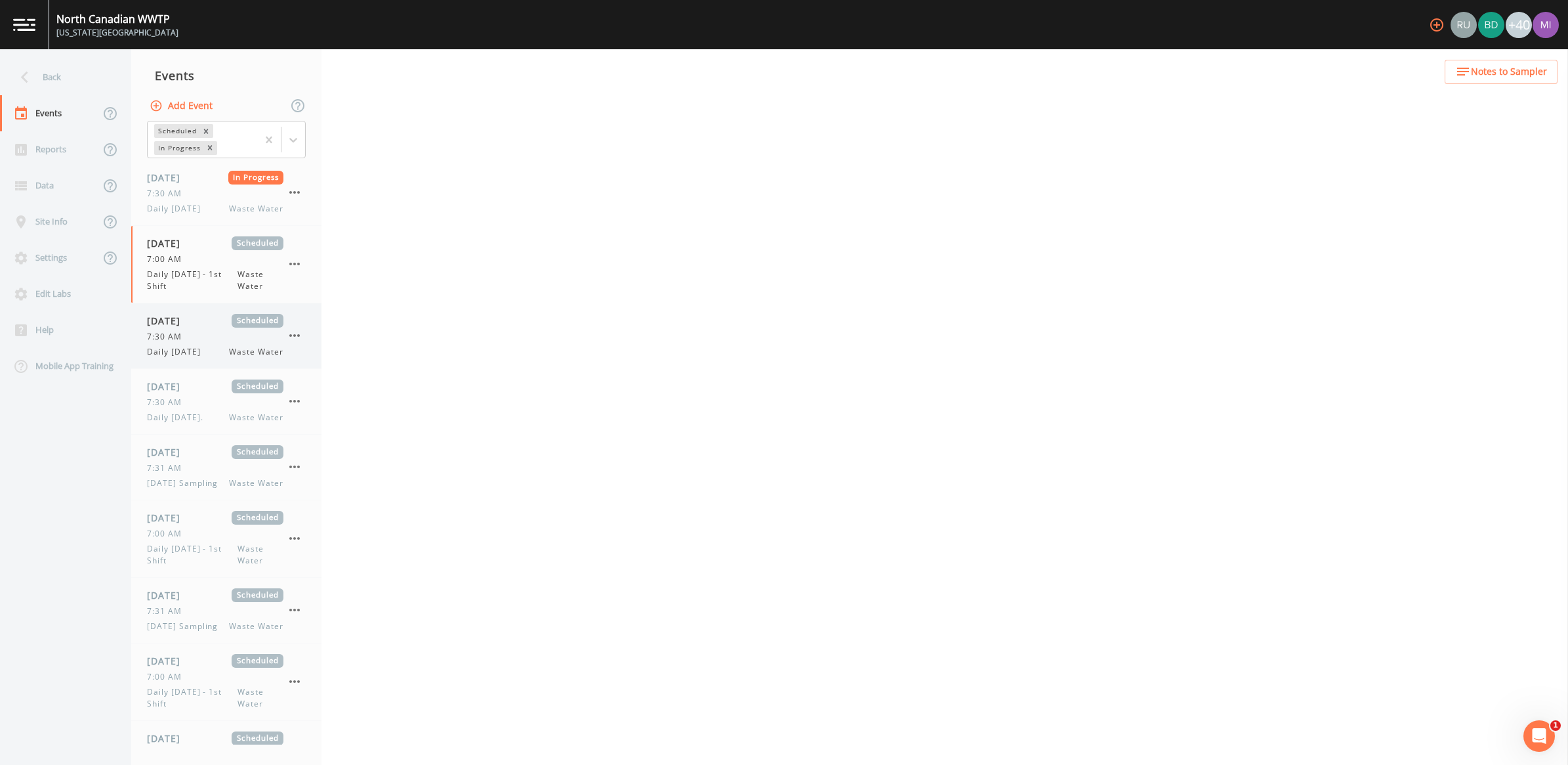
select select "b6a3c313-748b-4795-a028-792ad310bd60"
select select "092b3f94-5697-4c94-9891-da161916fdbb"
select select "b6a3c313-748b-4795-a028-792ad310bd60"
select select "092b3f94-5697-4c94-9891-da161916fdbb"
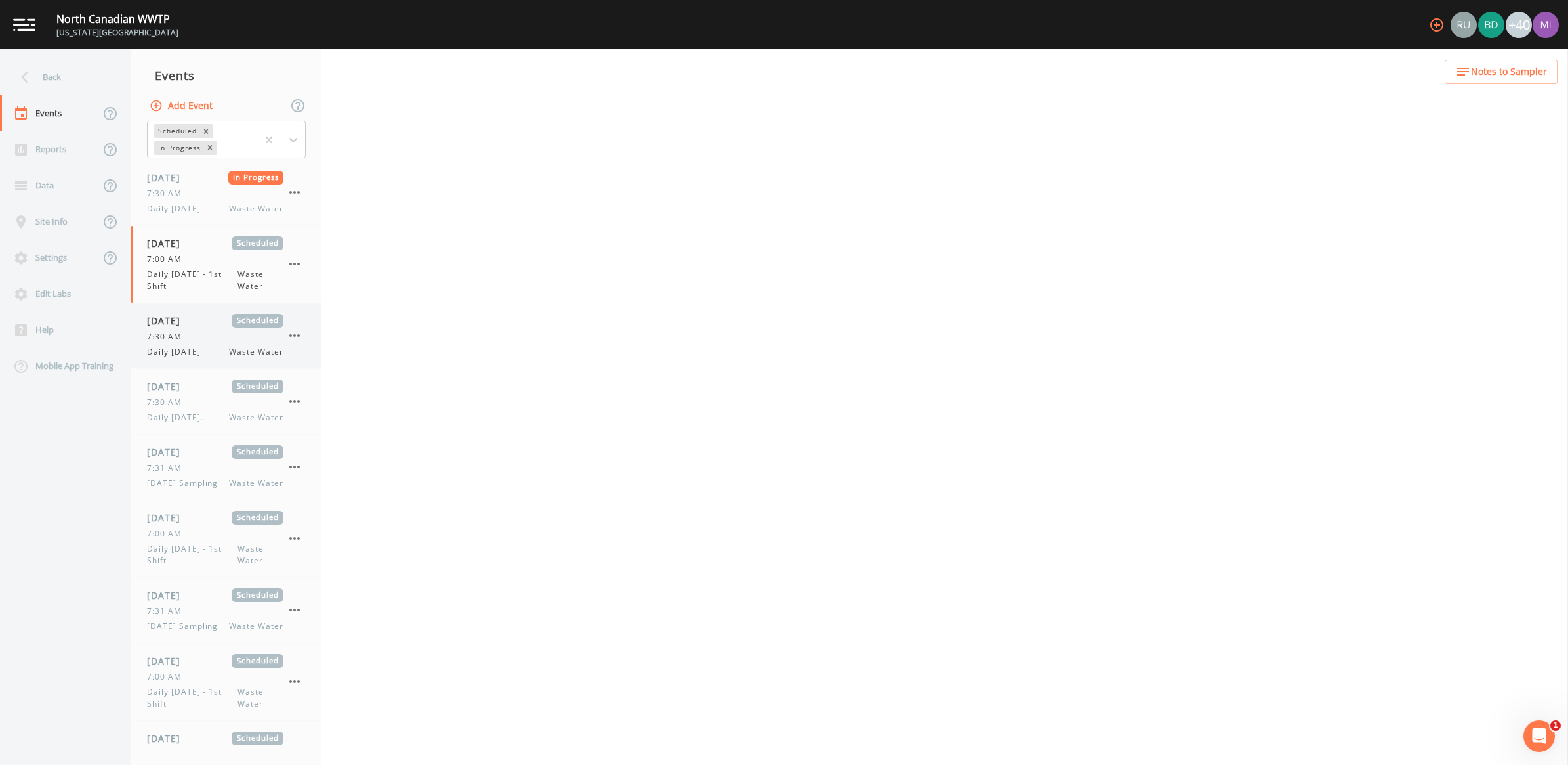
select select "092b3f94-5697-4c94-9891-da161916fdbb"
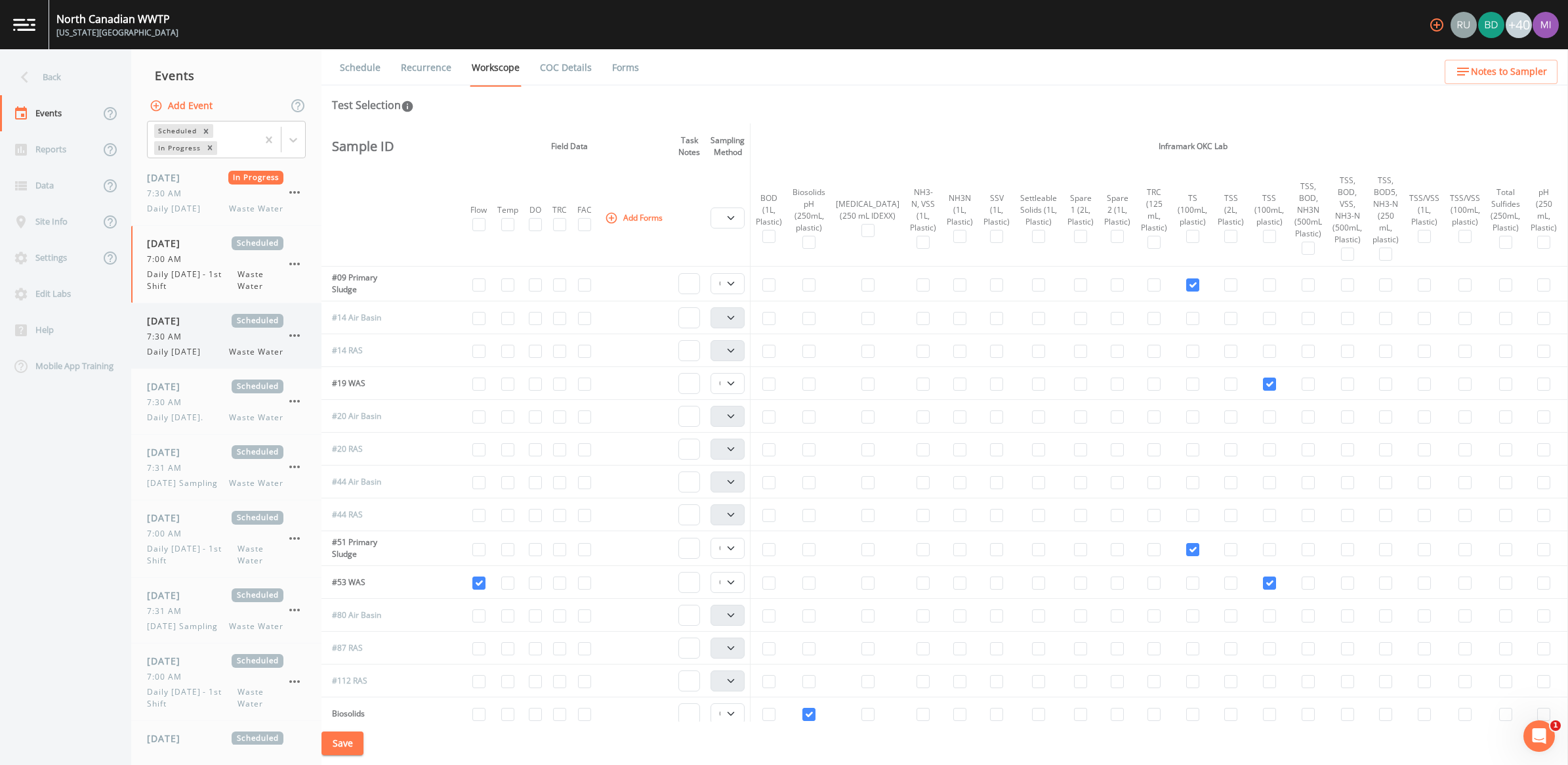
click at [174, 328] on div "08/22/2025 Scheduled 7:30 AM Daily Friday Waste Water" at bounding box center [215, 336] width 136 height 44
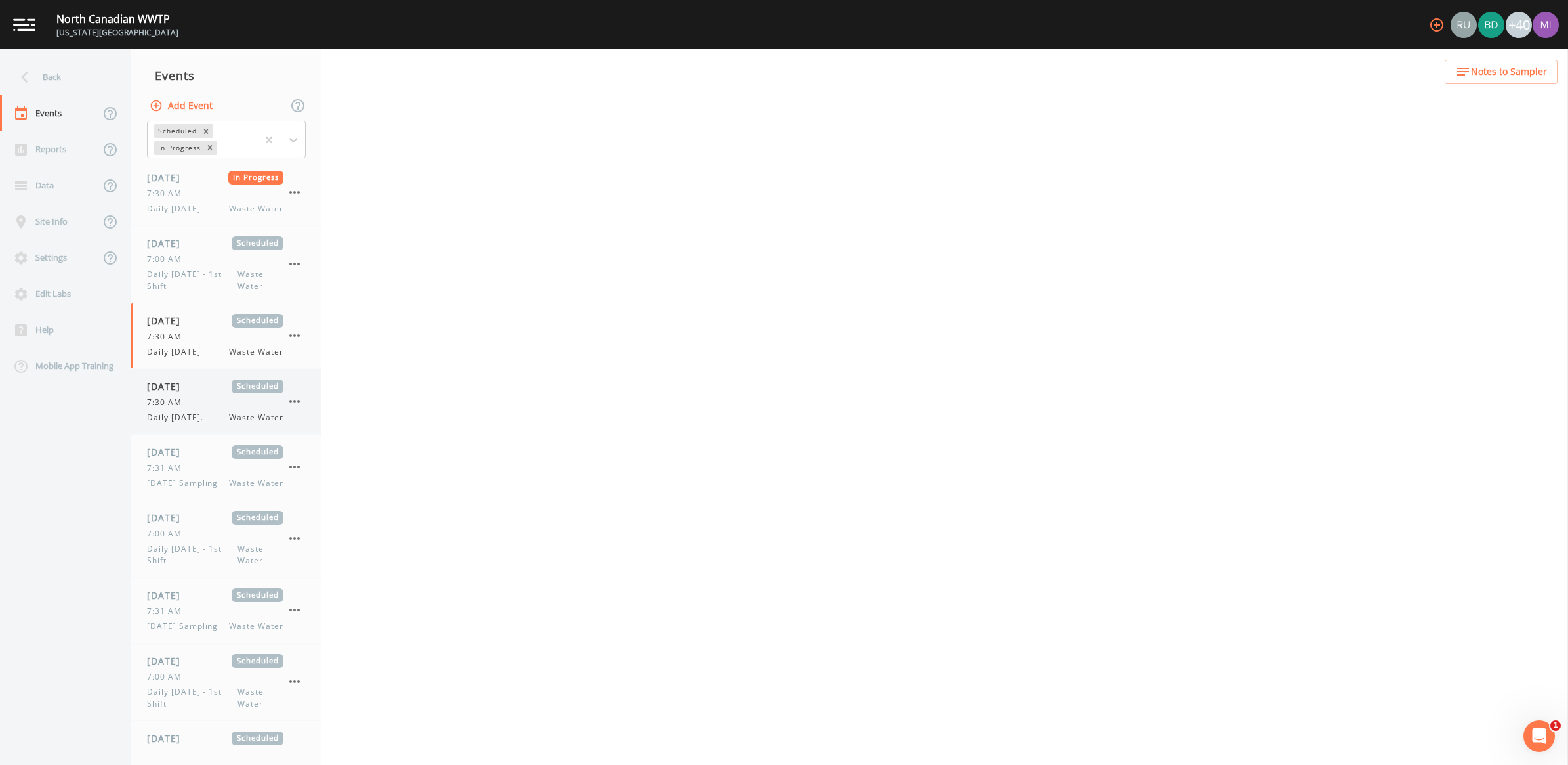
select select "092b3f94-5697-4c94-9891-da161916fdbb"
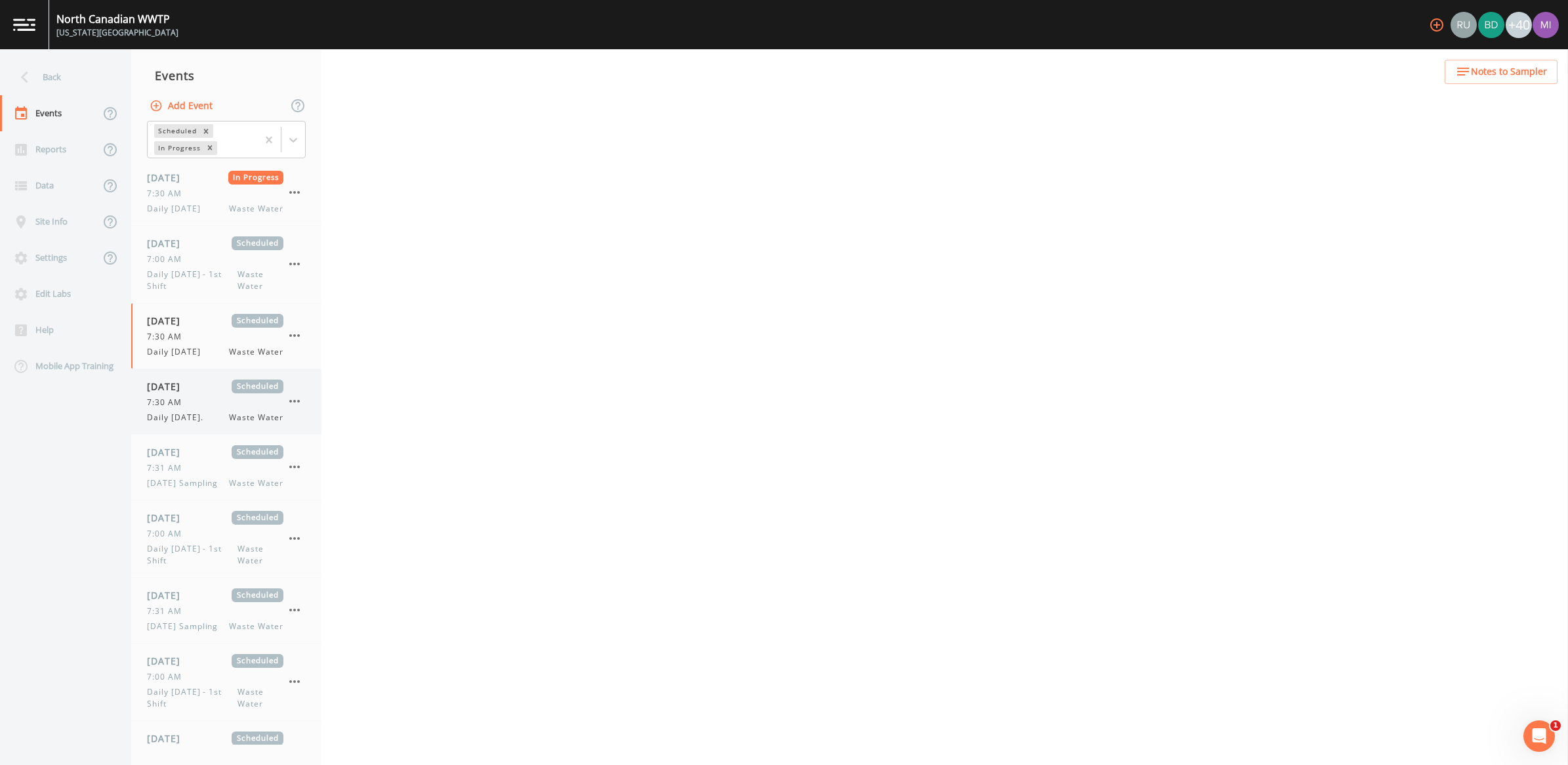
select select "b6a3c313-748b-4795-a028-792ad310bd60"
select select "092b3f94-5697-4c94-9891-da161916fdbb"
select select "b6a3c313-748b-4795-a028-792ad310bd60"
select select "092b3f94-5697-4c94-9891-da161916fdbb"
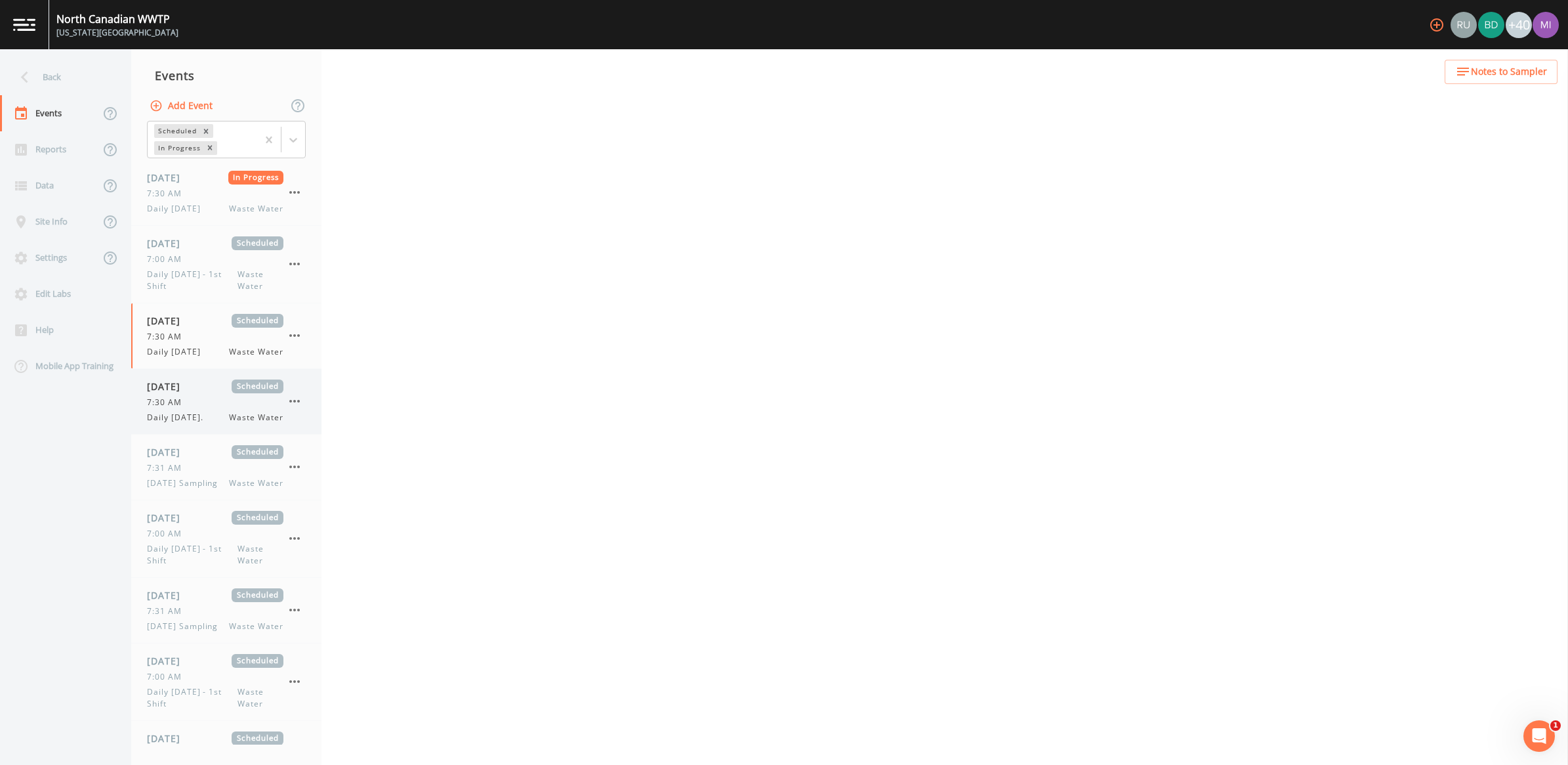
select select "092b3f94-5697-4c94-9891-da161916fdbb"
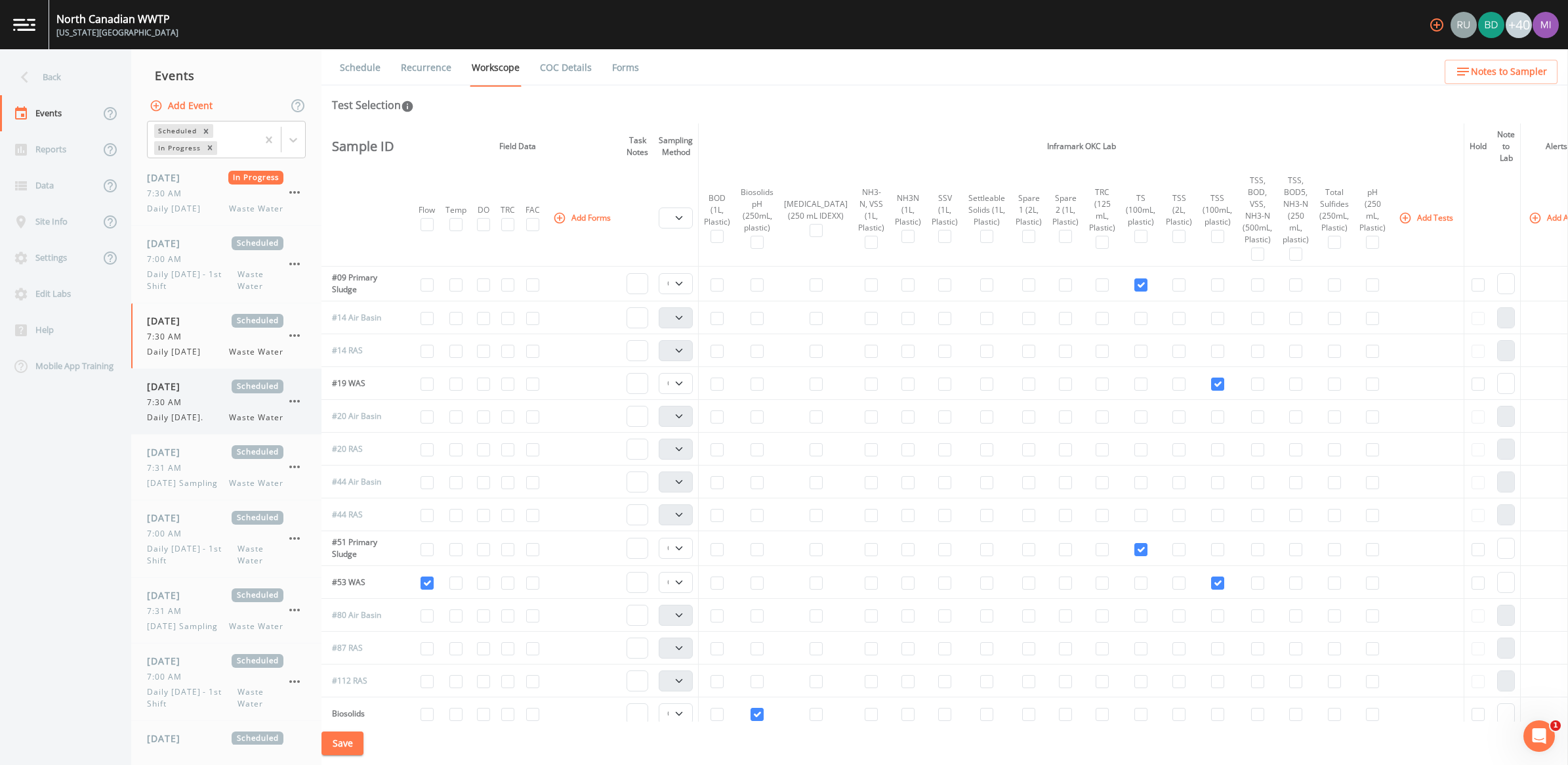
click at [177, 398] on span "7:30 AM" at bounding box center [168, 402] width 43 height 12
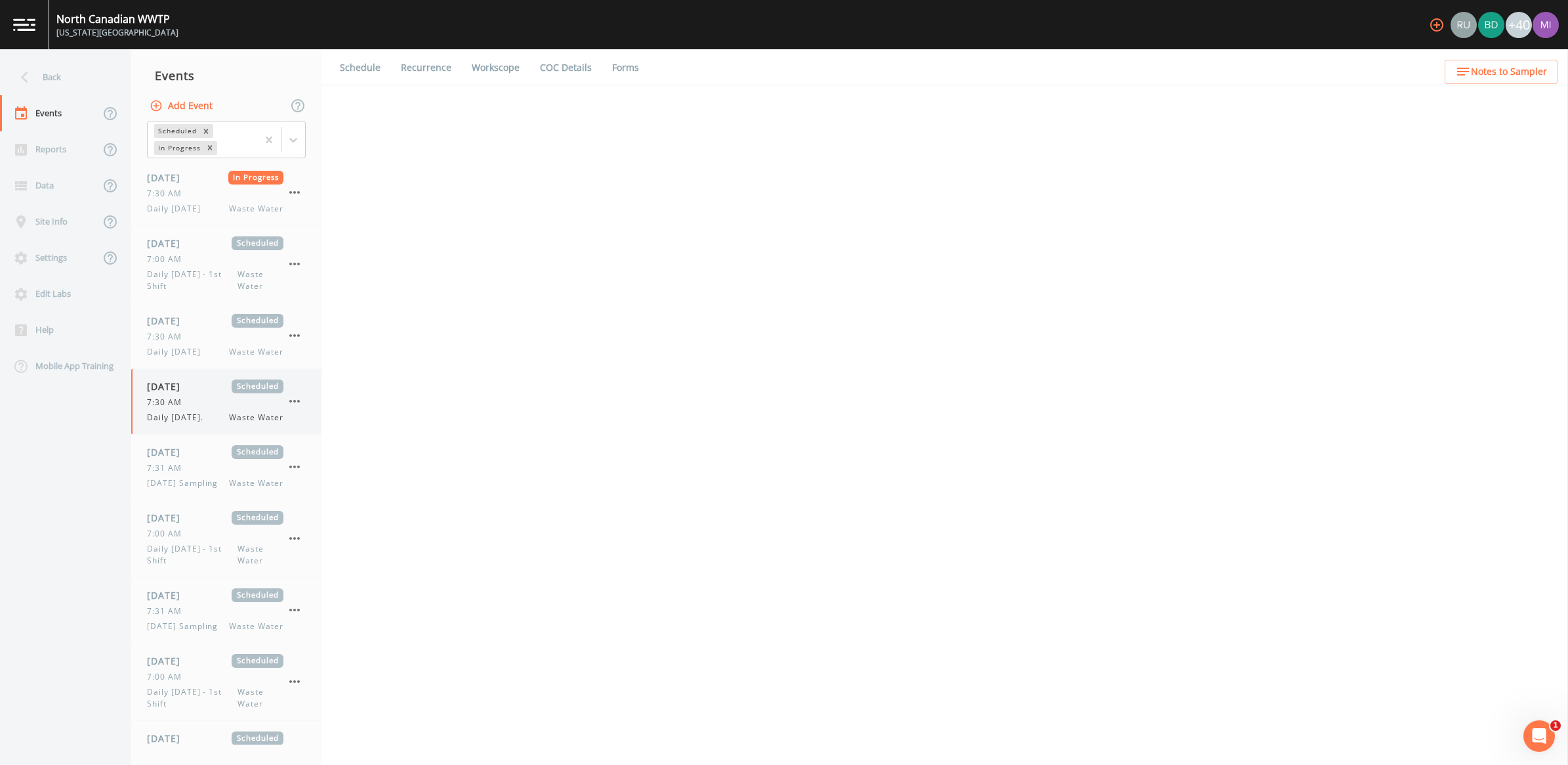
select select "092b3f94-5697-4c94-9891-da161916fdbb"
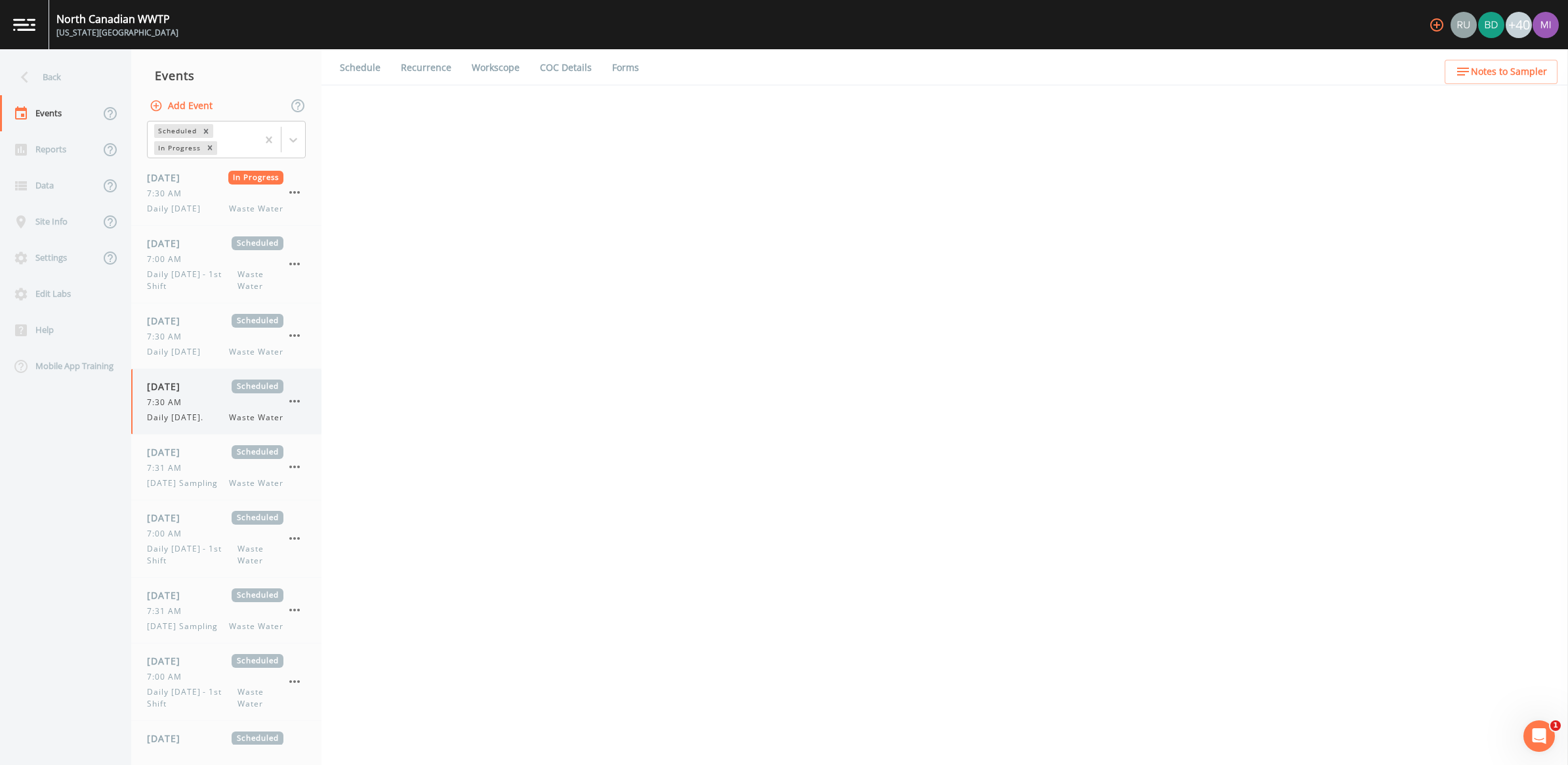
select select "b6a3c313-748b-4795-a028-792ad310bd60"
select select "092b3f94-5697-4c94-9891-da161916fdbb"
select select "b6a3c313-748b-4795-a028-792ad310bd60"
select select "092b3f94-5697-4c94-9891-da161916fdbb"
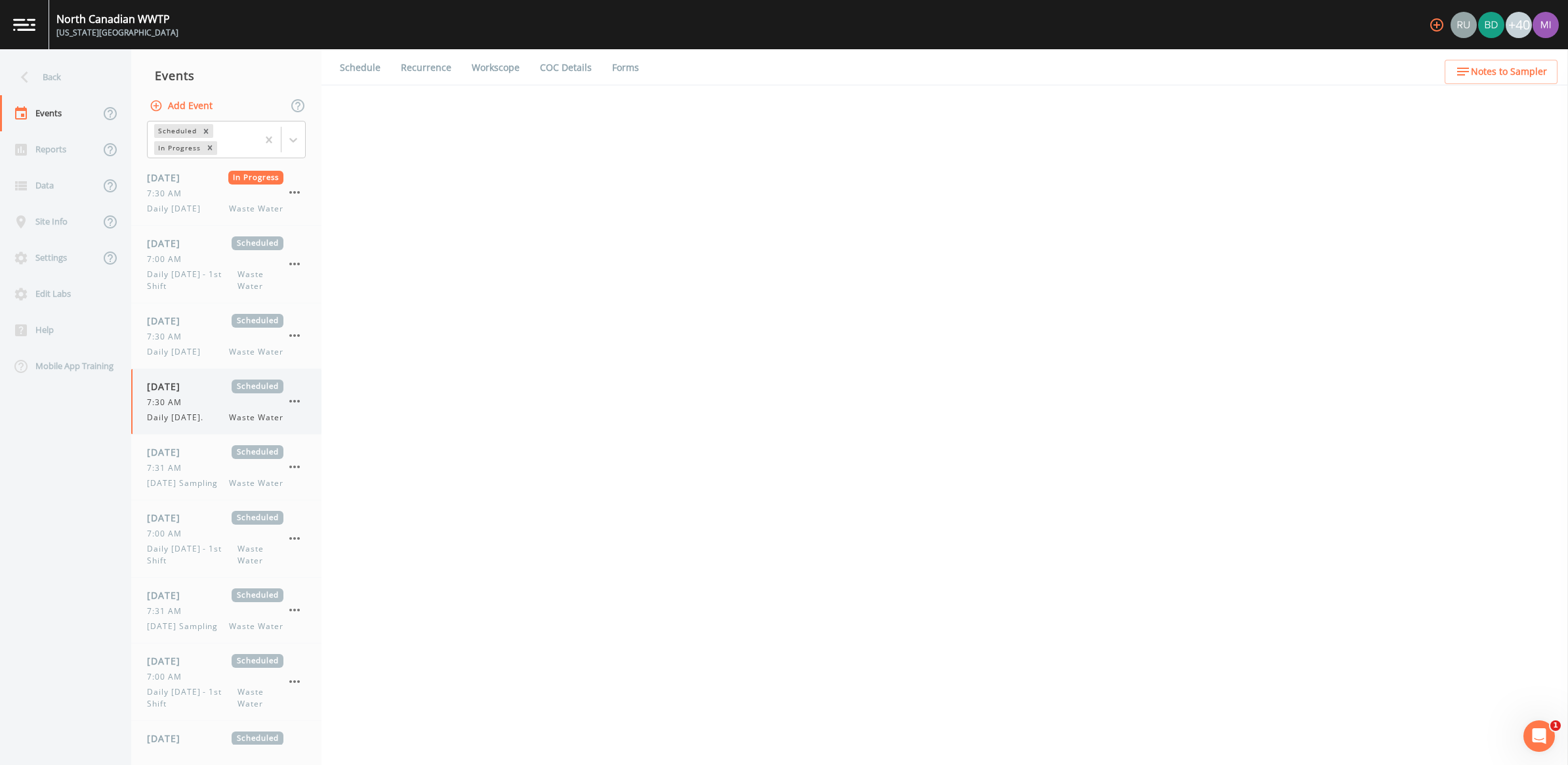
select select "092b3f94-5697-4c94-9891-da161916fdbb"
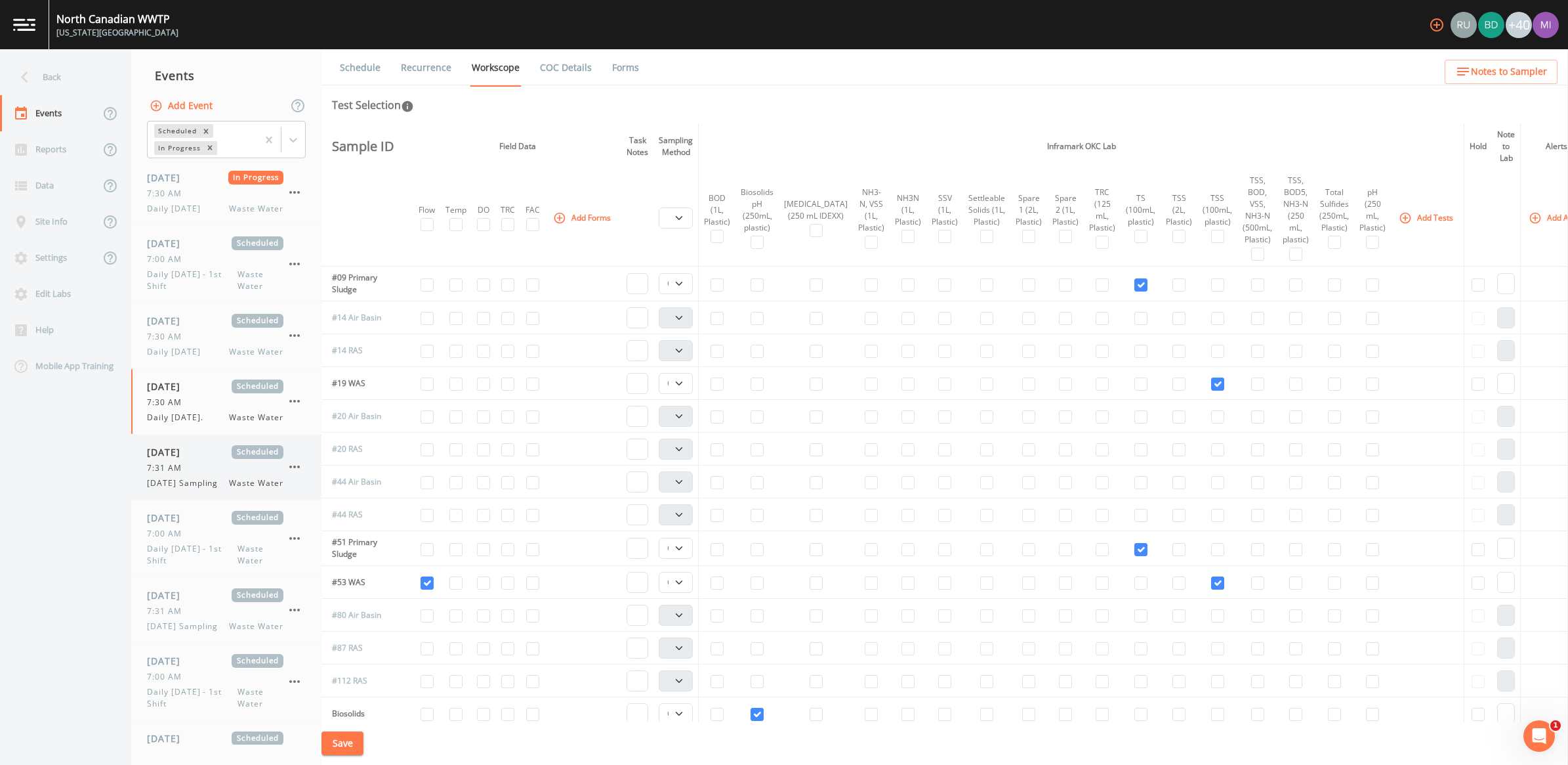
click at [174, 478] on span "Sunday Sampling" at bounding box center [187, 483] width 79 height 12
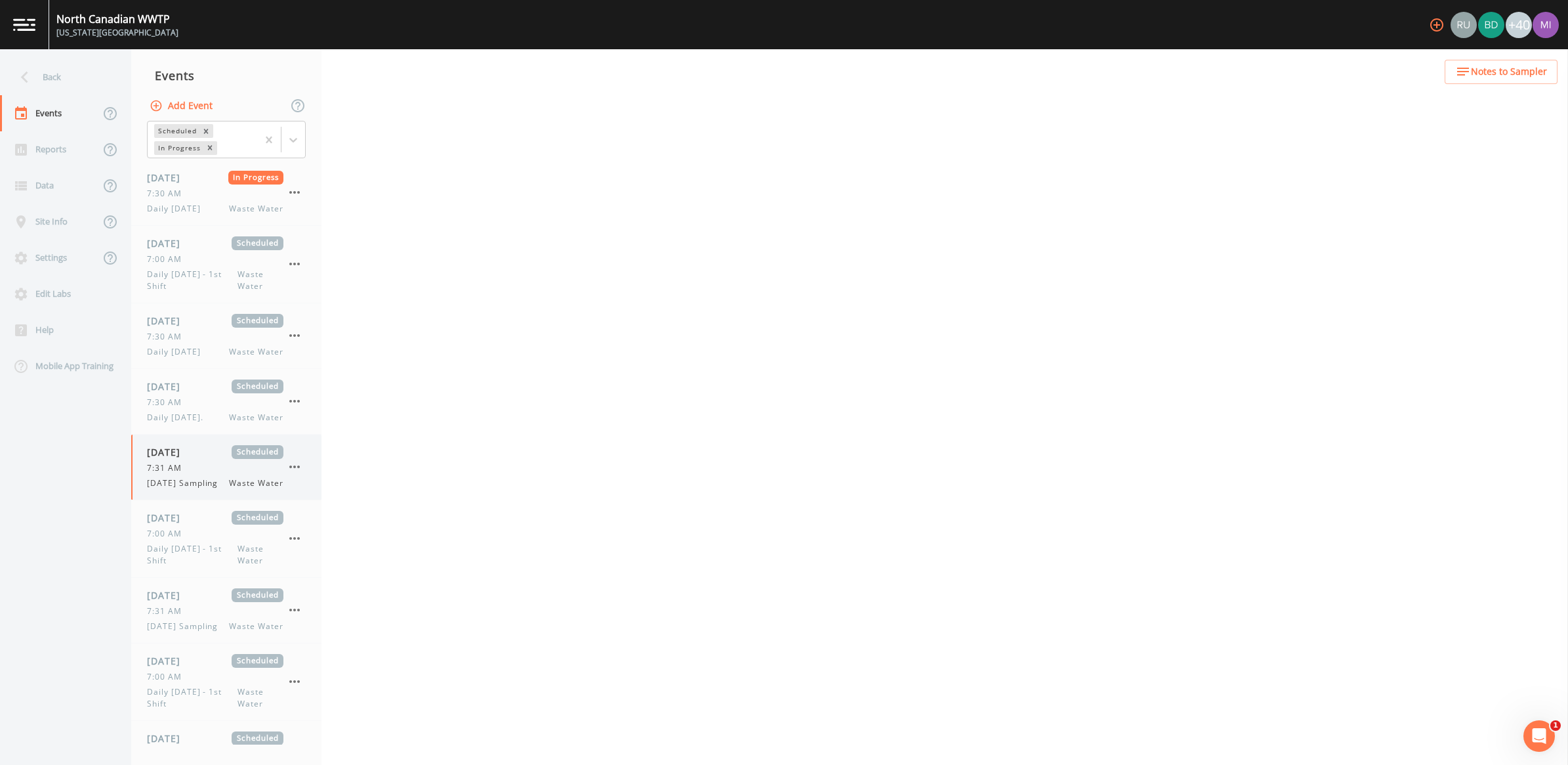
select select "092b3f94-5697-4c94-9891-da161916fdbb"
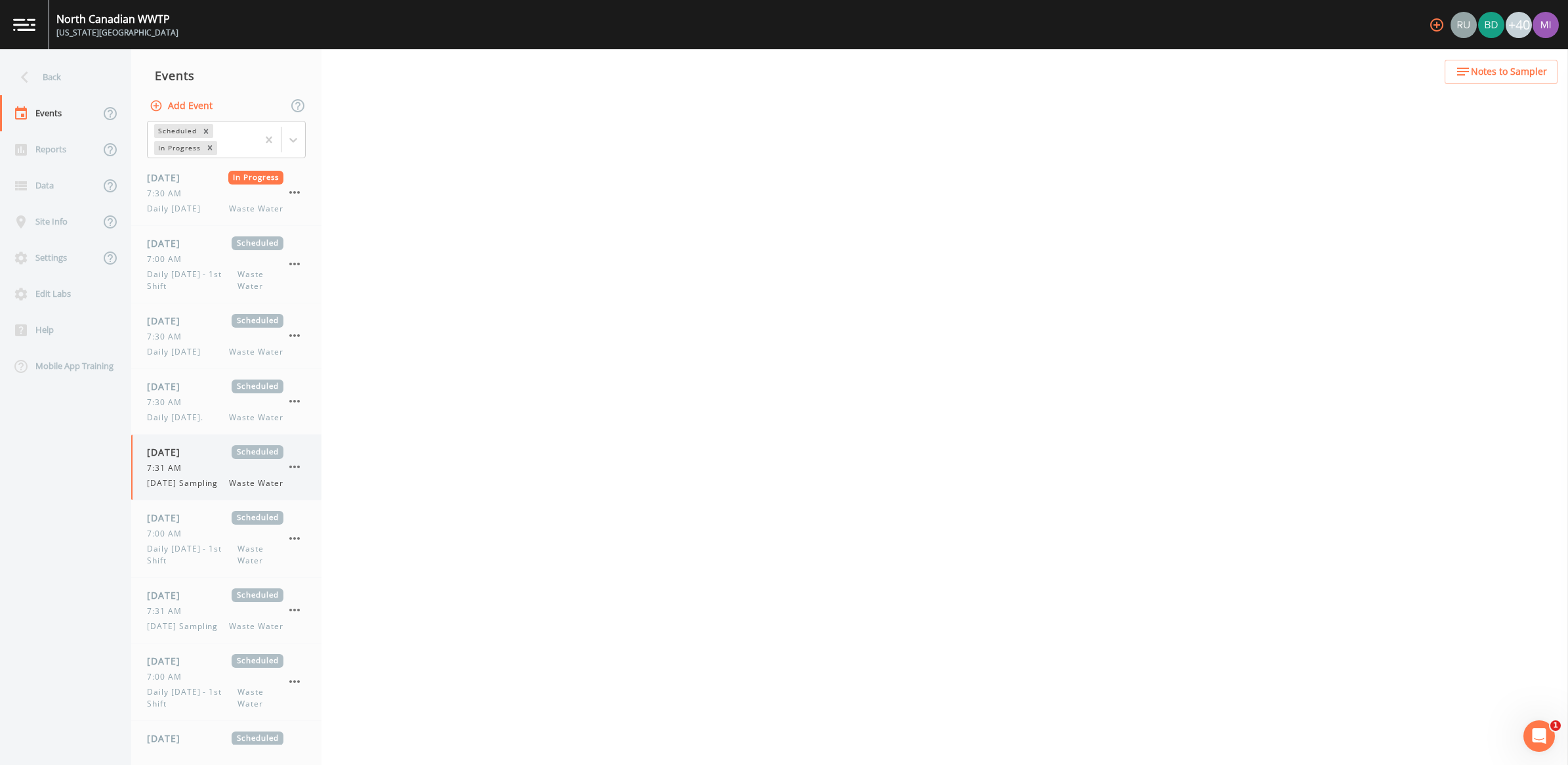
select select "b6a3c313-748b-4795-a028-792ad310bd60"
select select "092b3f94-5697-4c94-9891-da161916fdbb"
select select "b6a3c313-748b-4795-a028-792ad310bd60"
select select "092b3f94-5697-4c94-9891-da161916fdbb"
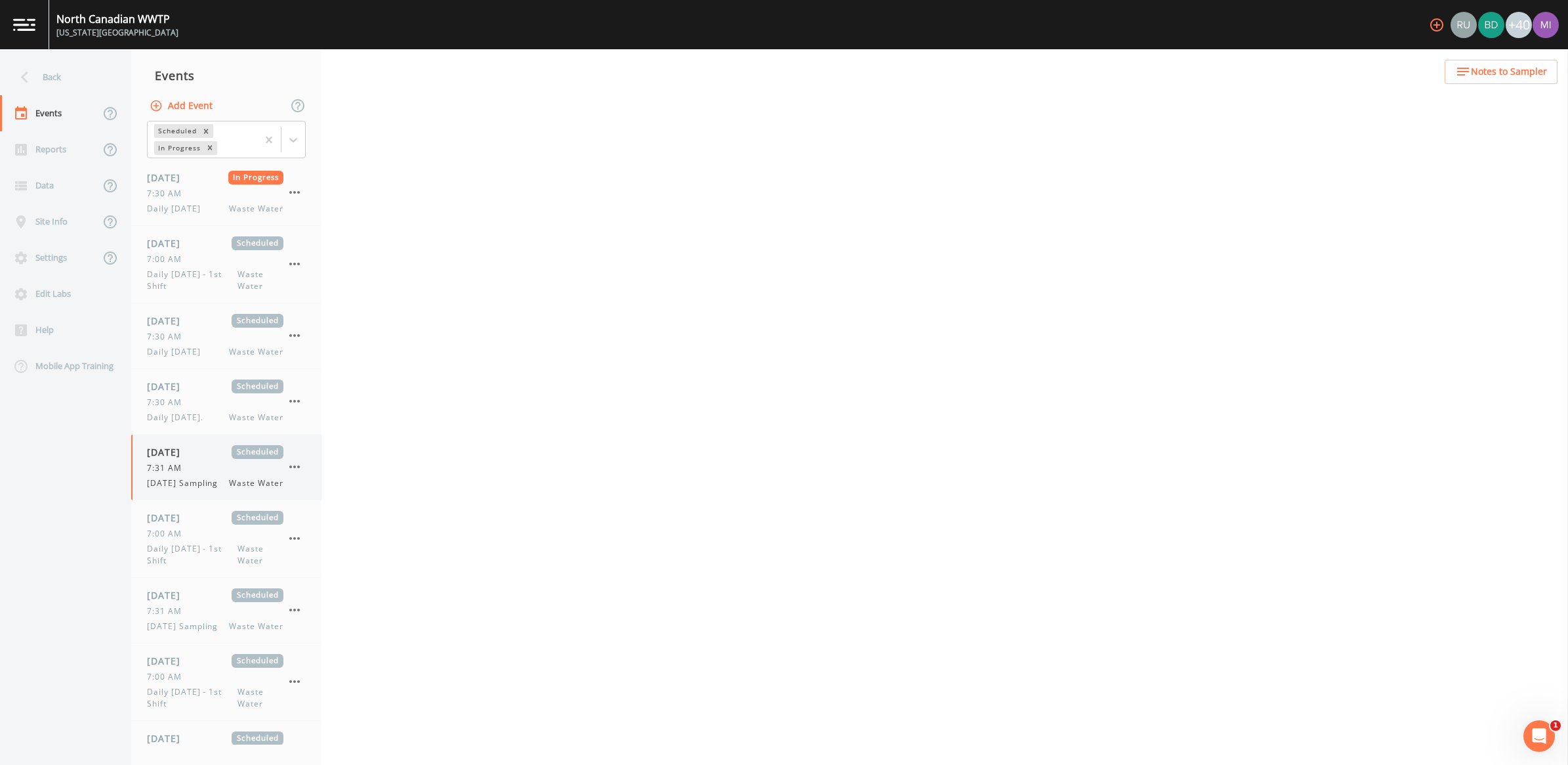
select select "092b3f94-5697-4c94-9891-da161916fdbb"
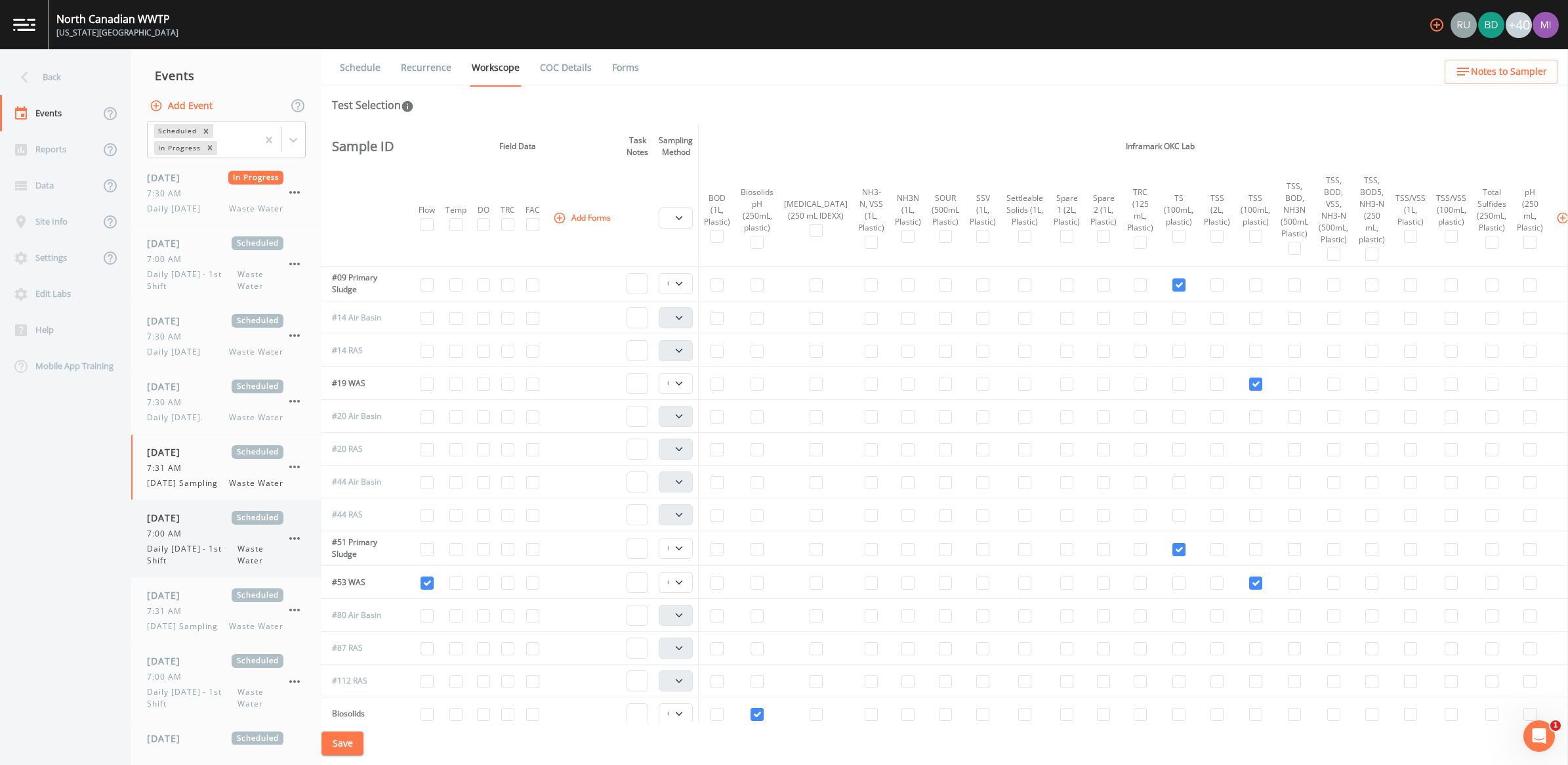
click at [195, 549] on span "Daily Sunday - 1st Shift" at bounding box center [193, 555] width 91 height 24
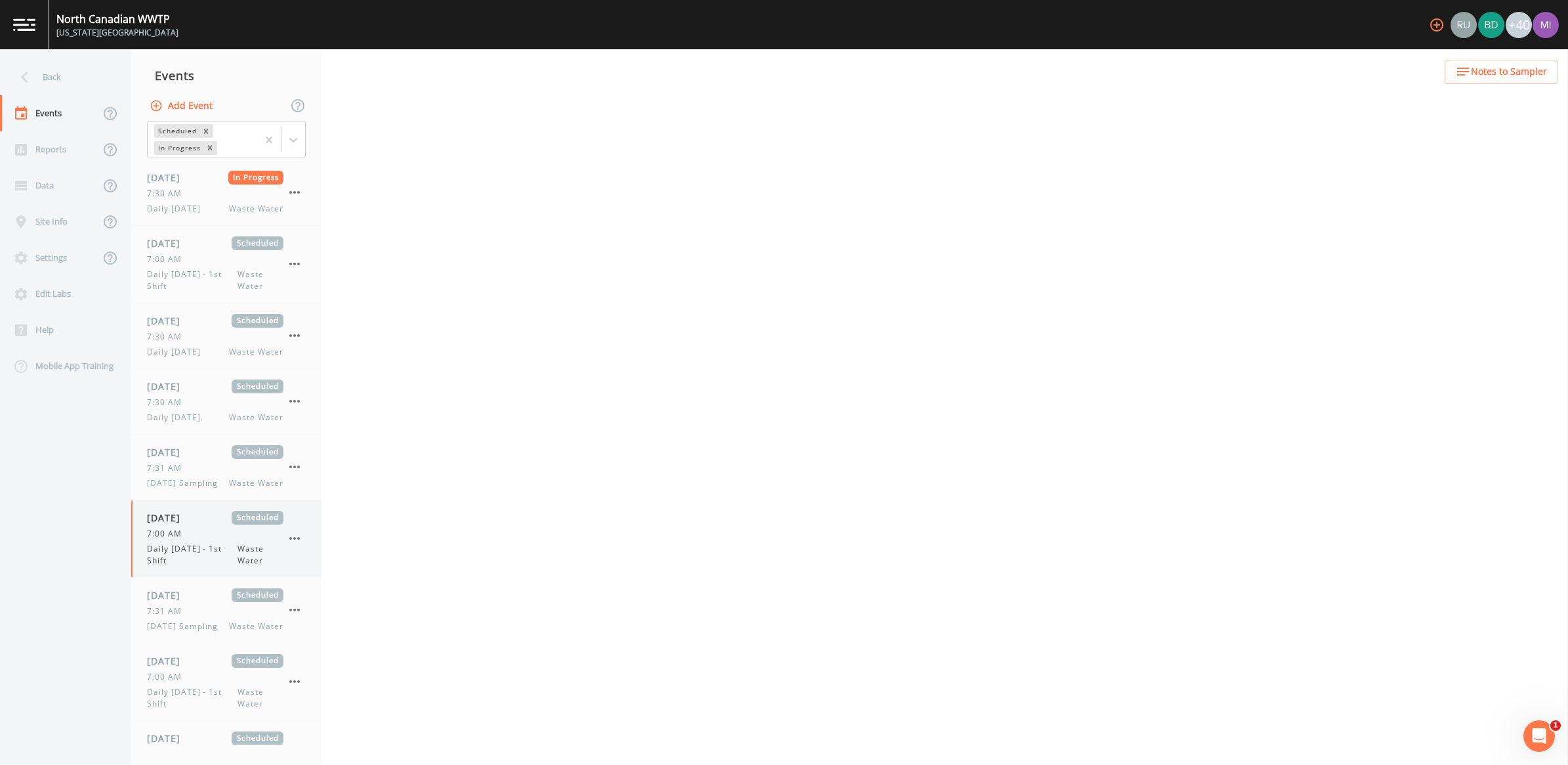
select select "b6a3c313-748b-4795-a028-792ad310bd60"
select select "092b3f94-5697-4c94-9891-da161916fdbb"
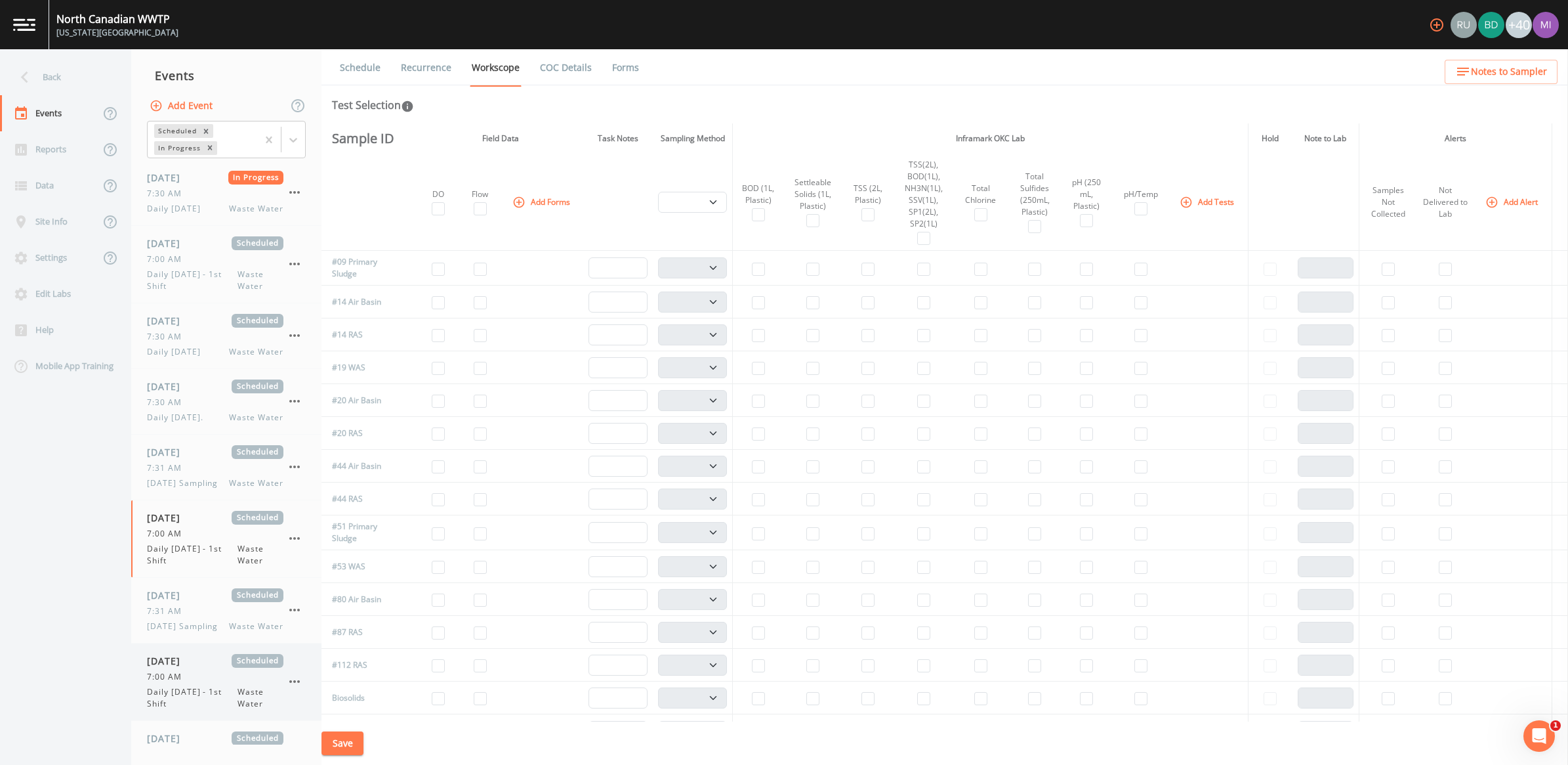
click at [191, 681] on div "7:00 AM" at bounding box center [215, 677] width 136 height 12
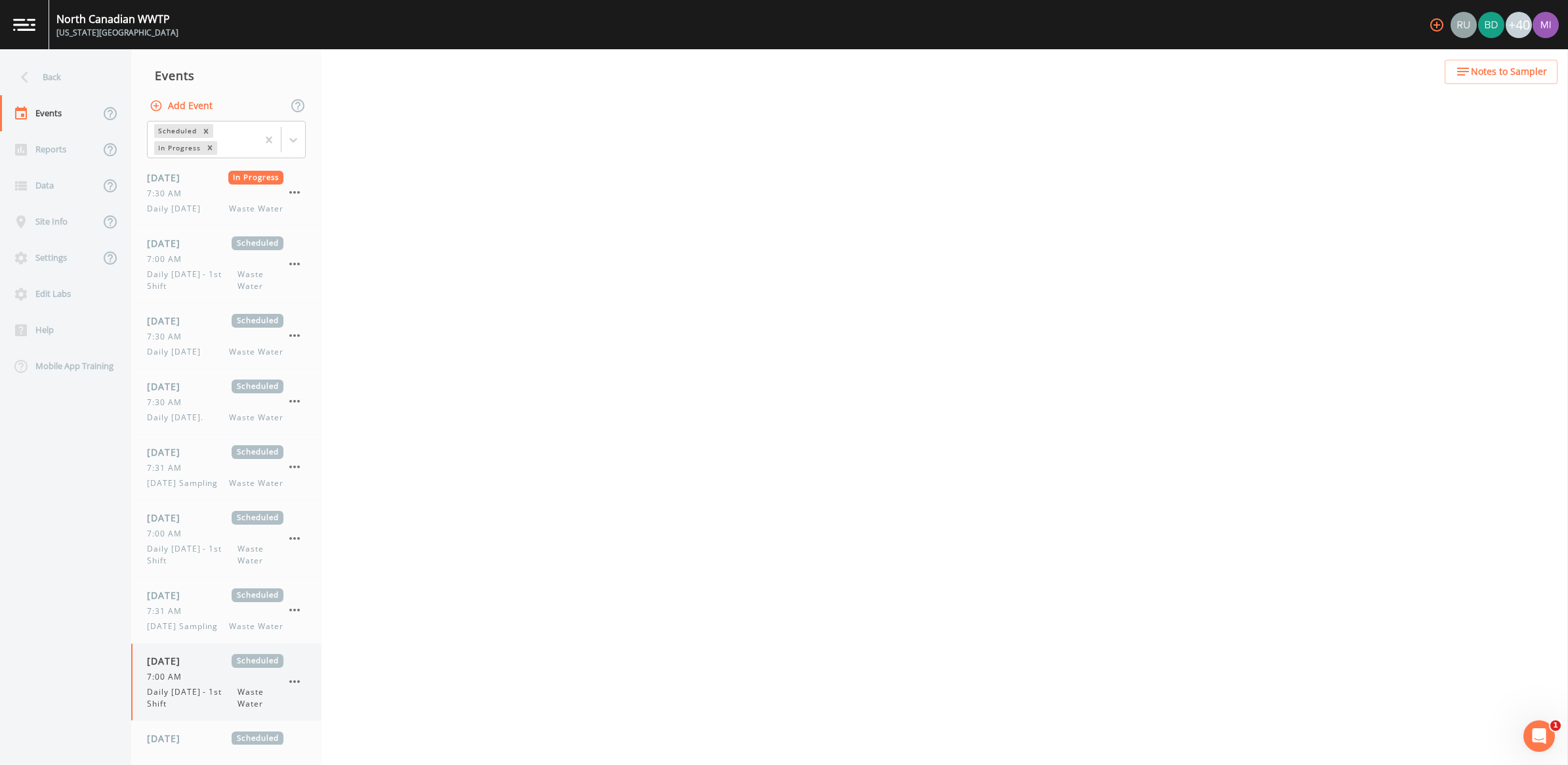
select select "b6a3c313-748b-4795-a028-792ad310bd60"
select select "092b3f94-5697-4c94-9891-da161916fdbb"
select select "b6a3c313-748b-4795-a028-792ad310bd60"
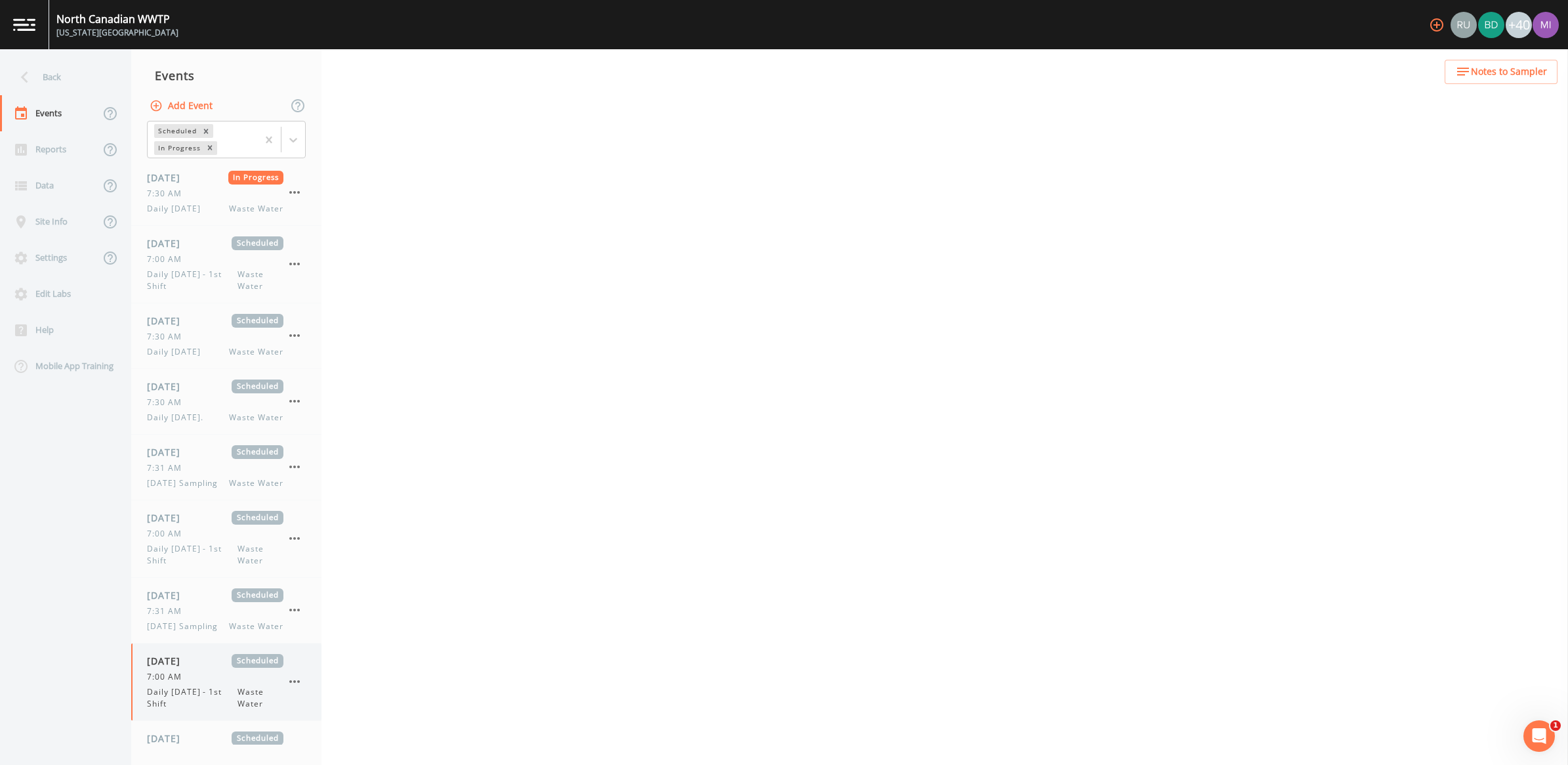
select select "092b3f94-5697-4c94-9891-da161916fdbb"
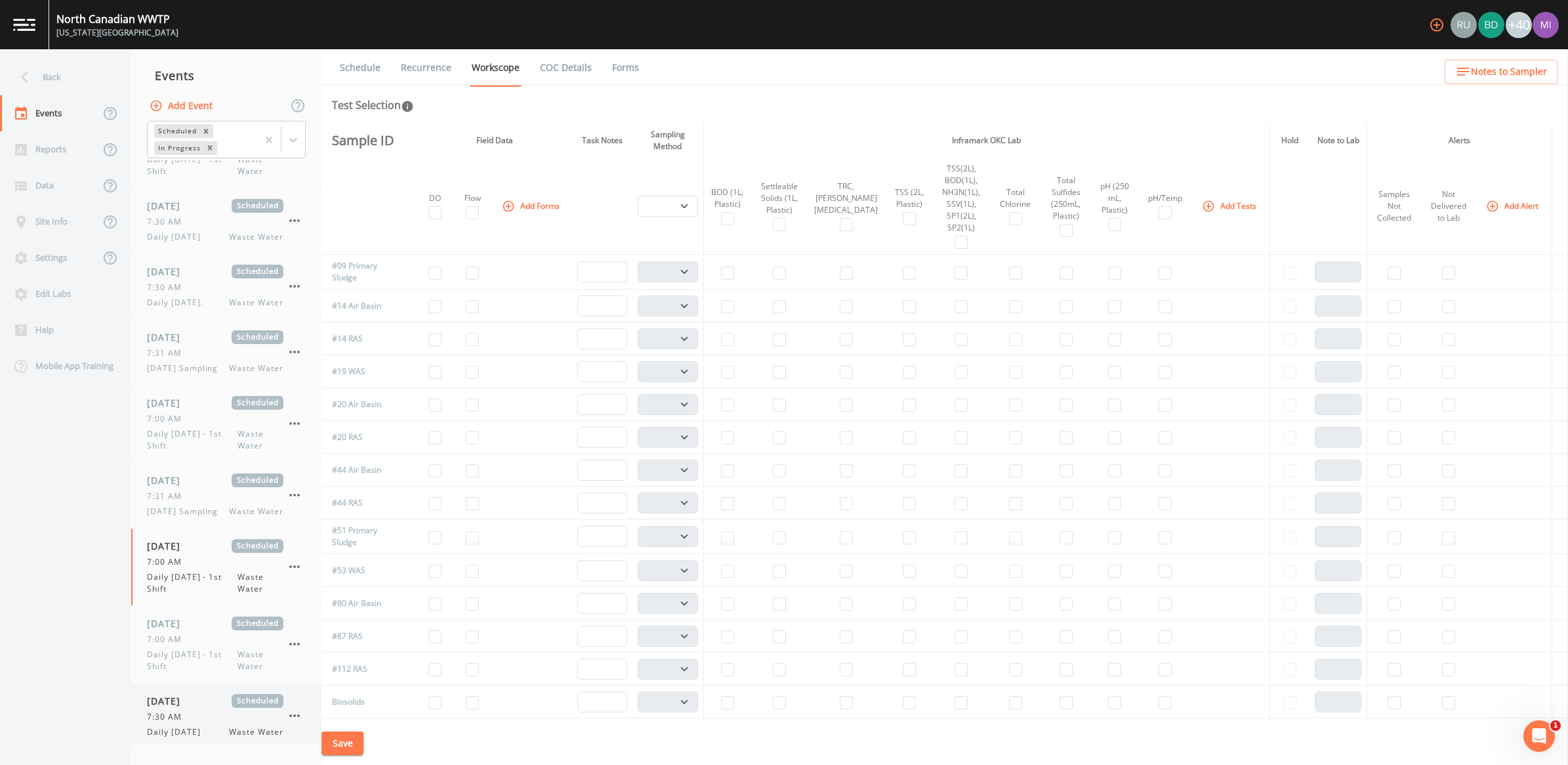
scroll to position [164, 0]
